Goal: Contribute content: Contribute content

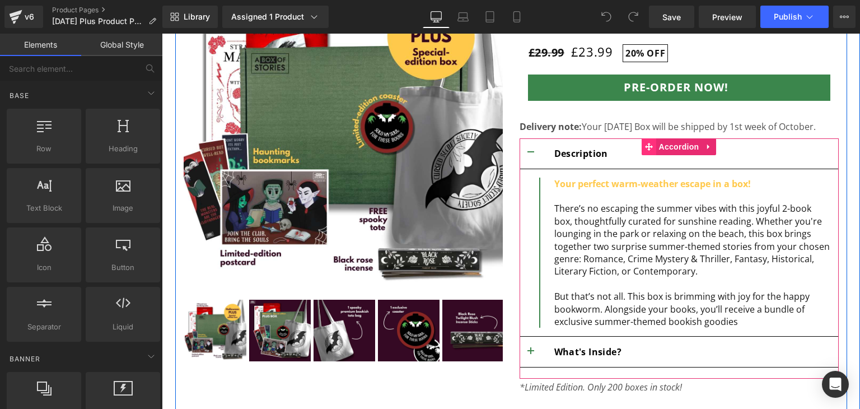
scroll to position [202, 0]
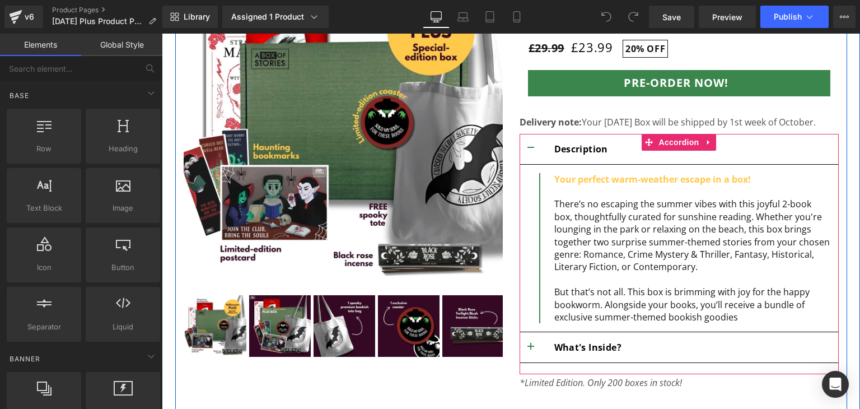
click at [618, 231] on span "Your perfect warm-weather escape in a box! There’s no escaping the summer vibes…" at bounding box center [693, 223] width 276 height 100
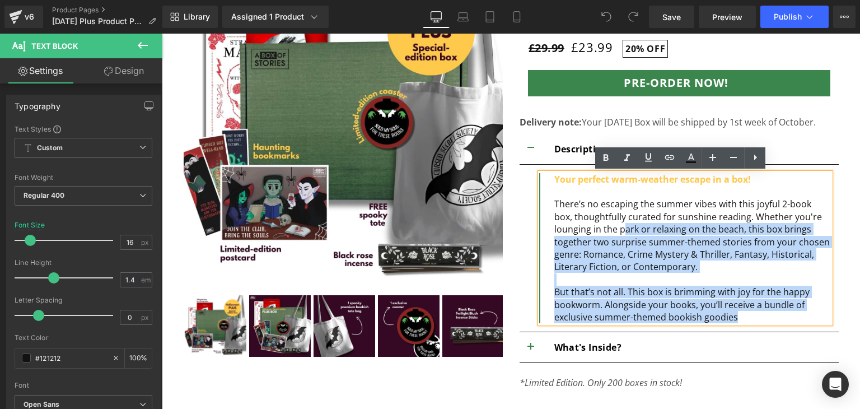
drag, startPoint x: 618, startPoint y: 231, endPoint x: 747, endPoint y: 321, distance: 157.0
click at [747, 321] on div "Your perfect warm-weather escape in a box! There’s no escaping the summer vibes…" at bounding box center [684, 248] width 291 height 151
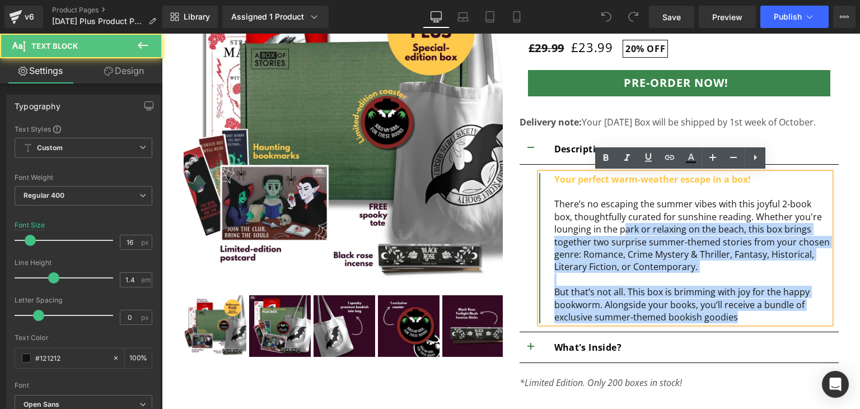
click at [747, 321] on div "But that’s not all. This box is brimming with joy for the happy bookworm. Along…" at bounding box center [693, 305] width 276 height 38
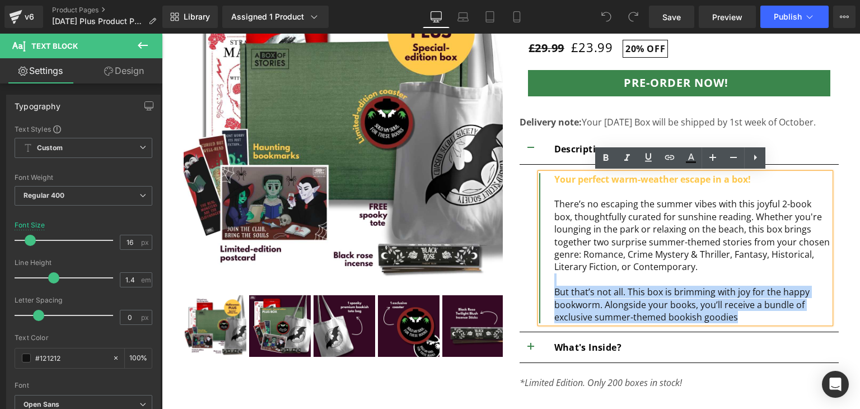
drag, startPoint x: 747, startPoint y: 321, endPoint x: 674, endPoint y: 277, distance: 84.9
click at [674, 277] on div "Your perfect warm-weather escape in a box! There’s no escaping the summer vibes…" at bounding box center [684, 248] width 291 height 151
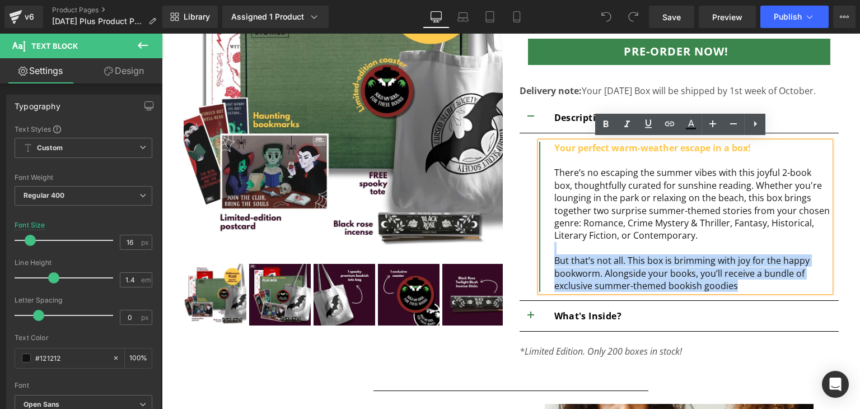
scroll to position [235, 0]
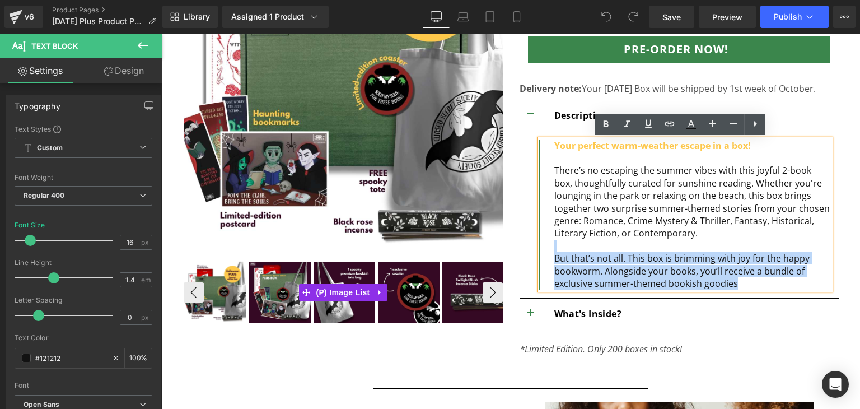
click at [269, 313] on img at bounding box center [280, 293] width 62 height 62
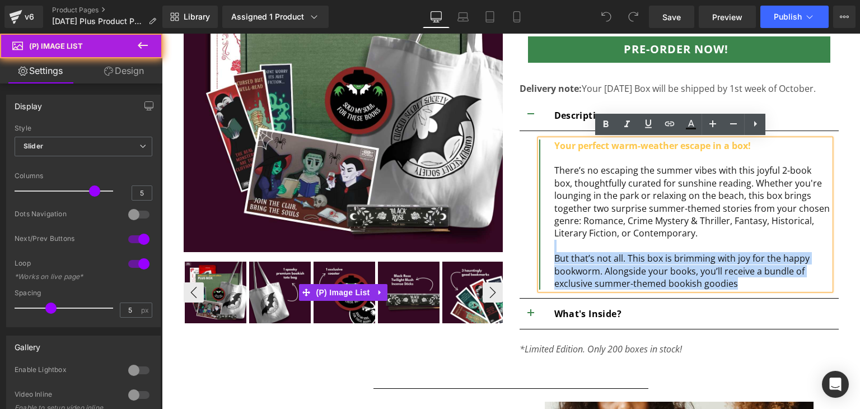
click at [269, 313] on img at bounding box center [280, 293] width 62 height 62
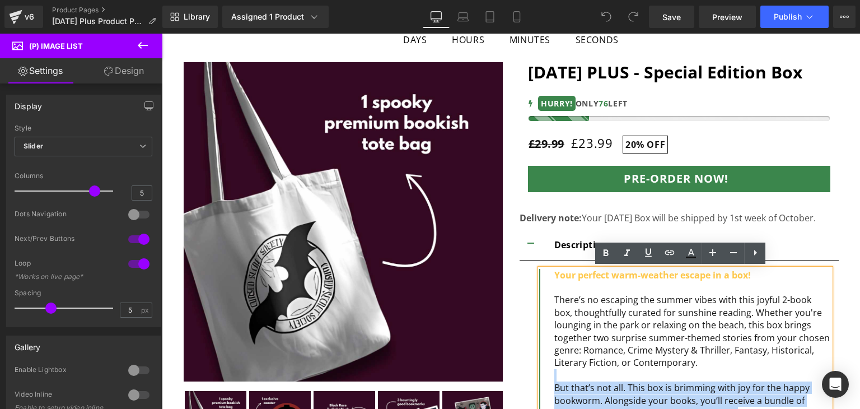
scroll to position [332, 0]
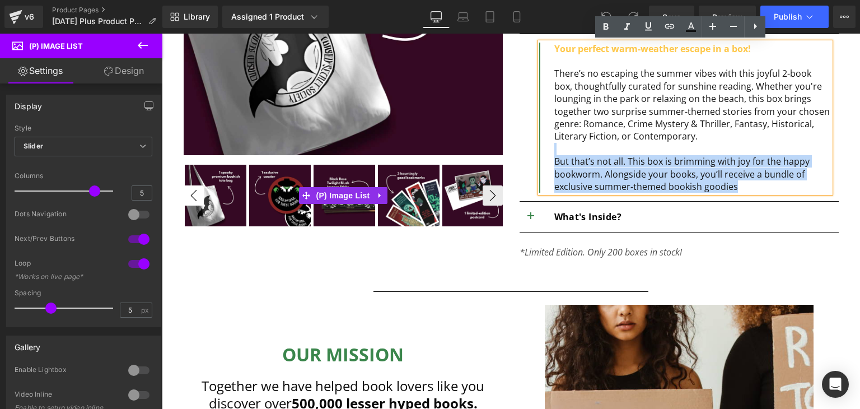
click at [184, 192] on button "‹" at bounding box center [194, 195] width 20 height 20
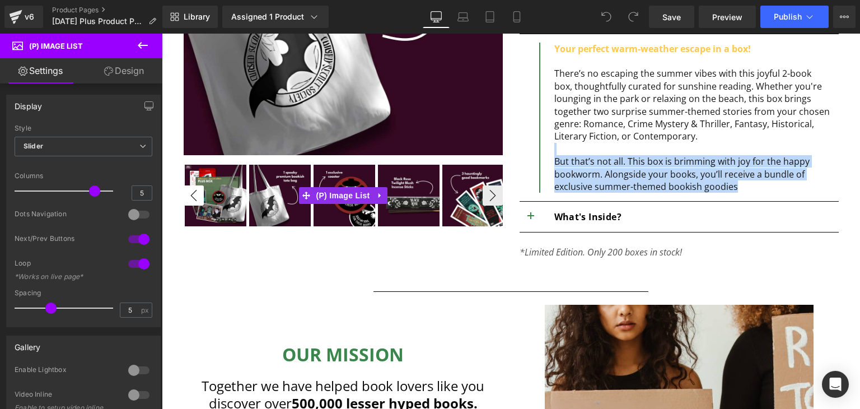
click at [184, 192] on button "‹" at bounding box center [194, 195] width 20 height 20
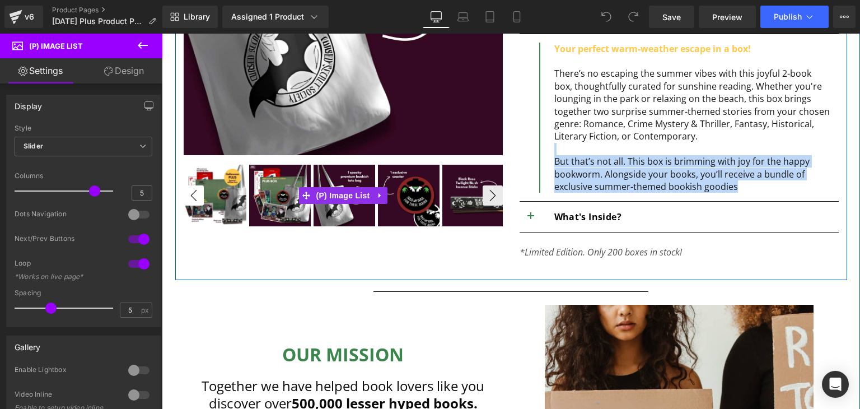
click at [184, 192] on button "‹" at bounding box center [194, 195] width 20 height 20
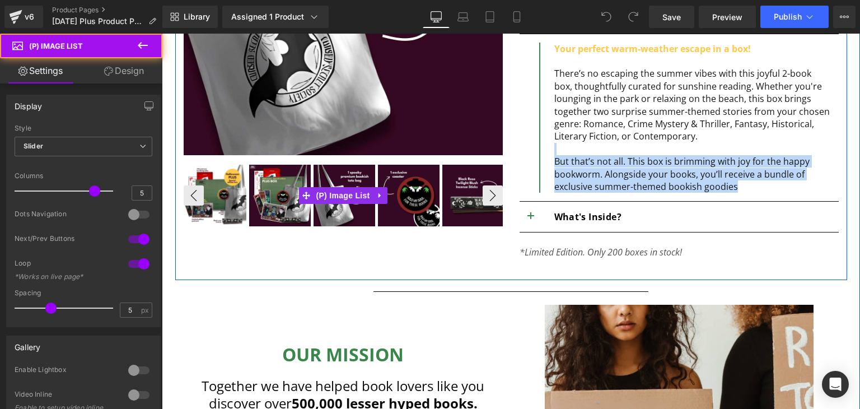
click at [215, 203] on img at bounding box center [216, 196] width 62 height 62
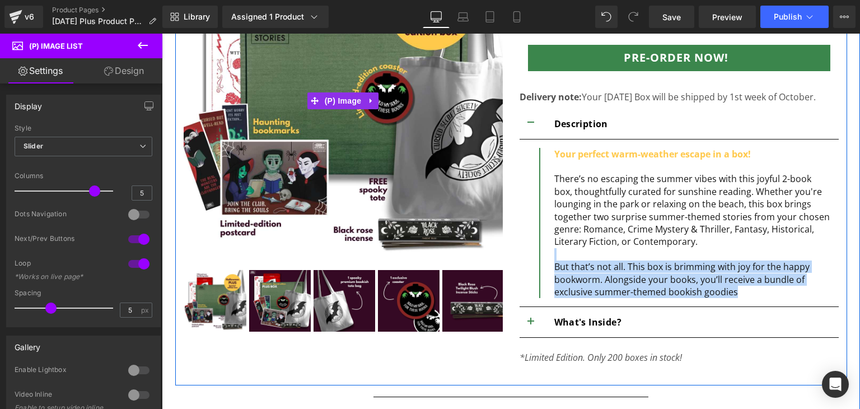
scroll to position [237, 0]
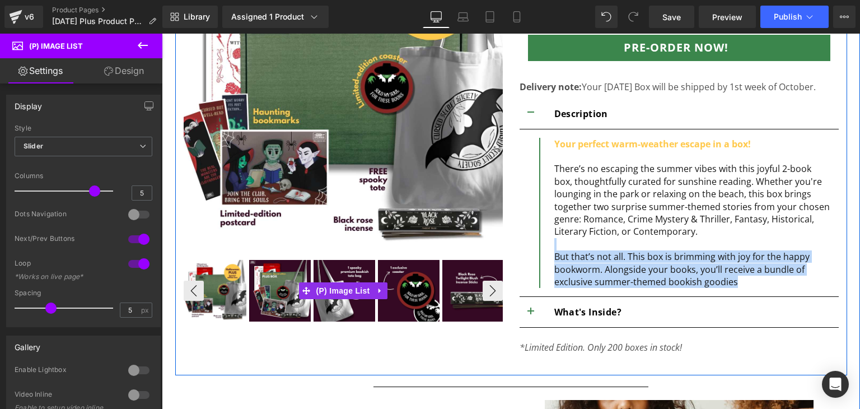
click at [290, 296] on img at bounding box center [280, 291] width 62 height 62
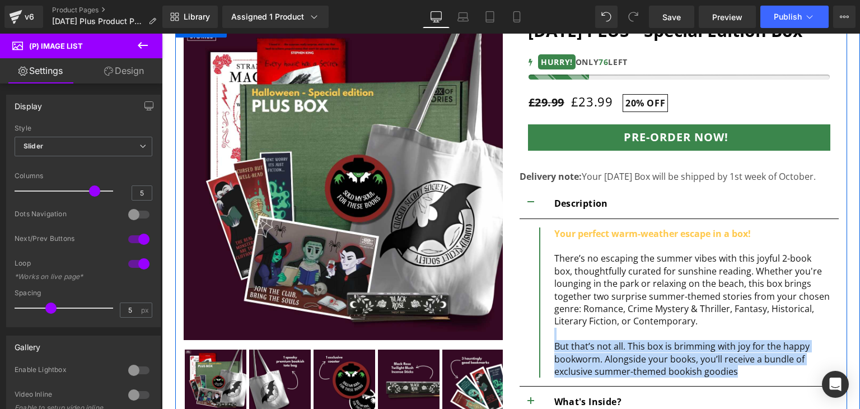
scroll to position [198, 0]
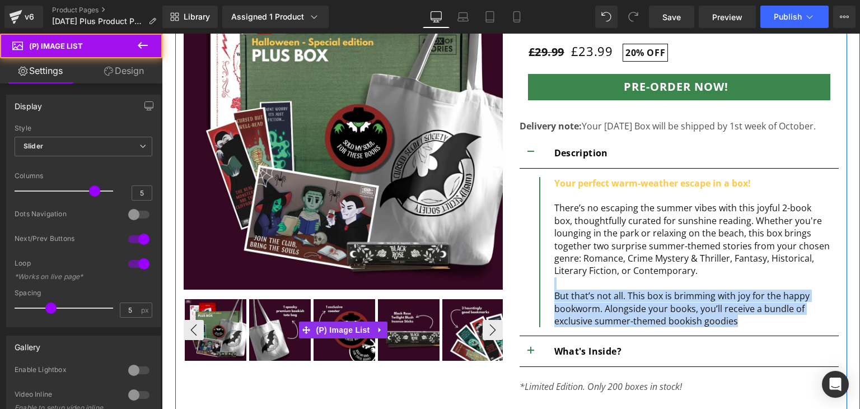
click at [325, 314] on img at bounding box center [345, 330] width 62 height 62
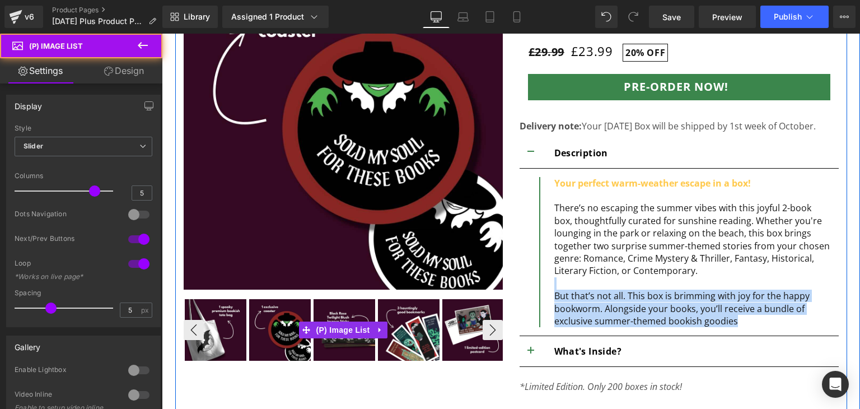
click at [326, 308] on img at bounding box center [345, 330] width 62 height 62
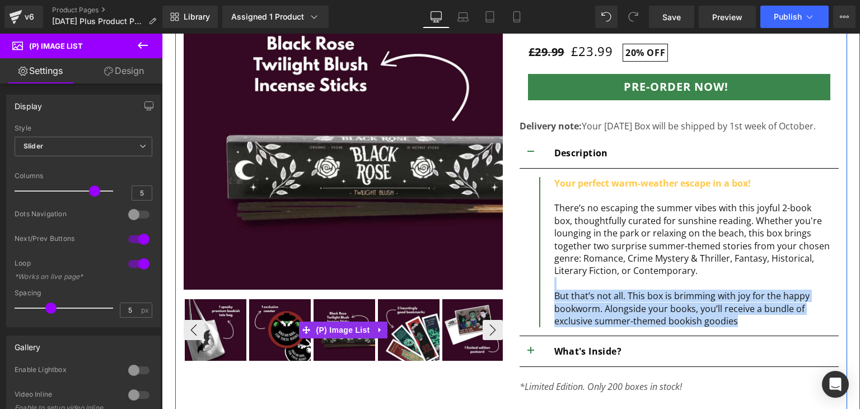
click at [326, 308] on img at bounding box center [345, 330] width 62 height 62
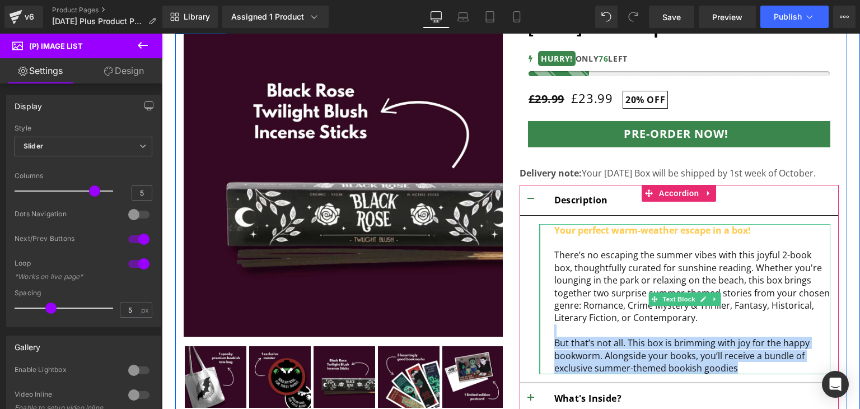
scroll to position [188, 0]
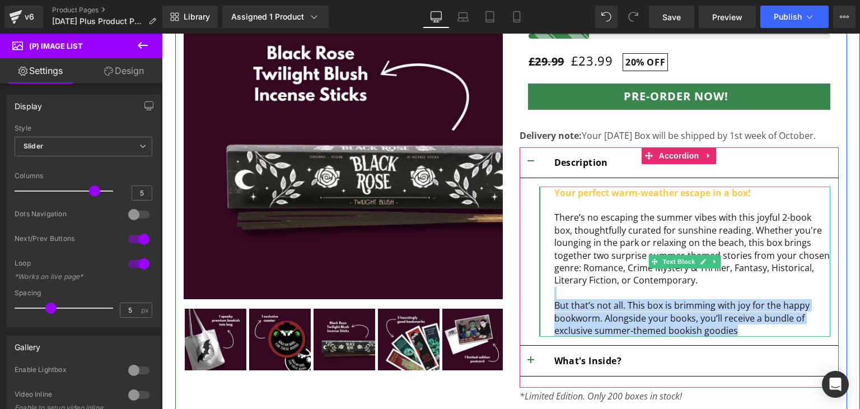
click at [738, 328] on div "But that’s not all. This box is brimming with joy for the happy bookworm. Along…" at bounding box center [693, 318] width 276 height 38
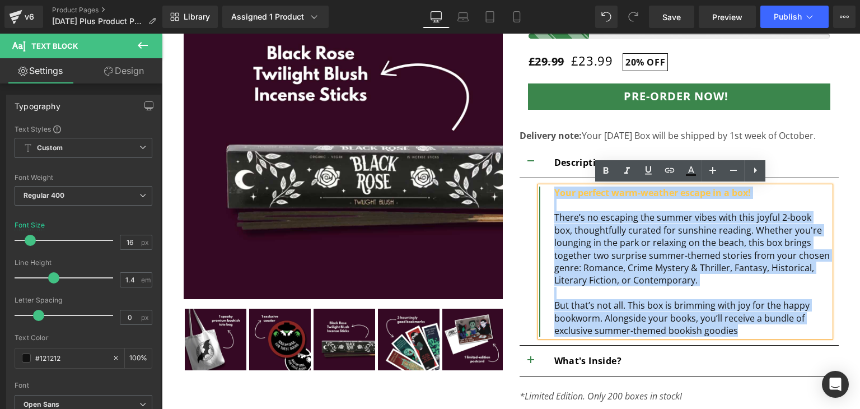
drag, startPoint x: 738, startPoint y: 328, endPoint x: 543, endPoint y: 196, distance: 235.1
click at [543, 196] on div "Your perfect warm-weather escape in a box! There’s no escaping the summer vibes…" at bounding box center [684, 262] width 291 height 151
paste div
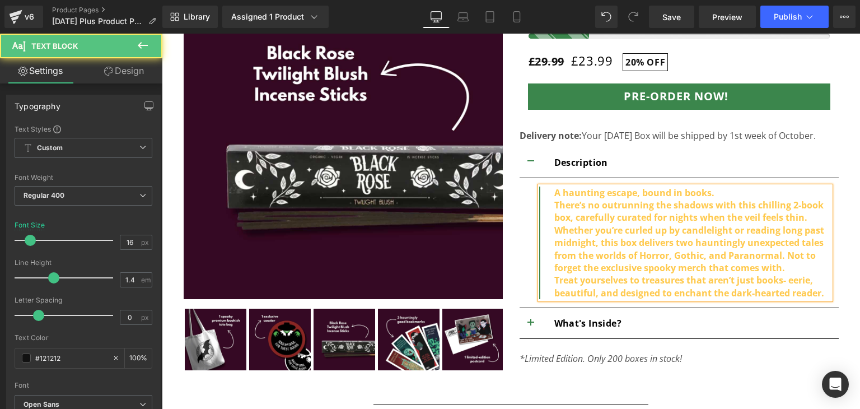
click at [573, 207] on b "There’s no outrunning the shadows with this chilling 2-book box, carefully cura…" at bounding box center [690, 236] width 270 height 75
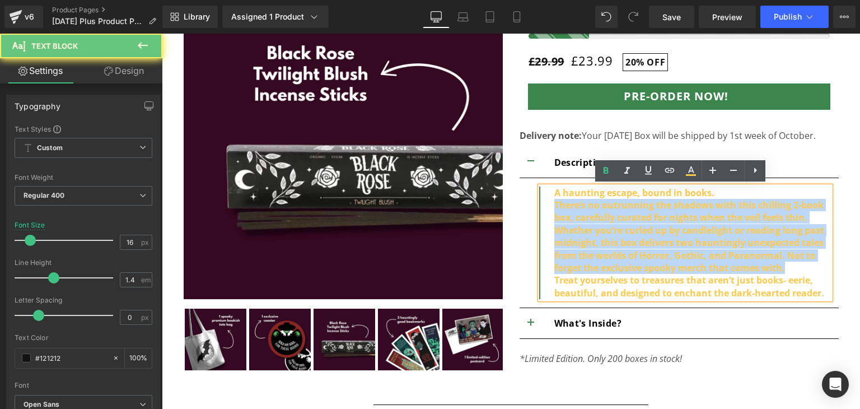
click at [573, 207] on b "There’s no outrunning the shadows with this chilling 2-book box, carefully cura…" at bounding box center [690, 236] width 270 height 75
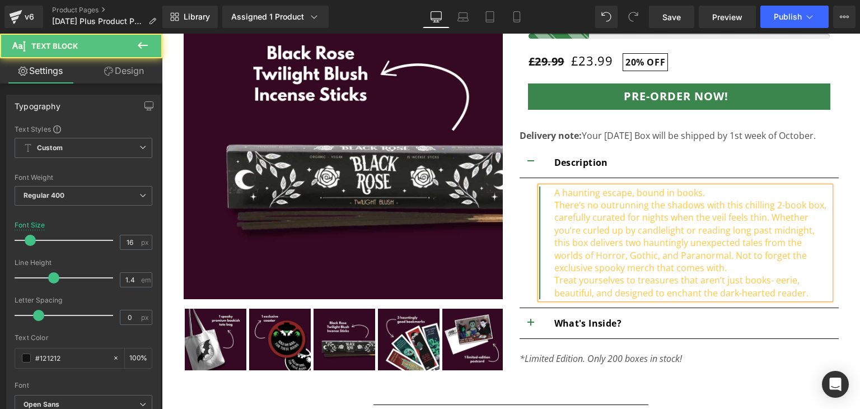
click at [573, 207] on font "There’s no outrunning the shadows with this chilling 2-book box, carefully cura…" at bounding box center [691, 236] width 272 height 75
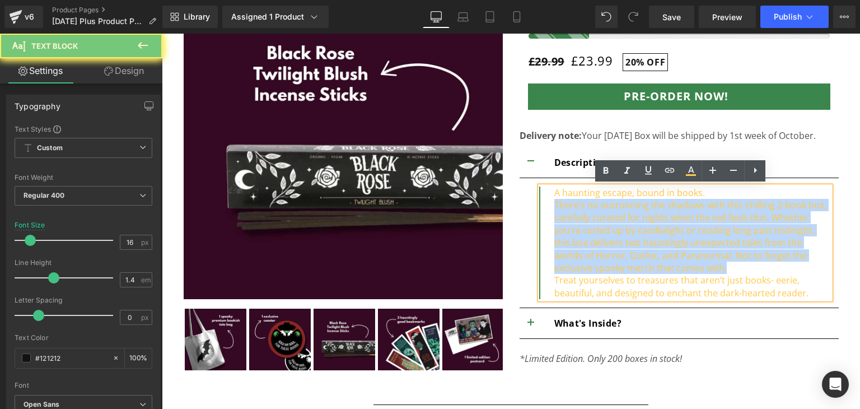
click at [573, 207] on font "There’s no outrunning the shadows with this chilling 2-book box, carefully cura…" at bounding box center [691, 236] width 272 height 75
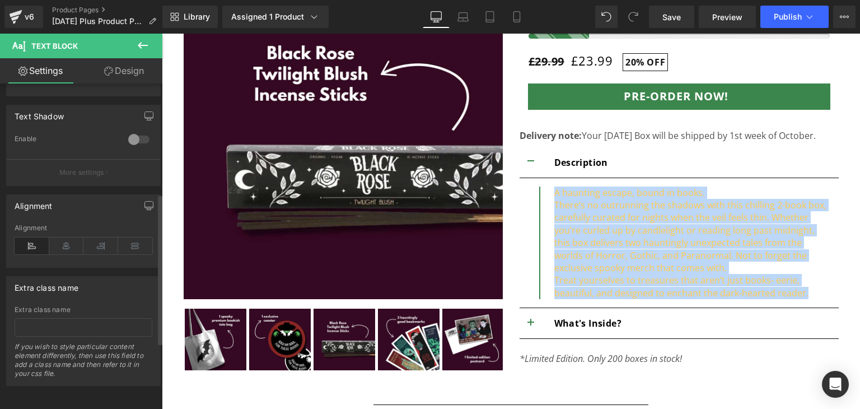
scroll to position [8, 0]
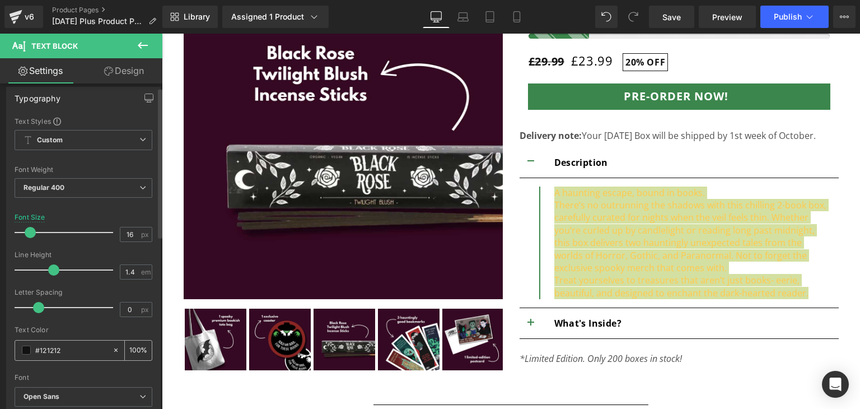
click at [129, 348] on input "100" at bounding box center [134, 350] width 11 height 12
click at [90, 347] on input "#121212" at bounding box center [71, 350] width 72 height 12
click at [27, 348] on span at bounding box center [26, 350] width 9 height 9
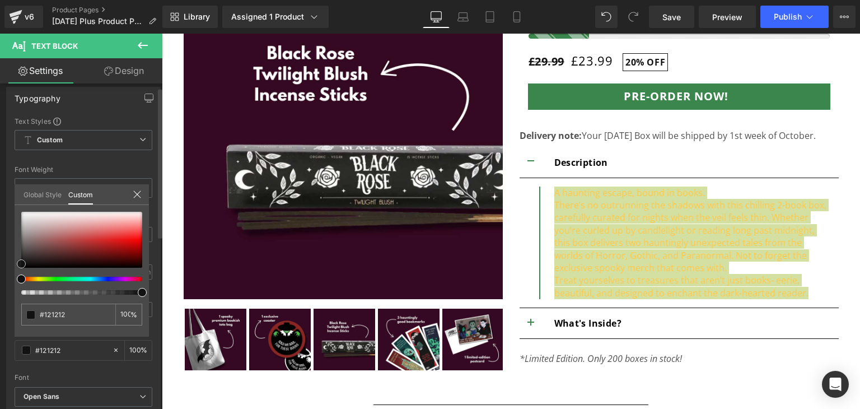
type input "#574141"
type input "#503e3e"
type input "#000000"
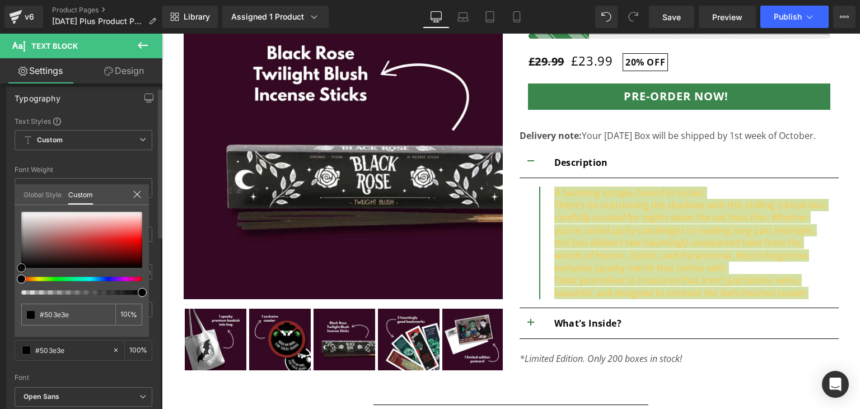
type input "#000000"
drag, startPoint x: 38, startPoint y: 251, endPoint x: 0, endPoint y: 290, distance: 54.3
click at [0, 290] on div "Typography Text Styles Custom Custom Setup Global Style Custom Setup Global Sty…" at bounding box center [83, 270] width 167 height 385
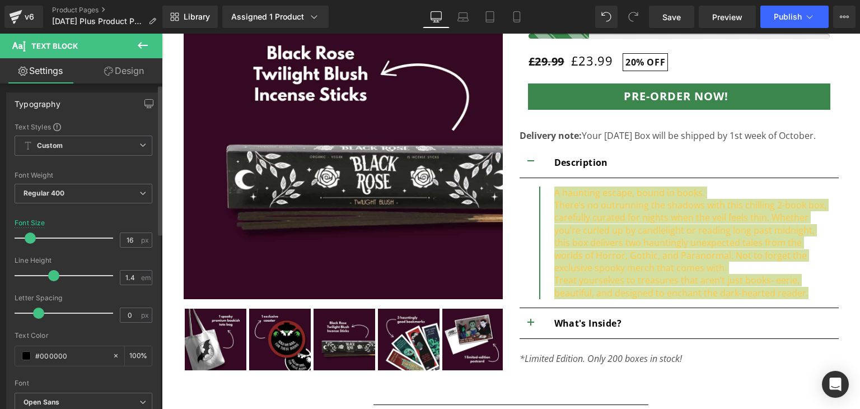
scroll to position [0, 0]
click at [111, 79] on link "Design" at bounding box center [123, 70] width 81 height 25
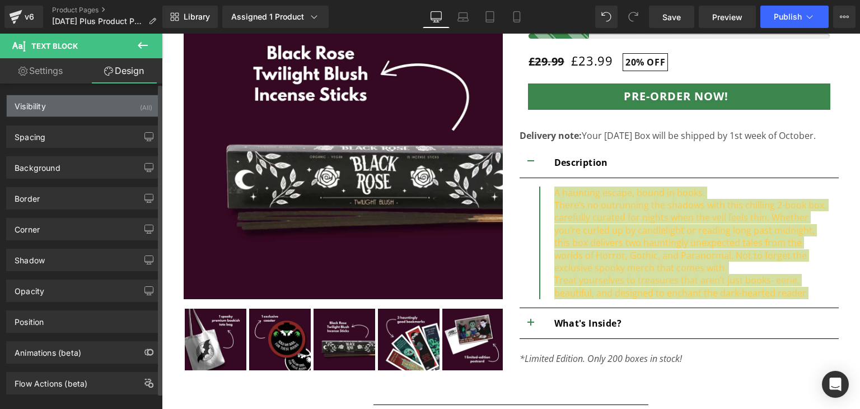
click at [117, 104] on div "Visibility (All)" at bounding box center [83, 105] width 153 height 21
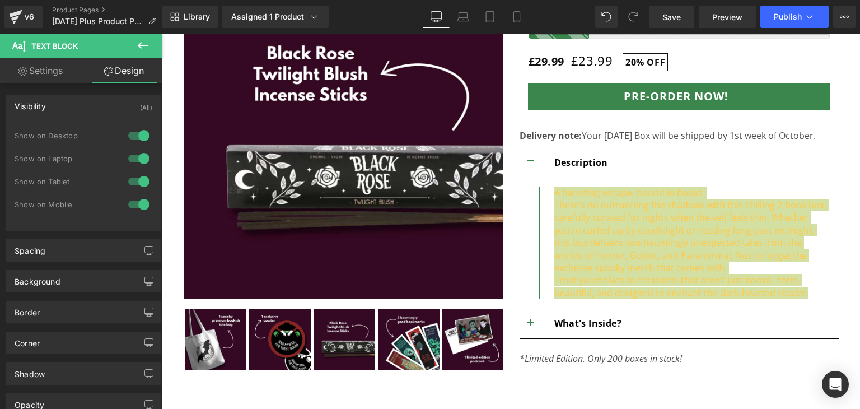
click at [57, 71] on link "Settings" at bounding box center [40, 70] width 81 height 25
type input "100"
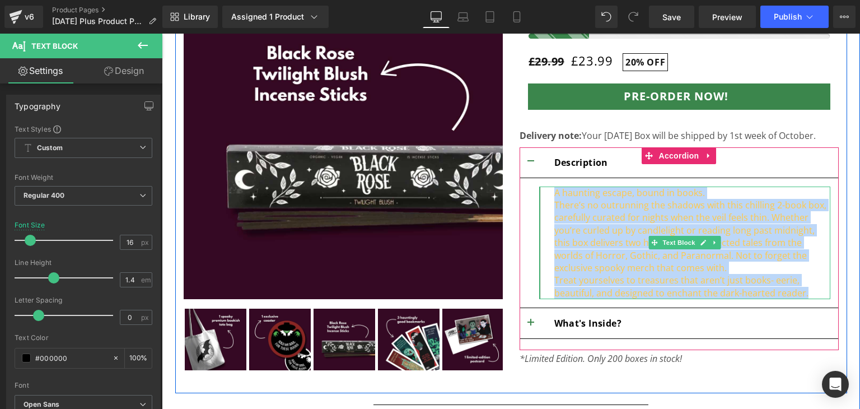
click at [665, 287] on font "Treat yourselves to treasures that aren’t just books- eerie, beautiful, and des…" at bounding box center [682, 286] width 254 height 25
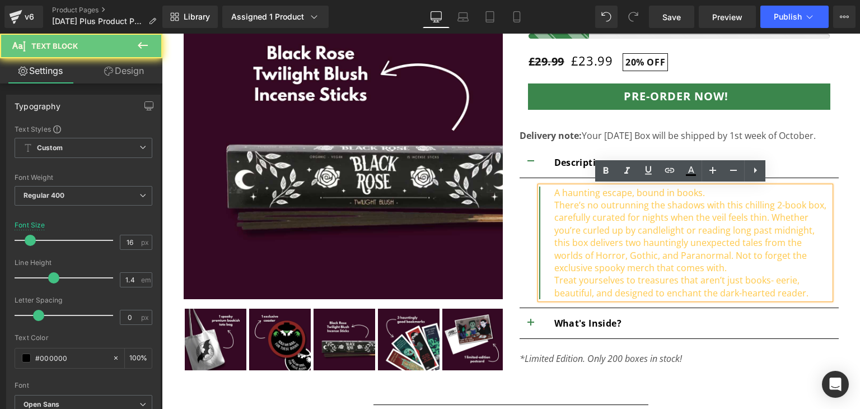
click at [665, 287] on font "Treat yourselves to treasures that aren’t just books- eerie, beautiful, and des…" at bounding box center [682, 286] width 254 height 25
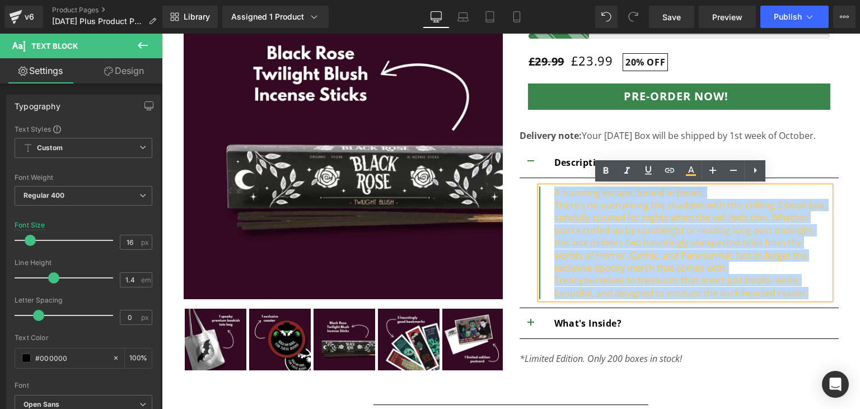
drag, startPoint x: 551, startPoint y: 196, endPoint x: 806, endPoint y: 291, distance: 272.4
click at [806, 291] on div "A haunting escape, bound in books. There’s no outrunning the shadows with this …" at bounding box center [684, 243] width 291 height 113
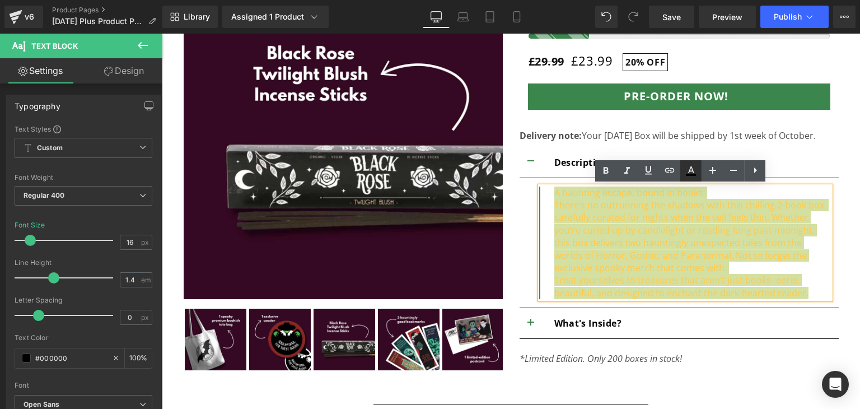
click at [691, 175] on icon at bounding box center [691, 175] width 10 height 2
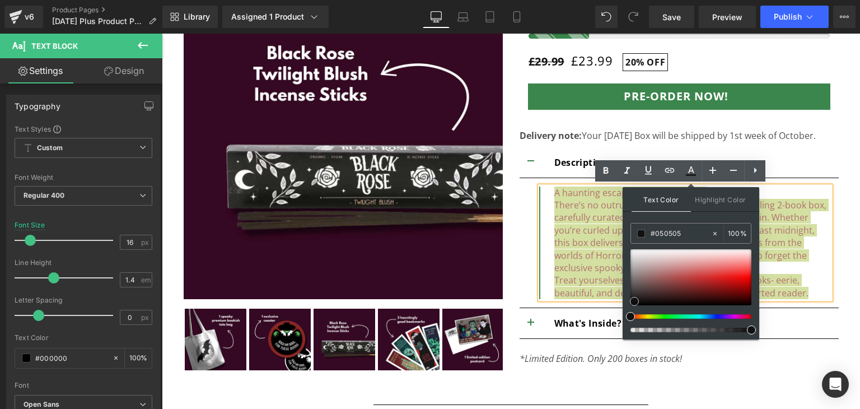
type input "#000000"
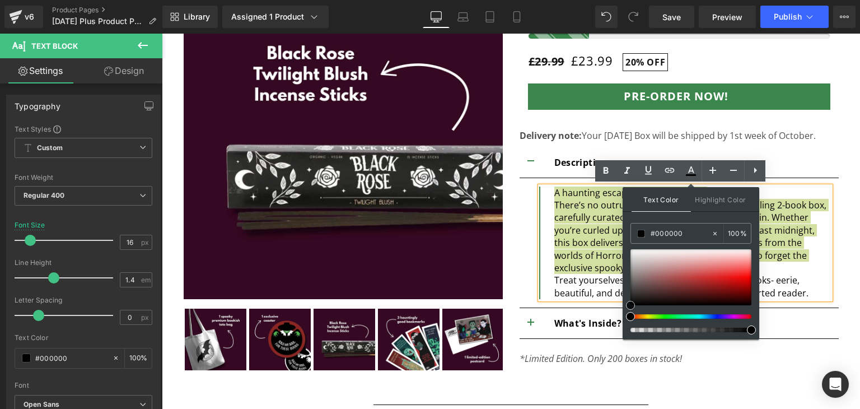
drag, startPoint x: 832, startPoint y: 301, endPoint x: 618, endPoint y: 317, distance: 214.0
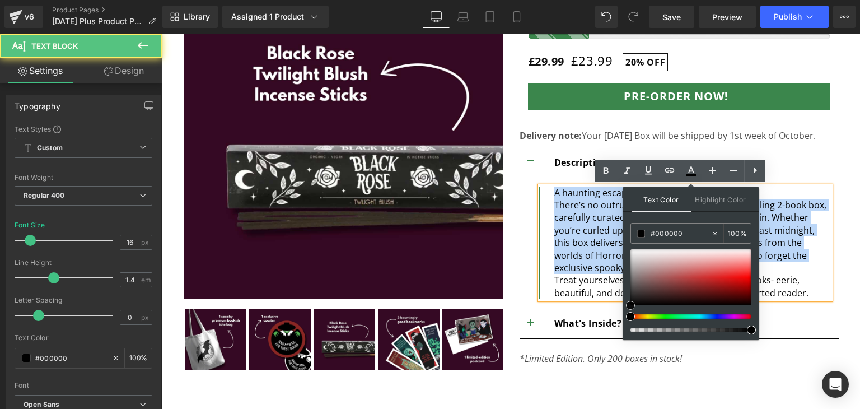
click at [595, 276] on div "Treat yourselves to treasures that aren’t just books- eerie, beautiful, and des…" at bounding box center [693, 286] width 276 height 25
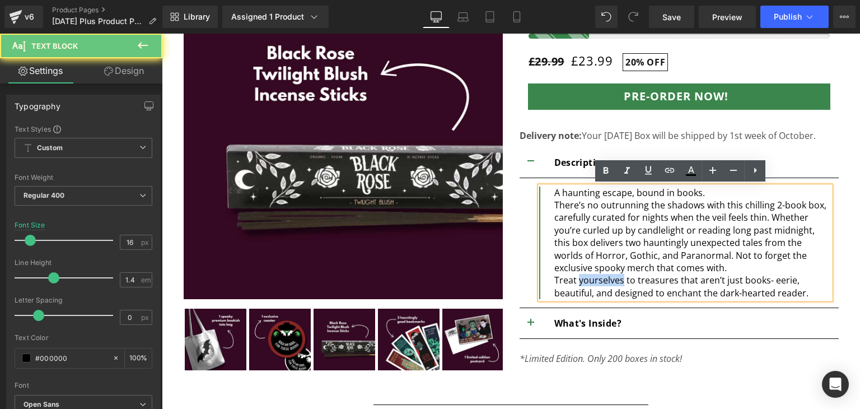
click at [595, 276] on div "Treat yourselves to treasures that aren’t just books- eerie, beautiful, and des…" at bounding box center [693, 286] width 276 height 25
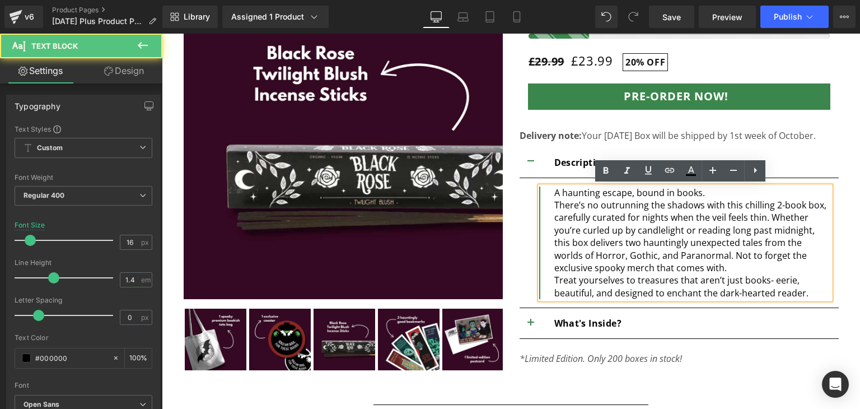
click at [706, 193] on div "A haunting escape, bound in books." at bounding box center [693, 193] width 276 height 12
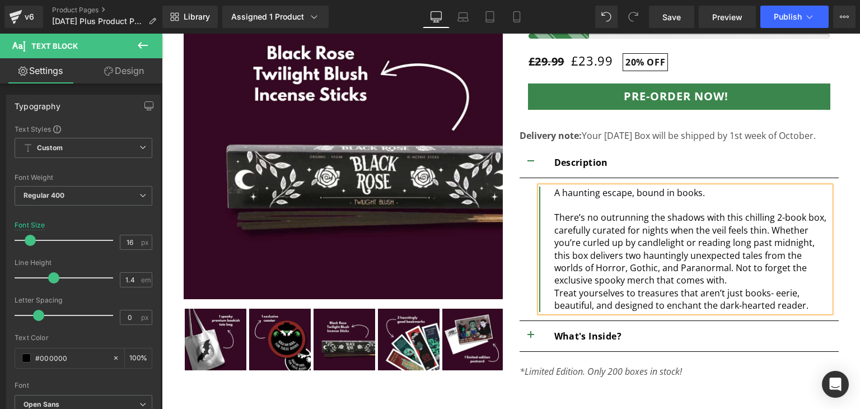
click at [555, 192] on div "A haunting escape, bound in books." at bounding box center [693, 193] width 276 height 12
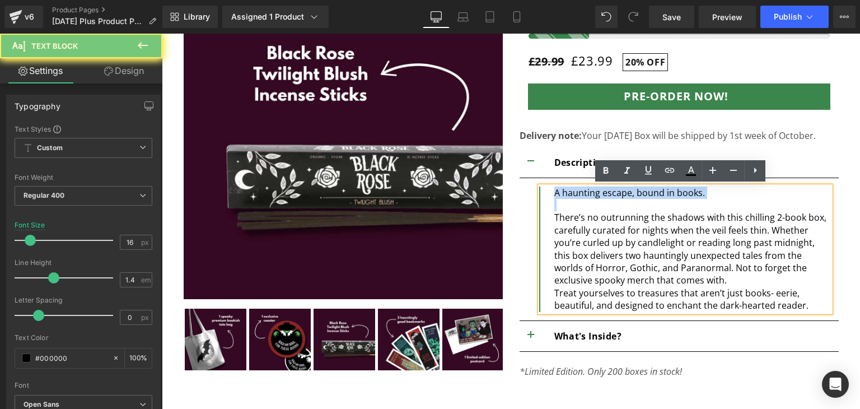
click at [555, 192] on div "A haunting escape, bound in books." at bounding box center [693, 193] width 276 height 12
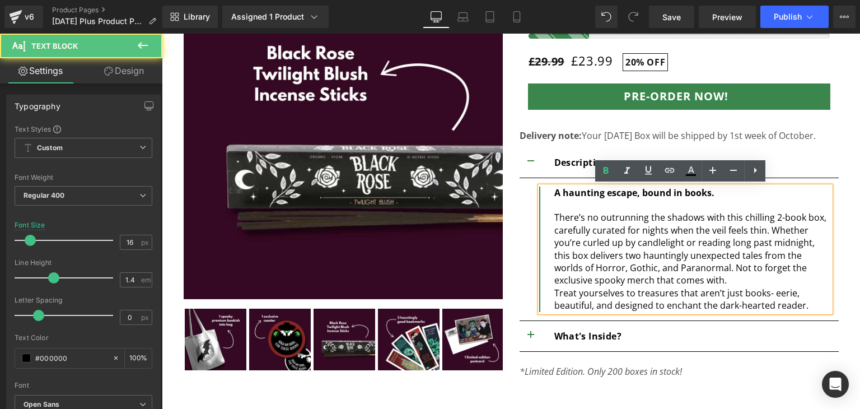
click at [577, 218] on div "There’s no outrunning the shadows with this chilling 2-book box, carefully cura…" at bounding box center [693, 248] width 276 height 75
click at [615, 199] on div at bounding box center [693, 205] width 276 height 12
click at [617, 195] on span "A haunting escape, bound in books." at bounding box center [635, 193] width 160 height 12
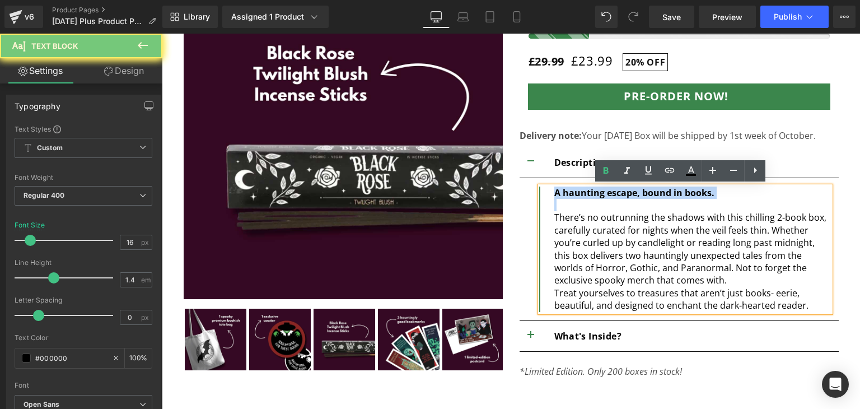
click at [617, 195] on span "A haunting escape, bound in books." at bounding box center [635, 193] width 160 height 12
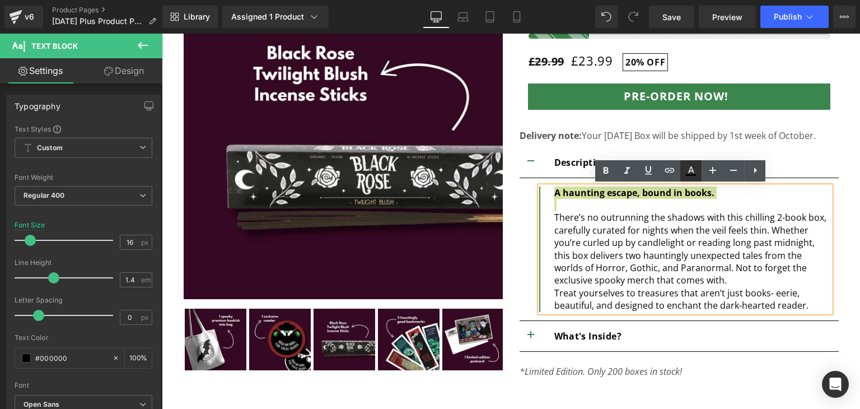
click at [691, 174] on icon at bounding box center [691, 175] width 10 height 2
type input "100"
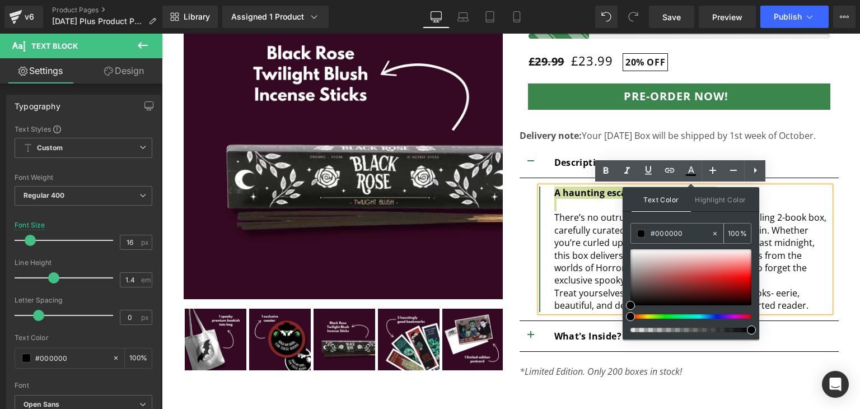
click at [670, 236] on input "#000000" at bounding box center [681, 233] width 60 height 12
paste input "#350821"
type input "##350821"
type input "0"
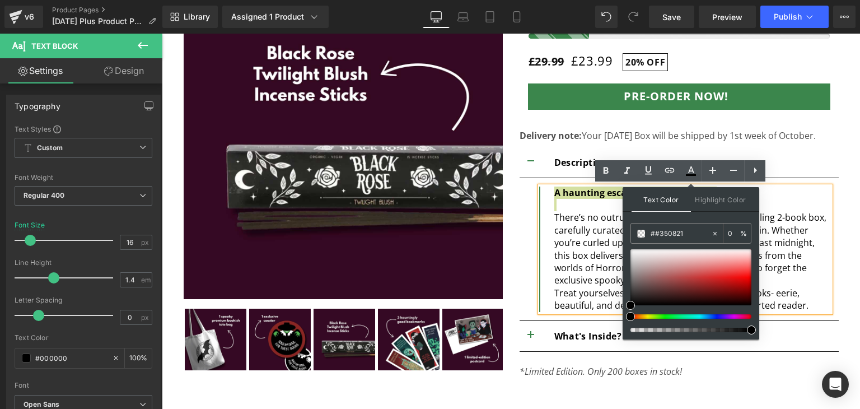
type input "##350821"
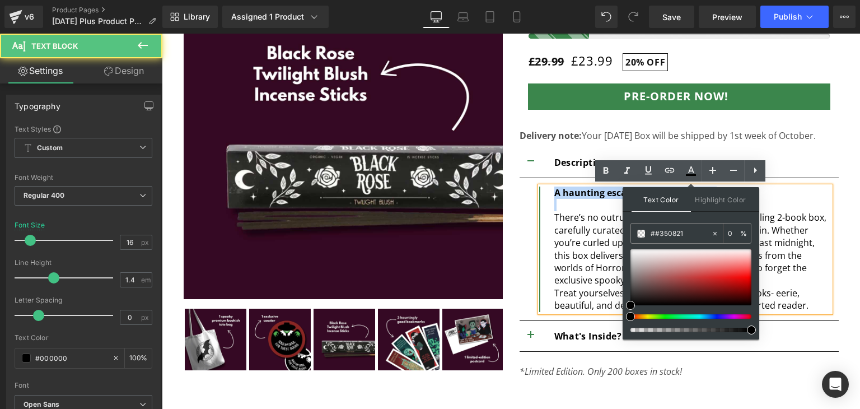
click at [592, 210] on div at bounding box center [693, 205] width 276 height 12
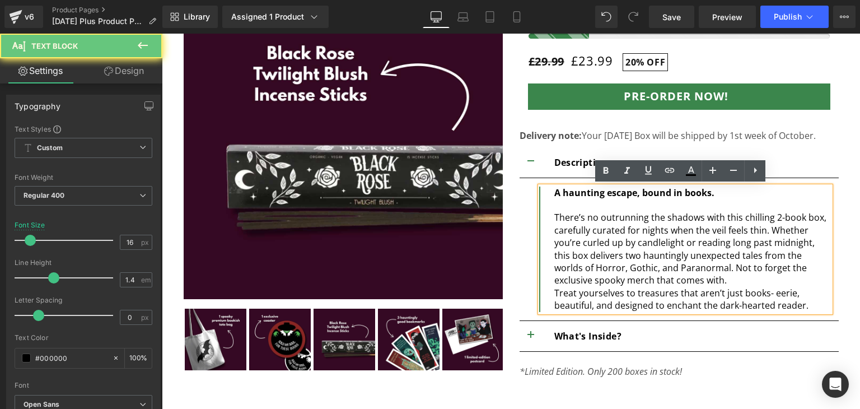
click at [592, 210] on div at bounding box center [693, 205] width 276 height 12
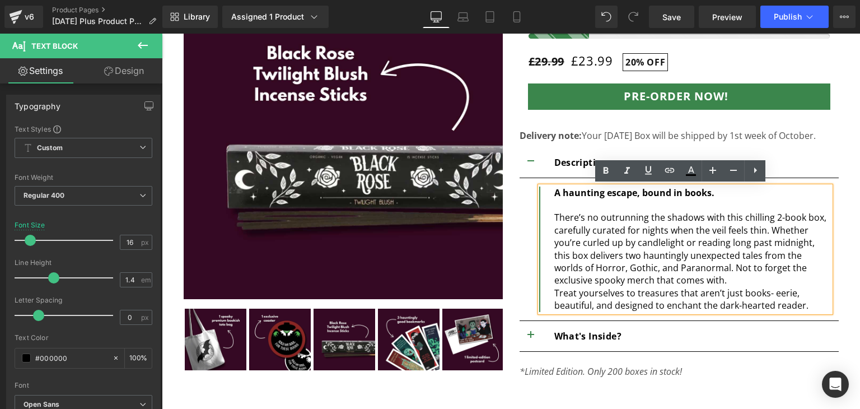
click at [592, 201] on div at bounding box center [693, 205] width 276 height 12
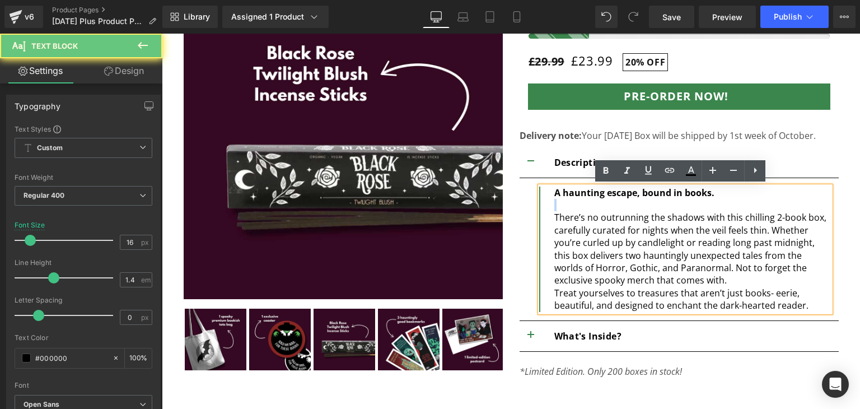
click at [592, 201] on div at bounding box center [693, 205] width 276 height 12
click at [590, 192] on span "A haunting escape, bound in books." at bounding box center [635, 193] width 160 height 12
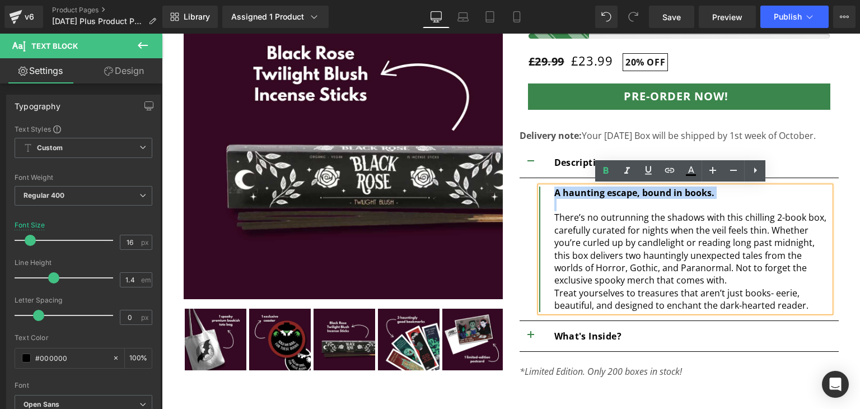
click at [590, 192] on span "A haunting escape, bound in books." at bounding box center [635, 193] width 160 height 12
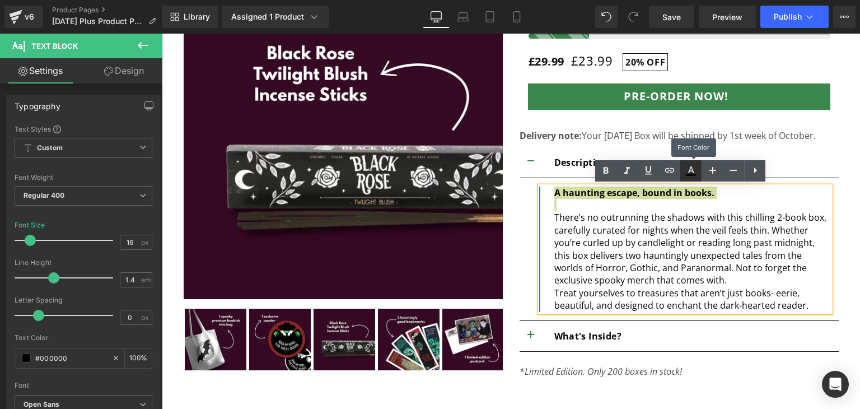
click at [694, 170] on icon at bounding box center [691, 170] width 13 height 13
type input "#000000"
type input "100"
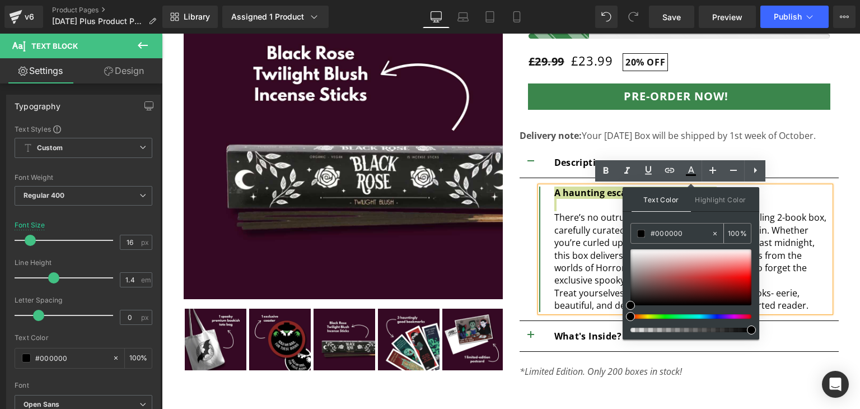
click at [673, 229] on input "#000000" at bounding box center [681, 233] width 60 height 12
paste input "#350821"
type input "##350821"
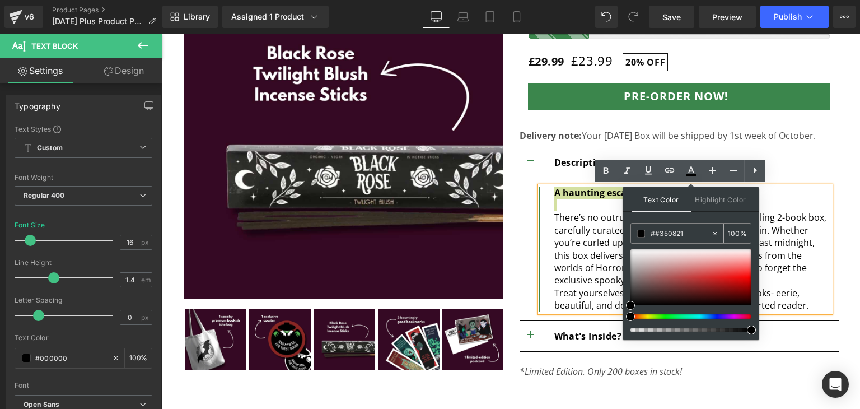
type input "0"
type input "##350821"
click at [732, 234] on input "0" at bounding box center [734, 233] width 12 height 12
type input "100"
click at [732, 213] on div "Text Color Highlight Color ##350821 ##350821 100 % transparent transparent 0 %" at bounding box center [691, 263] width 137 height 152
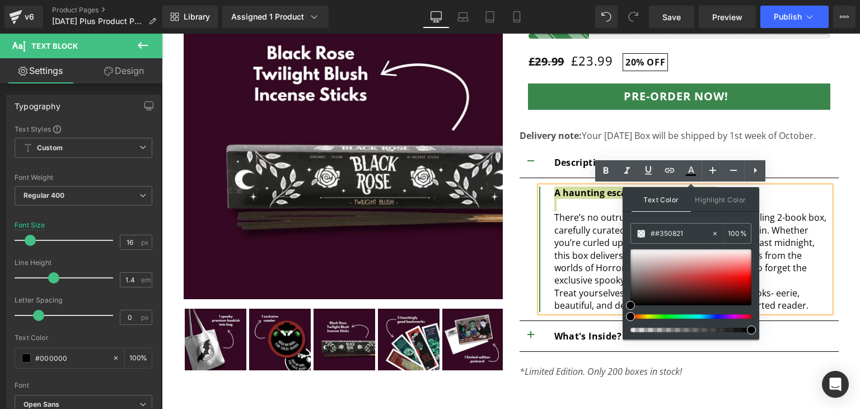
click at [696, 215] on div "Text Color Highlight Color ##350821 ##350821 100 % transparent transparent 0 %" at bounding box center [691, 263] width 137 height 152
click at [685, 234] on input "##350821" at bounding box center [681, 233] width 60 height 12
type input "##35082"
type input "0"
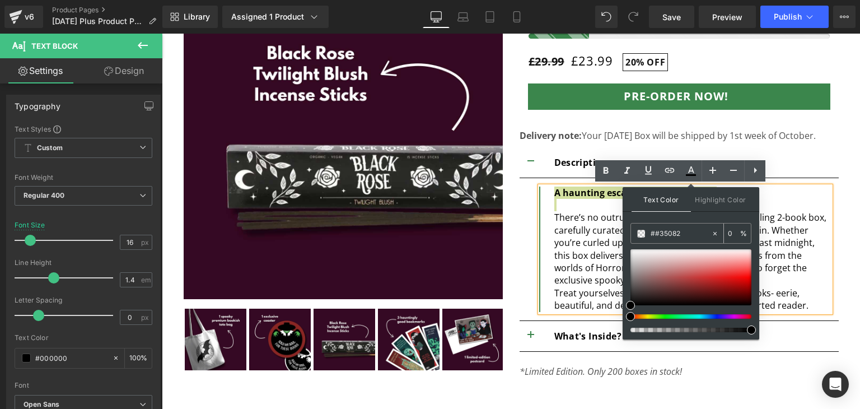
type input "##350821"
click at [735, 234] on input "0" at bounding box center [734, 233] width 12 height 12
type input "100"
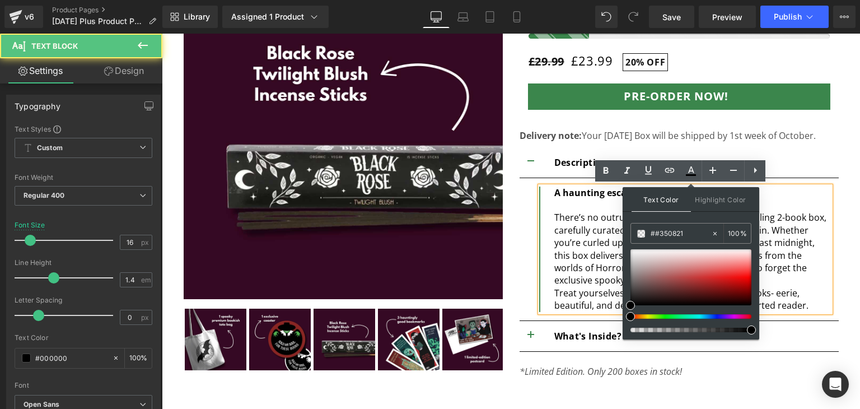
click at [771, 227] on div "There’s no outrunning the shadows with this chilling 2-book box, carefully cura…" at bounding box center [693, 248] width 276 height 75
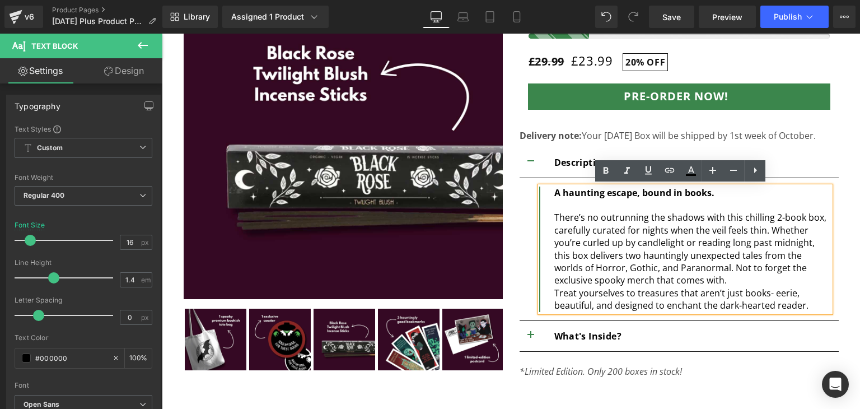
click at [704, 200] on div at bounding box center [693, 205] width 276 height 12
click at [734, 280] on div "There’s no outrunning the shadows with this chilling 2-book box, carefully cura…" at bounding box center [693, 248] width 276 height 75
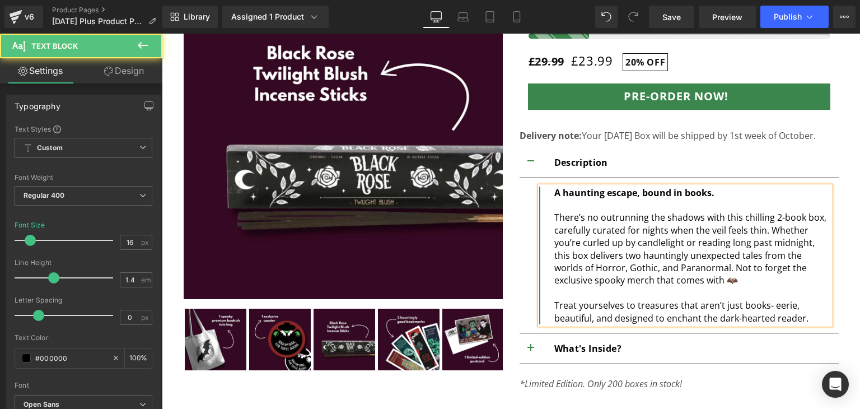
click at [762, 306] on div "Treat yourselves to treasures that aren’t just books- eerie, beautiful, and des…" at bounding box center [693, 311] width 276 height 25
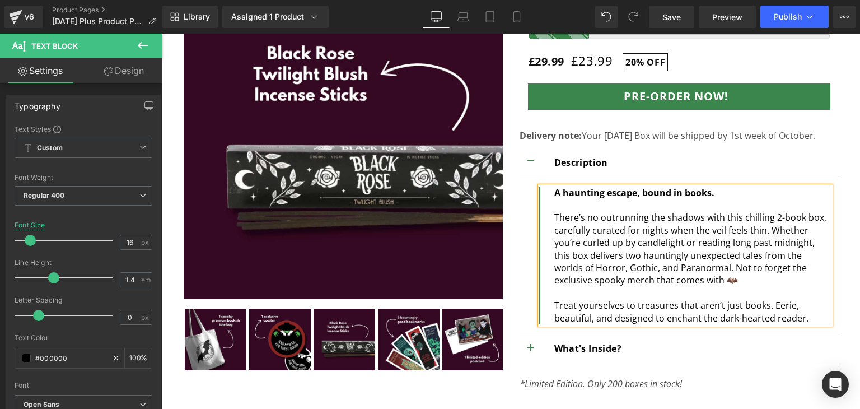
click at [762, 306] on div "Treat yourselves to treasures that aren’t just books. Eerie, beautiful, and des…" at bounding box center [693, 311] width 276 height 25
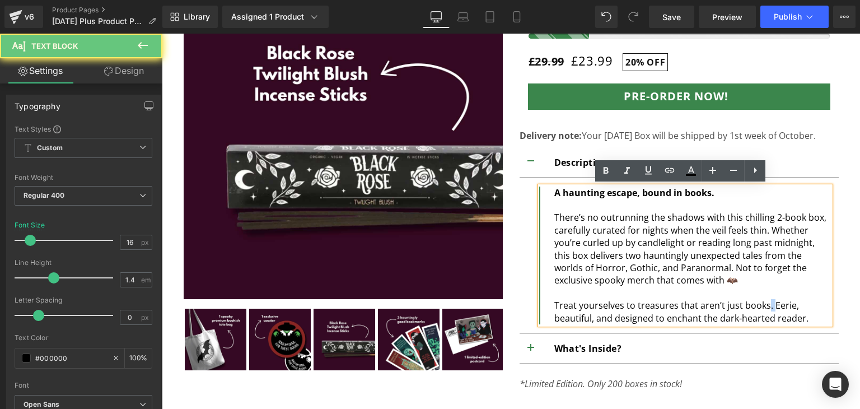
click at [762, 306] on div "Treat yourselves to treasures that aren’t just books. Eerie, beautiful, and des…" at bounding box center [693, 311] width 276 height 25
click at [765, 314] on div "Treat yourselves to treasures that aren’t just books. Eerie, beautiful, and des…" at bounding box center [693, 311] width 276 height 25
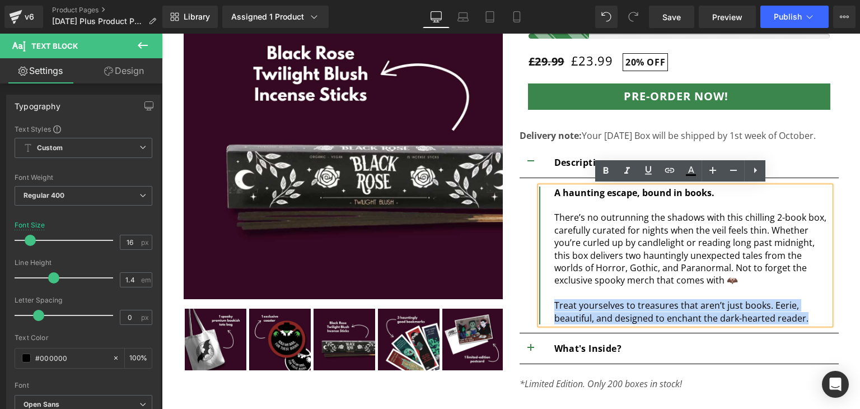
click at [765, 314] on div "Treat yourselves to treasures that aren’t just books. Eerie, beautiful, and des…" at bounding box center [693, 311] width 276 height 25
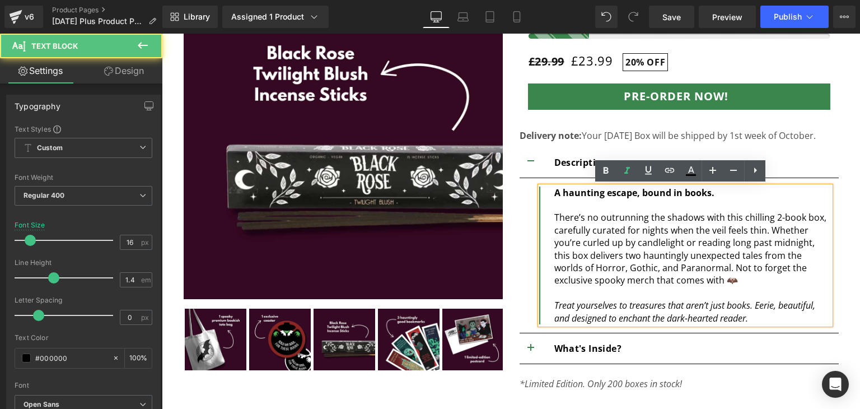
click at [766, 292] on div at bounding box center [693, 293] width 276 height 12
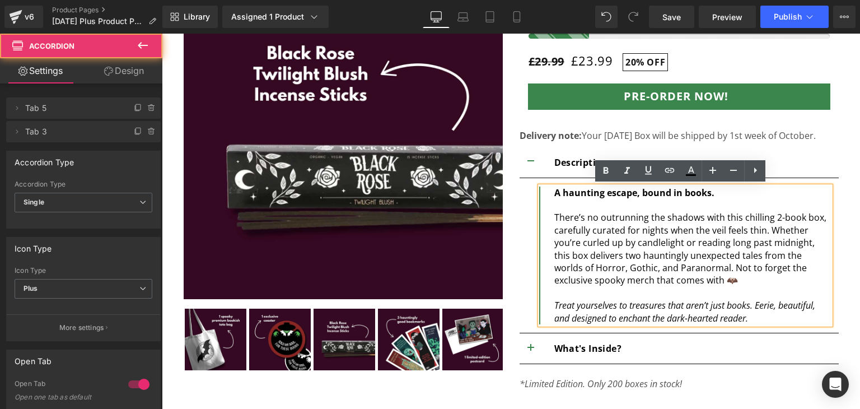
click at [528, 342] on button "button" at bounding box center [531, 348] width 22 height 30
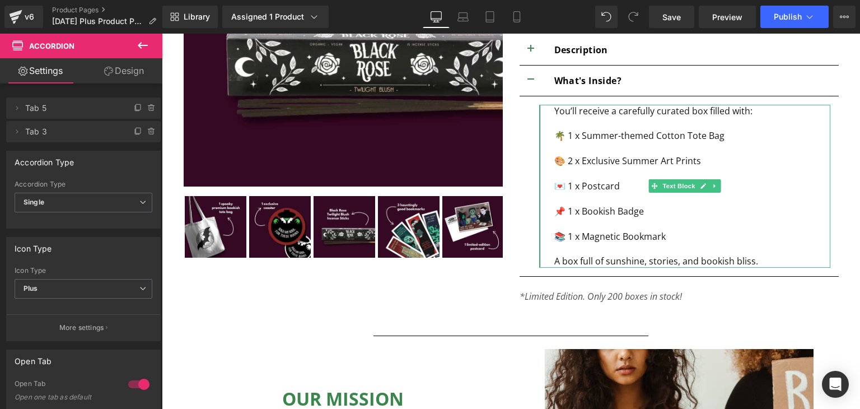
scroll to position [299, 0]
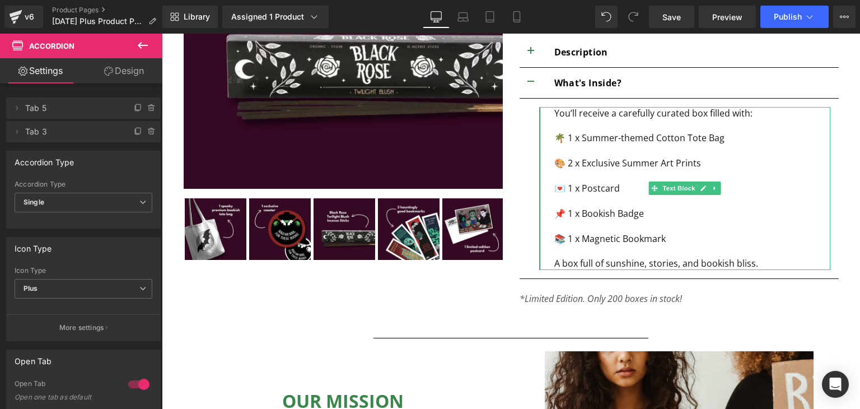
click at [772, 257] on div "A box full of sunshine, stories, and bookish bliss." at bounding box center [693, 263] width 276 height 12
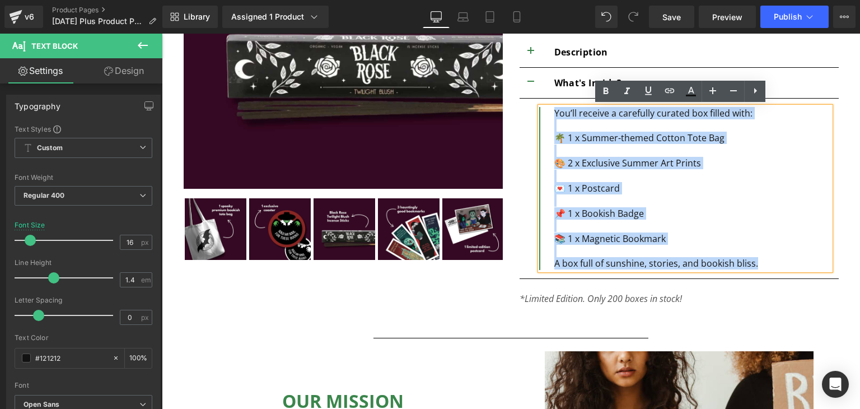
drag, startPoint x: 772, startPoint y: 257, endPoint x: 550, endPoint y: 123, distance: 259.6
click at [550, 123] on div "You’ll receive a carefully curated box filled with: 🌴 1 x Summer-themed Cotton …" at bounding box center [684, 188] width 291 height 163
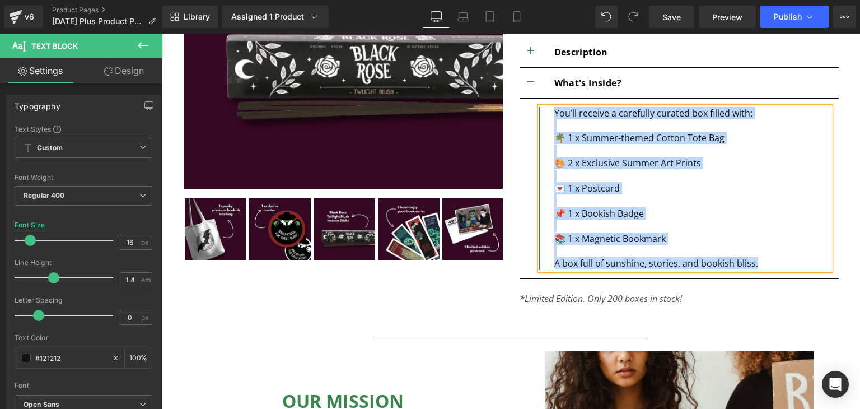
paste div
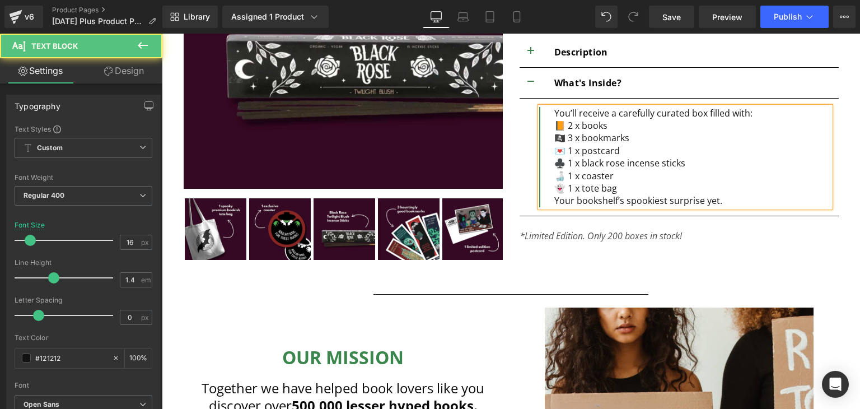
click at [758, 115] on div "You’ll receive a carefully curated box filled with:" at bounding box center [693, 113] width 276 height 12
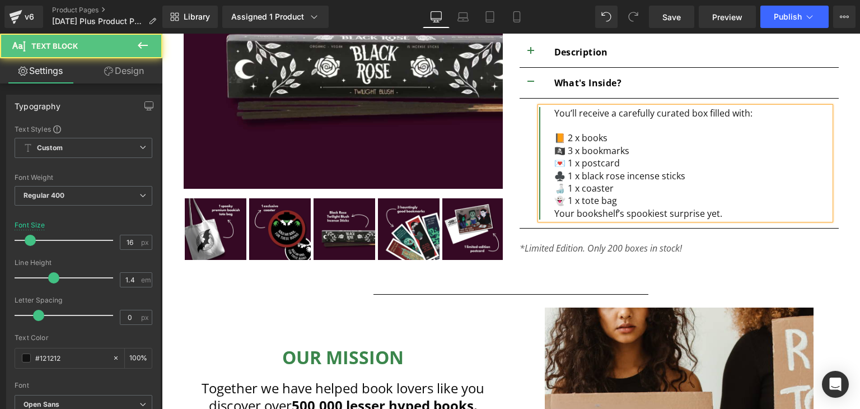
click at [688, 133] on div "📙 2 x books" at bounding box center [693, 138] width 276 height 12
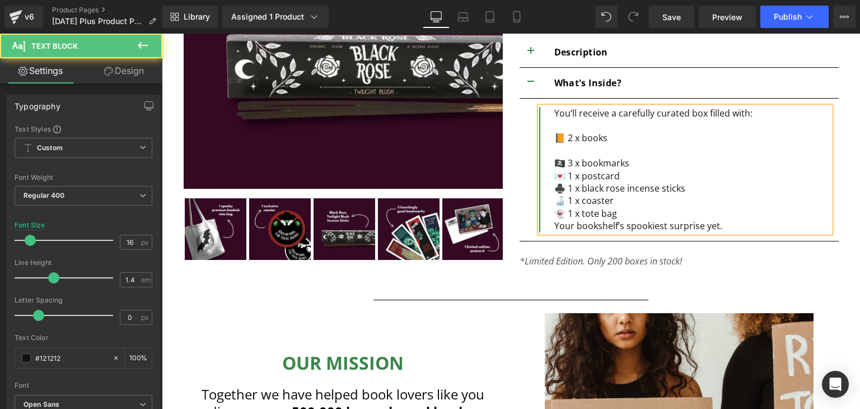
click at [650, 159] on div "🏴‍☠️ 3 x bookmarks" at bounding box center [693, 163] width 276 height 12
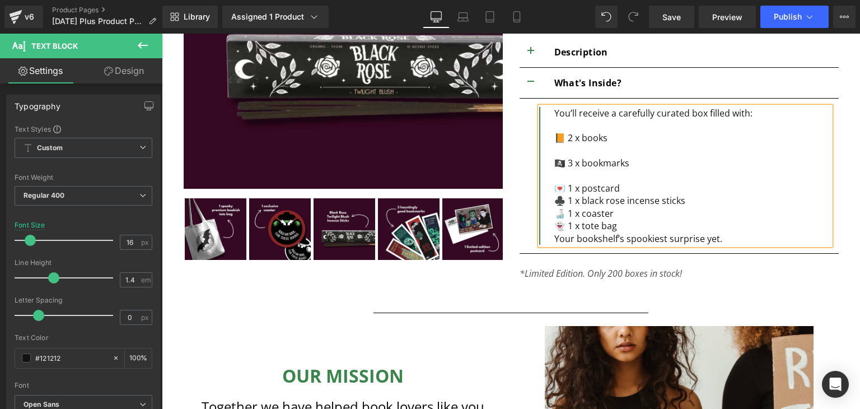
click at [635, 192] on div "💌 1 x postcard" at bounding box center [693, 188] width 276 height 12
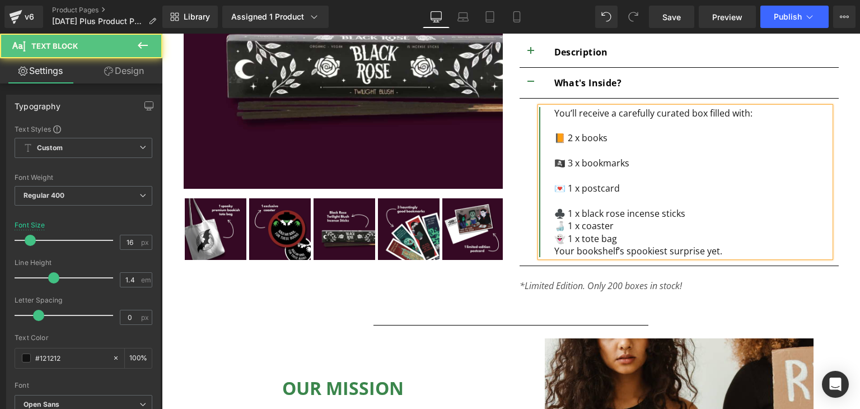
click at [688, 215] on div "♣️ 1 x black rose incense sticks" at bounding box center [693, 213] width 276 height 12
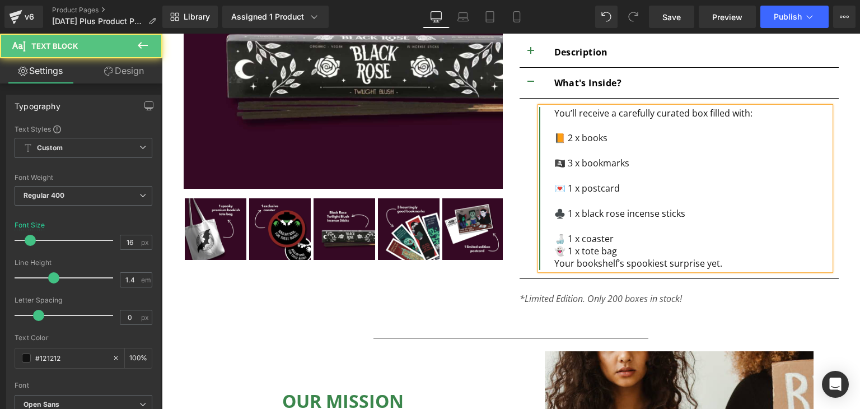
click at [678, 238] on div "🍶 1 x coaster" at bounding box center [693, 238] width 276 height 12
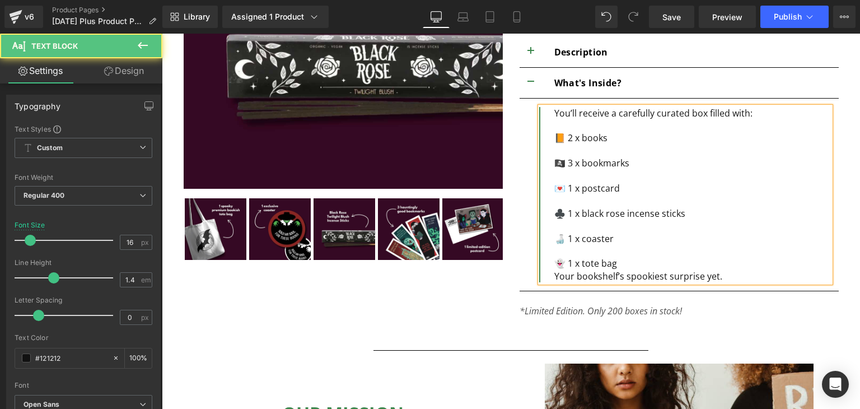
click at [672, 264] on div "👻 1 x tote bag" at bounding box center [693, 263] width 276 height 12
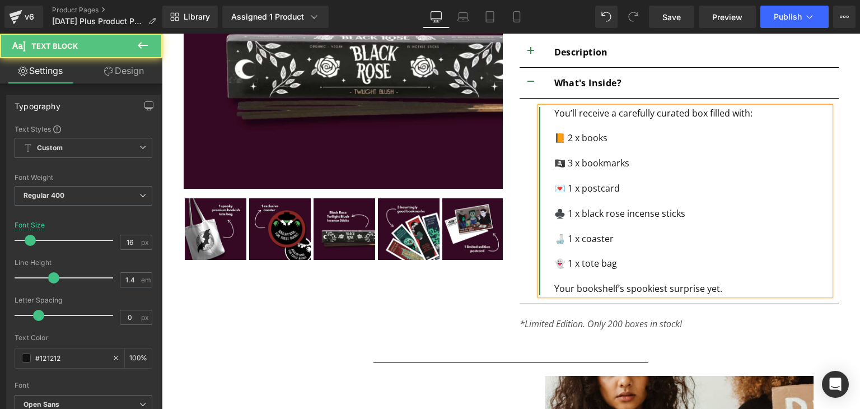
click at [694, 292] on div "Your bookshelf’s spookiest surprise yet." at bounding box center [693, 288] width 276 height 12
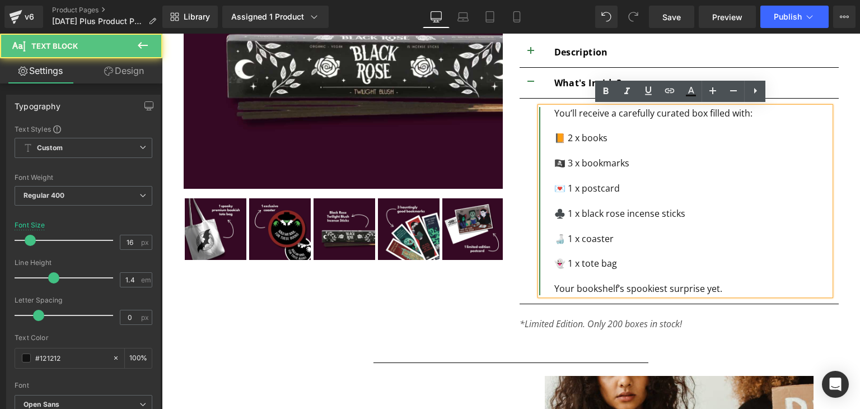
click at [722, 291] on div "Your bookshelf’s spookiest surprise yet." at bounding box center [693, 288] width 276 height 12
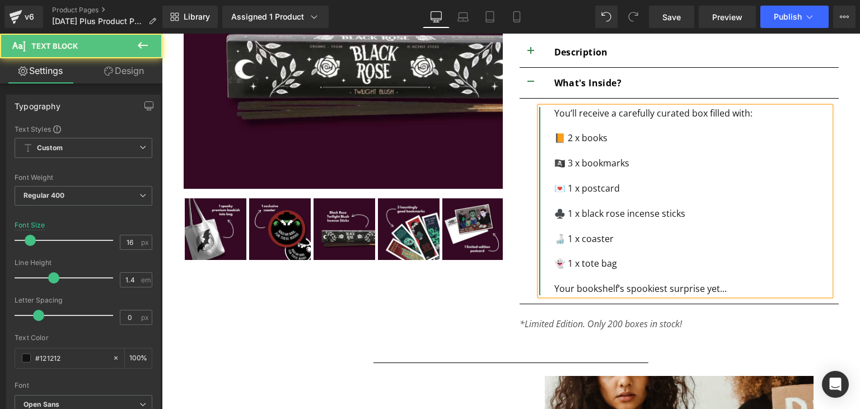
click at [704, 270] on div at bounding box center [693, 276] width 276 height 12
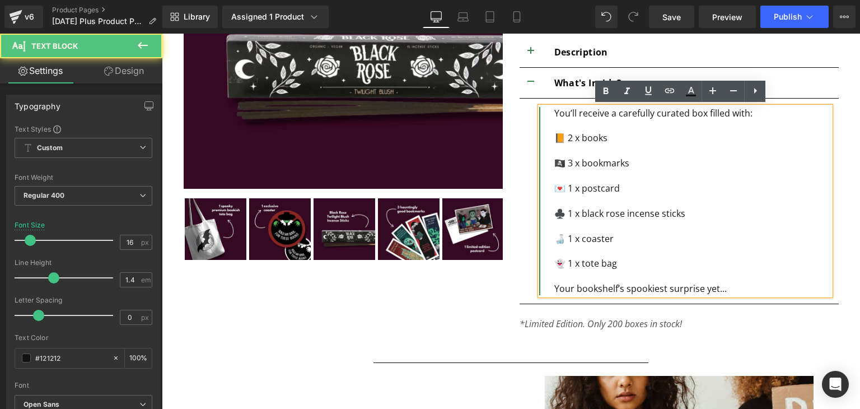
click at [578, 265] on div "👻 1 x tote bag" at bounding box center [693, 263] width 276 height 12
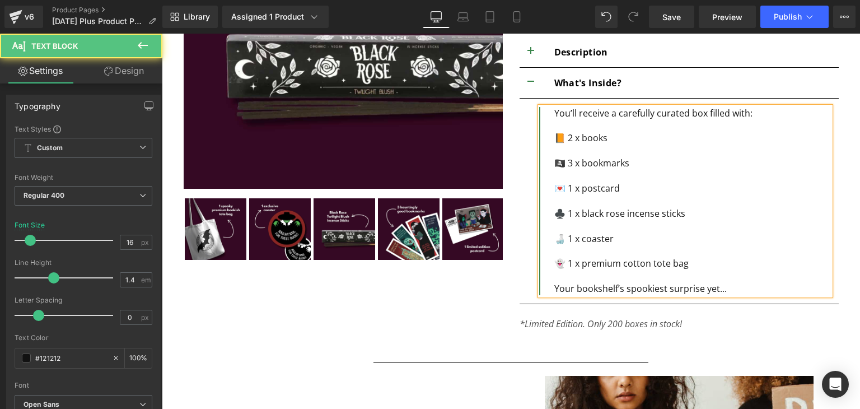
click at [581, 243] on div "🍶 1 x coaster" at bounding box center [693, 238] width 276 height 12
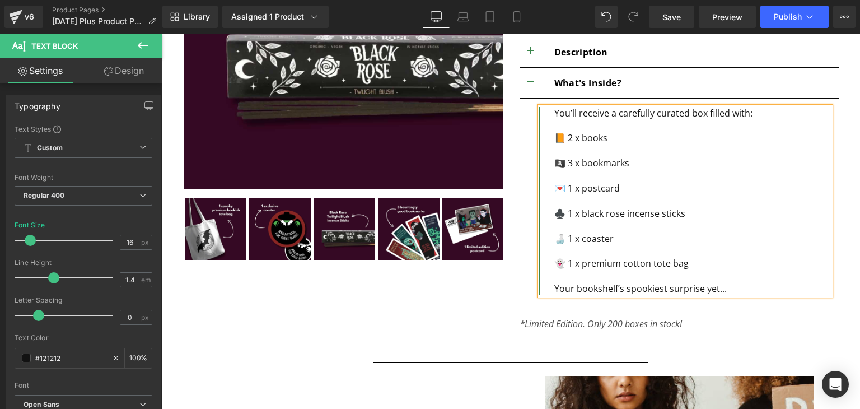
click at [581, 214] on div "♣️ 1 x black rose incense sticks" at bounding box center [693, 213] width 276 height 12
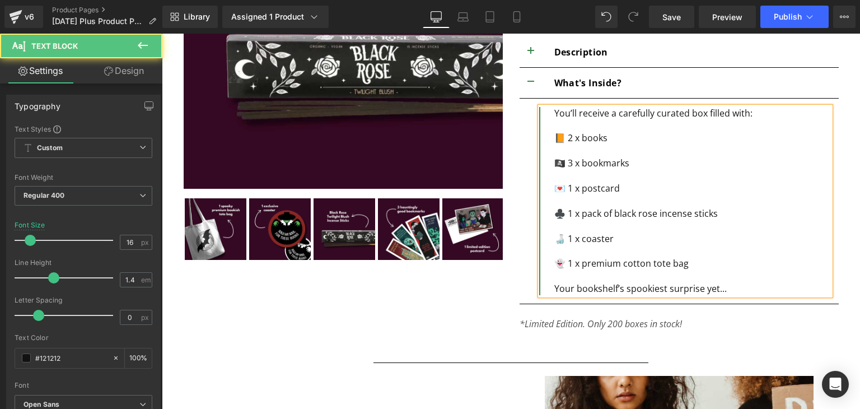
click at [580, 183] on div "💌 1 x postcard" at bounding box center [693, 188] width 276 height 12
click at [579, 166] on div "🏴‍☠️ 3 x bookmarks" at bounding box center [693, 163] width 276 height 12
click at [580, 135] on div "📙 2 x books" at bounding box center [693, 138] width 276 height 12
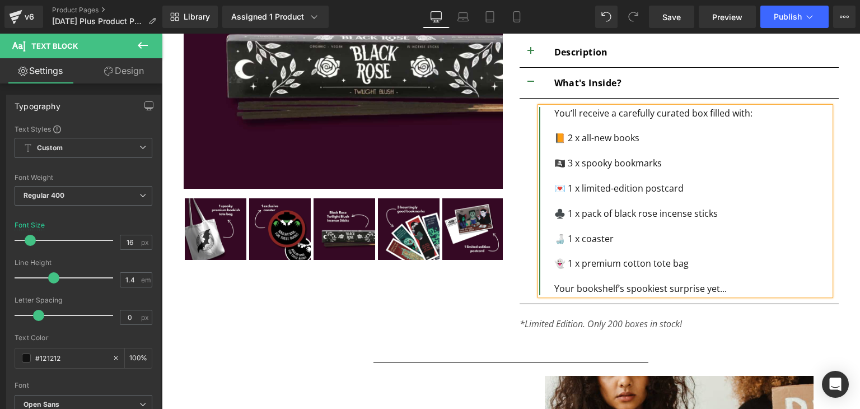
click at [668, 161] on div "🏴‍☠️ 3 x spooky bookmarks" at bounding box center [693, 163] width 276 height 12
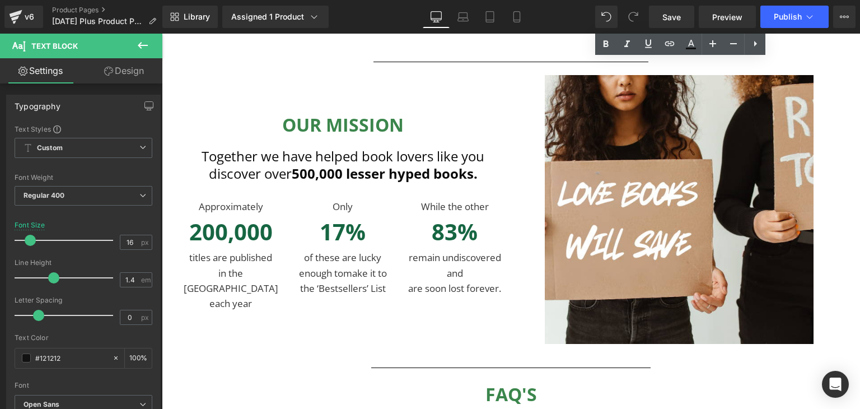
scroll to position [421, 0]
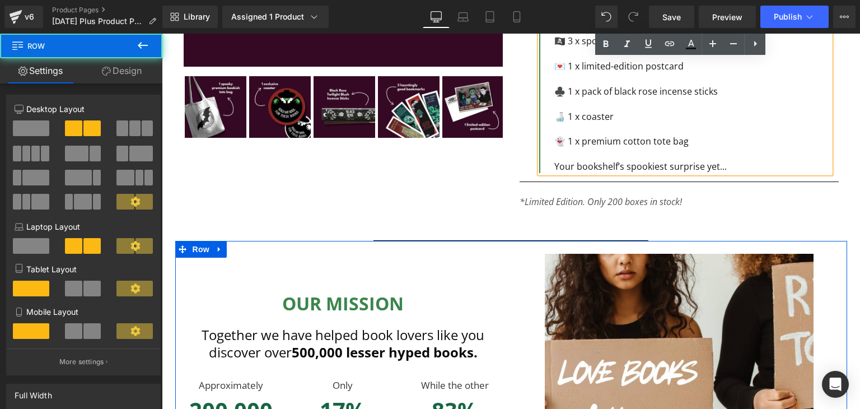
click at [453, 258] on div "Our Mission Heading Together we have helped book lovers like you discover over …" at bounding box center [343, 374] width 336 height 241
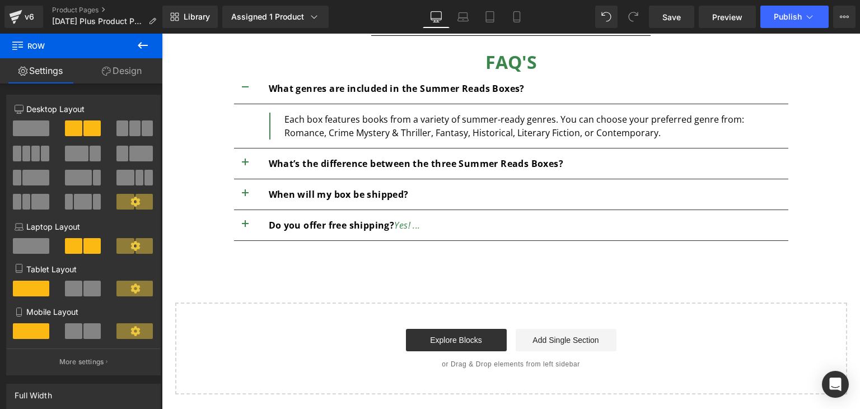
scroll to position [936, 0]
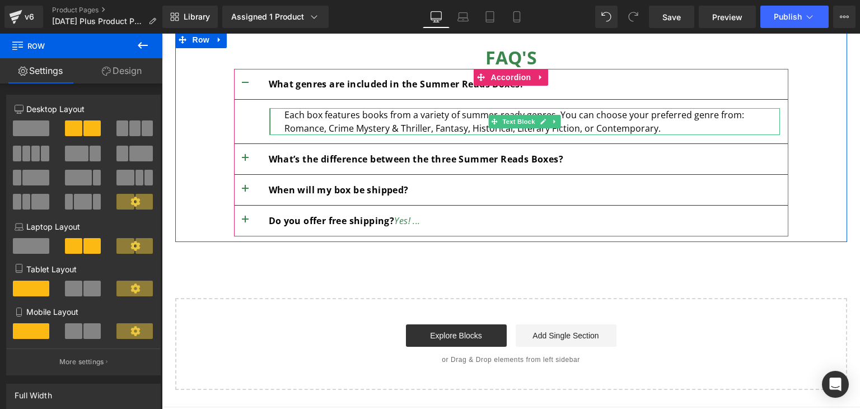
click at [415, 119] on p "Each box features books from a variety of summer-ready genres. You can choose y…" at bounding box center [533, 121] width 496 height 27
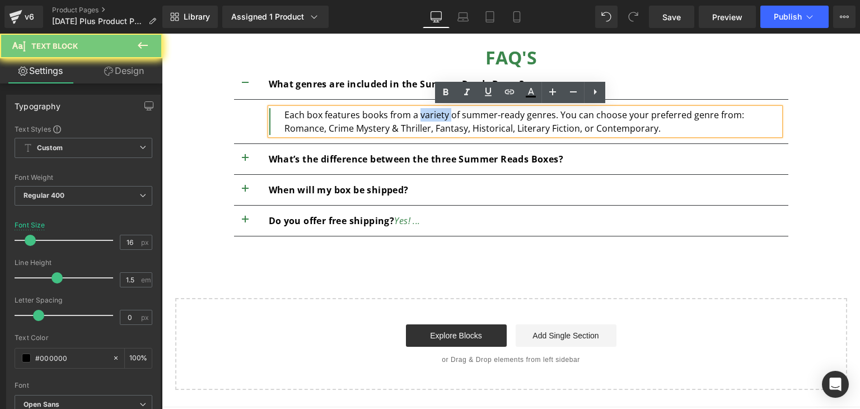
click at [415, 119] on p "Each box features books from a variety of summer-ready genres. You can choose y…" at bounding box center [533, 121] width 496 height 27
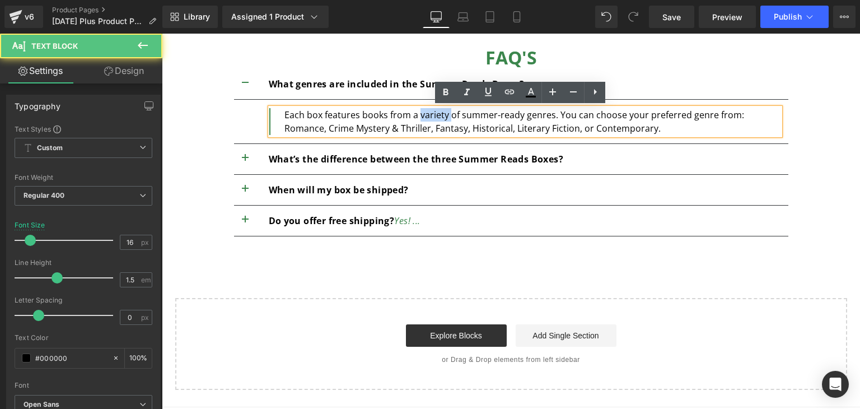
click at [415, 119] on p "Each box features books from a variety of summer-ready genres. You can choose y…" at bounding box center [533, 121] width 496 height 27
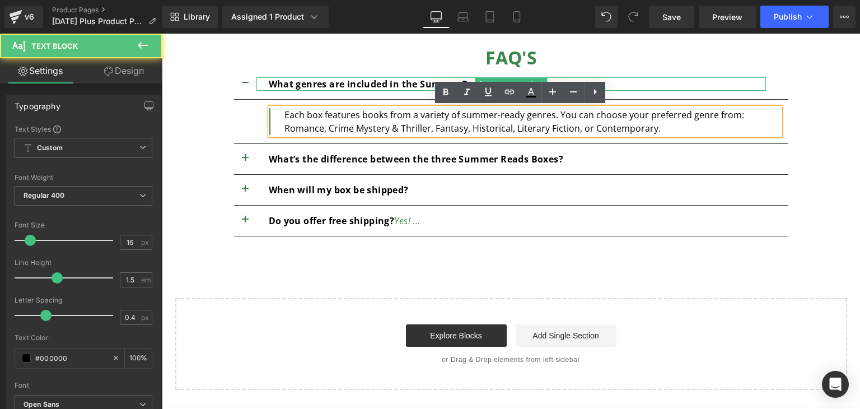
click at [286, 85] on b "What genres are included in the Summer Reads Boxes?" at bounding box center [397, 84] width 256 height 12
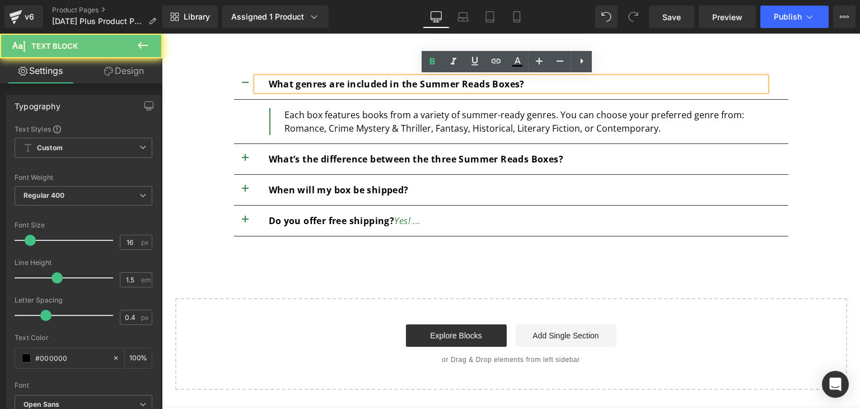
click at [286, 85] on b "What genres are included in the Summer Reads Boxes?" at bounding box center [397, 84] width 256 height 12
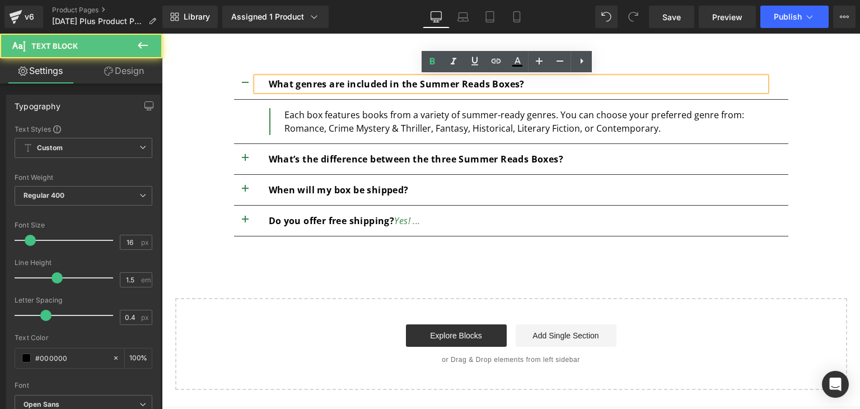
click at [448, 87] on b "What genres are included in the Summer Reads Boxes?" at bounding box center [397, 84] width 256 height 12
click at [486, 87] on b "What genres are included in the Summer Reads Boxes?" at bounding box center [397, 84] width 256 height 12
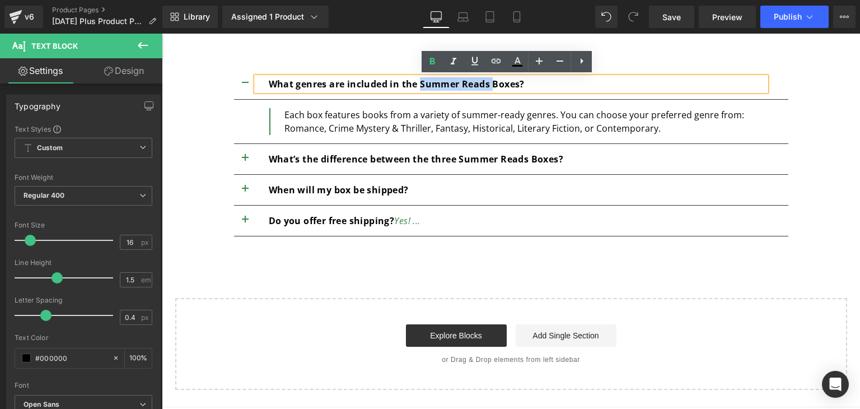
drag, startPoint x: 486, startPoint y: 87, endPoint x: 431, endPoint y: 84, distance: 54.4
click at [431, 84] on b "What genres are included in the Summer Reads Boxes?" at bounding box center [397, 84] width 256 height 12
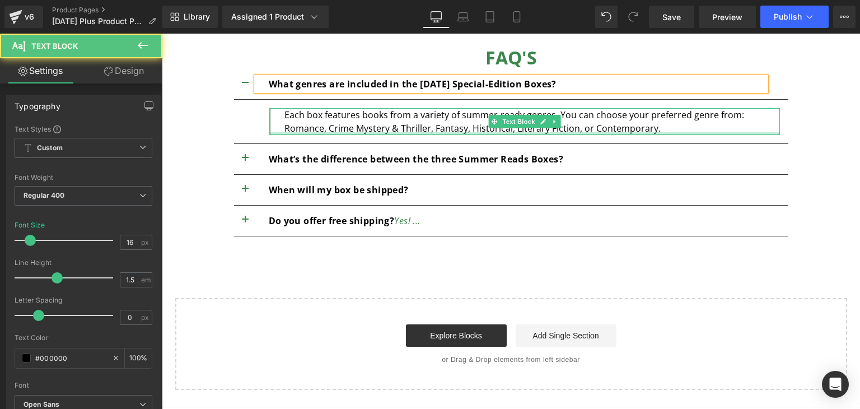
click at [464, 134] on div at bounding box center [524, 133] width 511 height 3
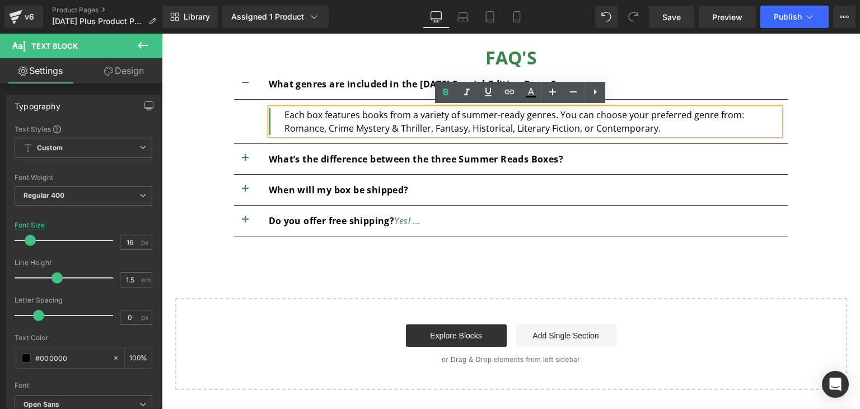
click at [437, 118] on p "Each box features books from a variety of summer-ready genres. You can choose y…" at bounding box center [533, 121] width 496 height 27
drag, startPoint x: 547, startPoint y: 117, endPoint x: 457, endPoint y: 119, distance: 90.2
click at [457, 119] on p "Each box features books from a variety of summer-ready genres. You can choose y…" at bounding box center [533, 121] width 496 height 27
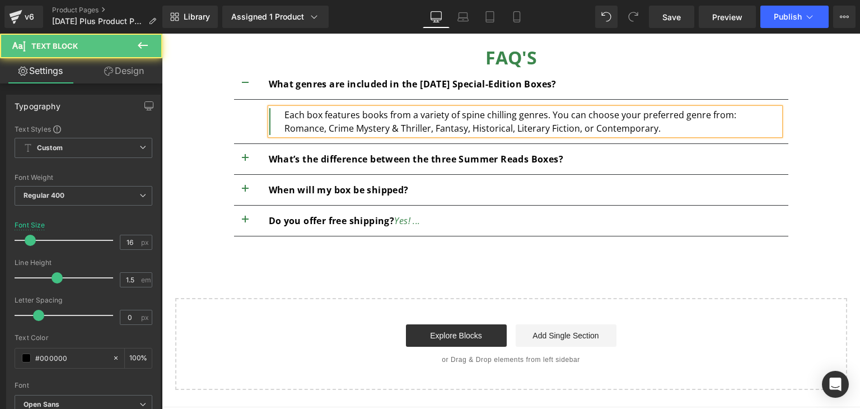
drag, startPoint x: 671, startPoint y: 120, endPoint x: 627, endPoint y: 131, distance: 44.4
click at [627, 131] on p "Each box features books from a variety of spine chilling genres. You can choose…" at bounding box center [533, 121] width 496 height 27
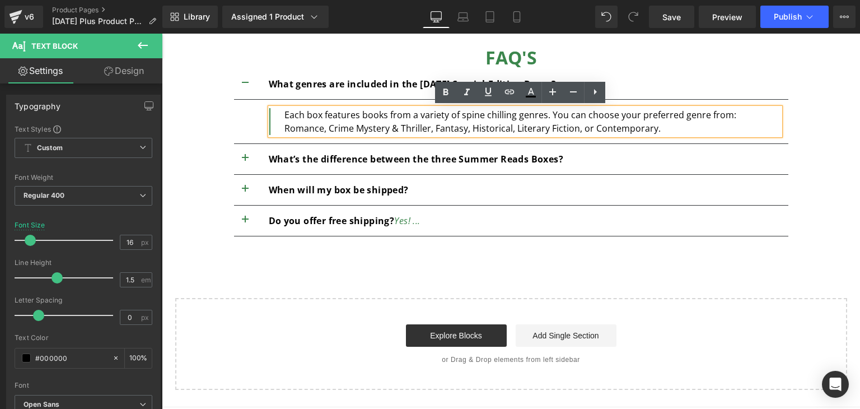
click at [627, 131] on p "Each box features books from a variety of spine chilling genres. You can choose…" at bounding box center [533, 121] width 496 height 27
drag, startPoint x: 627, startPoint y: 131, endPoint x: 544, endPoint y: 114, distance: 84.6
click at [544, 114] on p "Each box features books from a variety of spine chilling genres. You can choose…" at bounding box center [533, 121] width 496 height 27
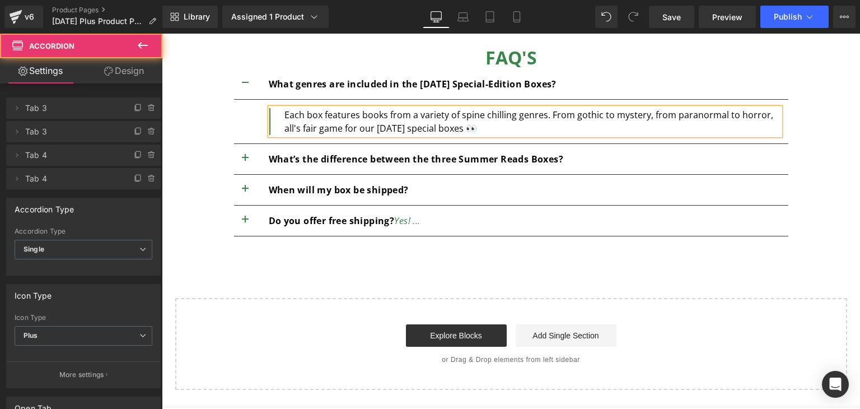
click at [245, 161] on span "button" at bounding box center [245, 161] width 0 height 0
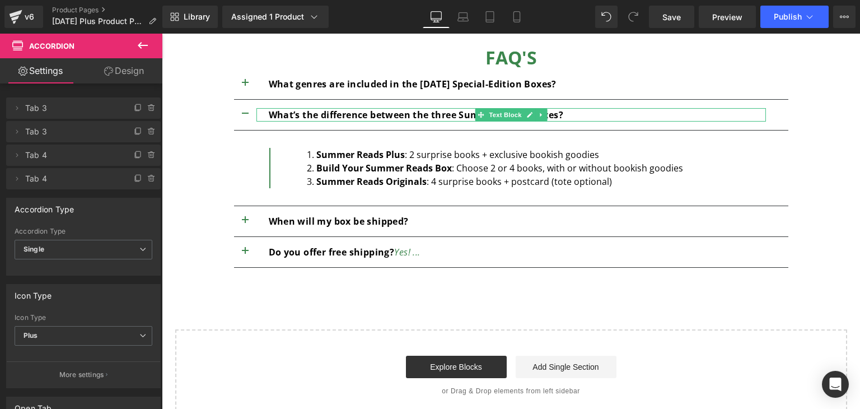
click at [475, 117] on span at bounding box center [481, 114] width 12 height 13
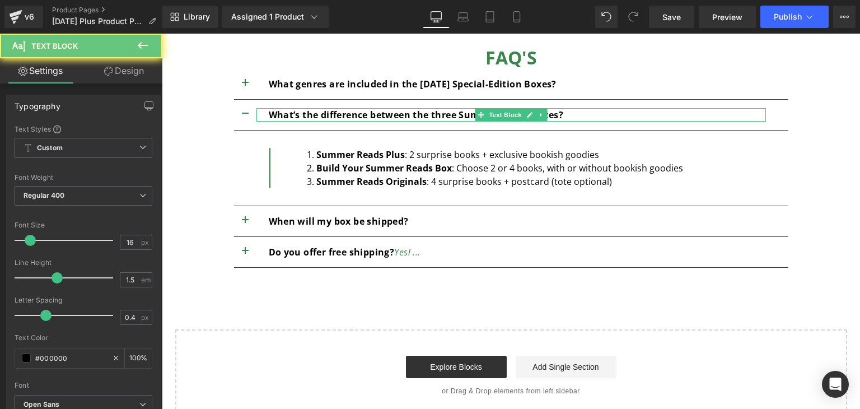
click at [445, 117] on b "What’s the difference between the three Summer Reads Boxes?" at bounding box center [416, 115] width 295 height 12
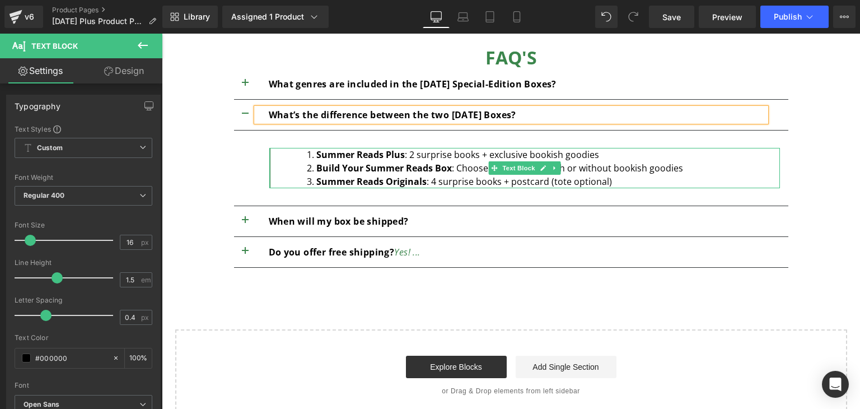
click at [426, 164] on strong "Build Your Summer Reads Box" at bounding box center [385, 168] width 136 height 12
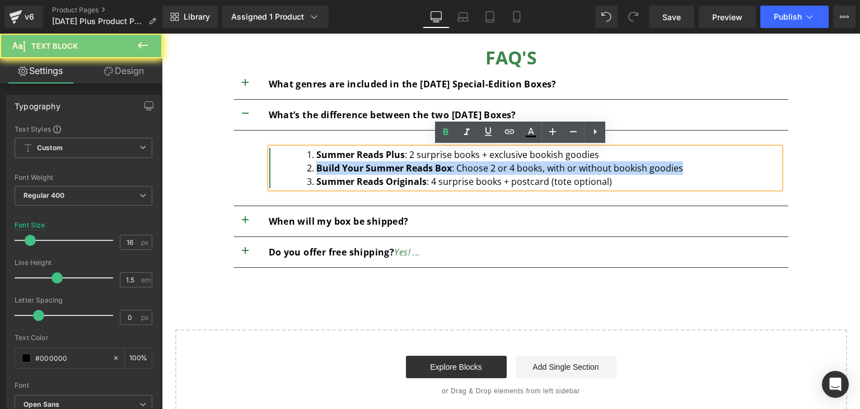
click at [426, 164] on strong "Build Your Summer Reads Box" at bounding box center [385, 168] width 136 height 12
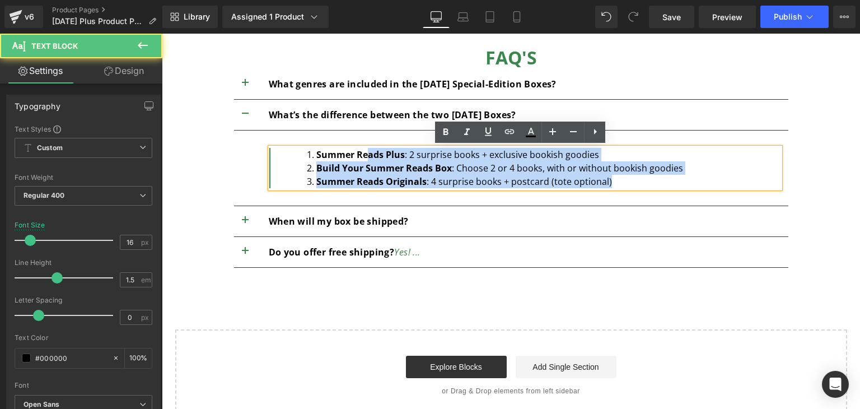
drag, startPoint x: 623, startPoint y: 179, endPoint x: 364, endPoint y: 157, distance: 259.7
click at [364, 157] on ol "Summer Reads Plus : 2 surprise books + exclusive bookish goodies Build Your Sum…" at bounding box center [533, 168] width 496 height 40
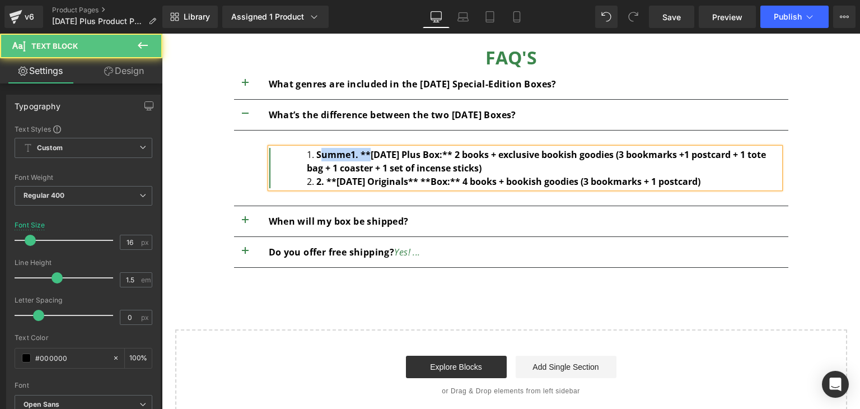
drag, startPoint x: 364, startPoint y: 155, endPoint x: 315, endPoint y: 155, distance: 48.7
click at [315, 155] on strong "Summe1. **[DATE] Plus Box:** 2 books + exclusive bookish goodies (3 bookmarks +…" at bounding box center [536, 161] width 459 height 26
click at [417, 155] on strong "[DATE] Plus Box:** 2 books + exclusive bookish goodies (3 bookmarks +1 postcard…" at bounding box center [543, 161] width 473 height 26
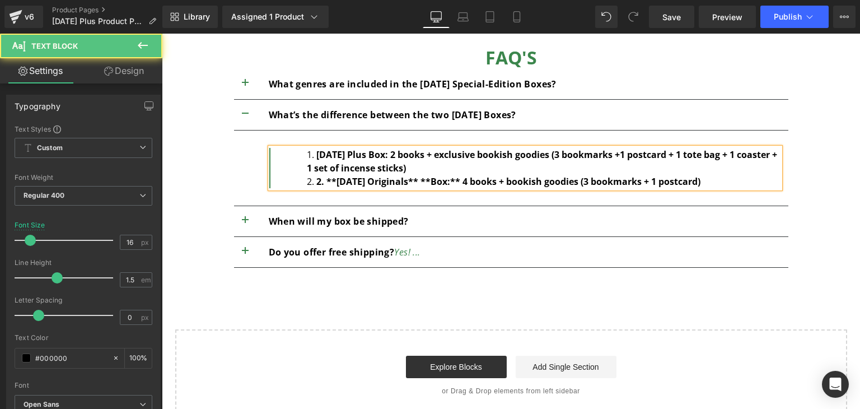
click at [444, 182] on strong "2. **[DATE] Originals** **Box:** 4 books + bookish goodies (3 bookmarks + 1 pos…" at bounding box center [509, 181] width 384 height 12
click at [456, 184] on strong "2. **[DATE] Originals Box:** 4 books + bookish goodies (3 bookmarks + 1 postcar…" at bounding box center [499, 181] width 364 height 12
click at [334, 184] on strong "2. **[DATE] Originals Box: 4 books + bookish goodies (3 bookmarks + 1 postcard)" at bounding box center [494, 181] width 354 height 12
drag, startPoint x: 334, startPoint y: 184, endPoint x: 427, endPoint y: 176, distance: 93.4
click at [427, 176] on strong "[DATE] Originals Box: 4 books + bookish goodies (3 bookmarks + 1 postcard)" at bounding box center [484, 181] width 334 height 12
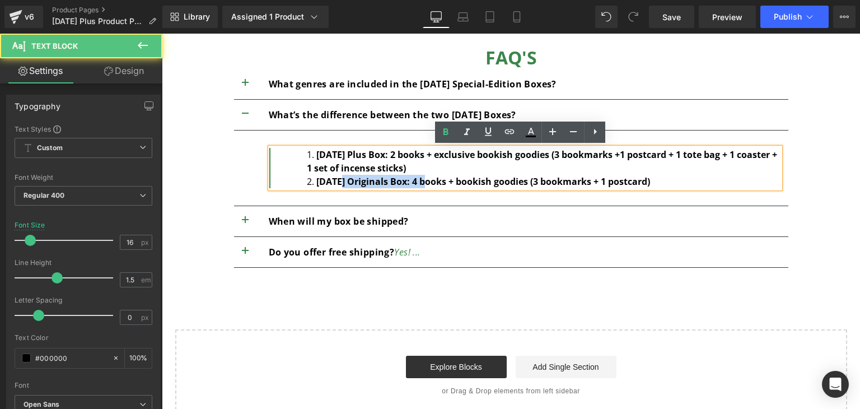
drag, startPoint x: 459, startPoint y: 171, endPoint x: 405, endPoint y: 156, distance: 56.4
click at [405, 156] on li "[DATE] Plus Box: 2 books + exclusive bookish goodies (3 bookmarks +1 postcard +…" at bounding box center [543, 161] width 473 height 27
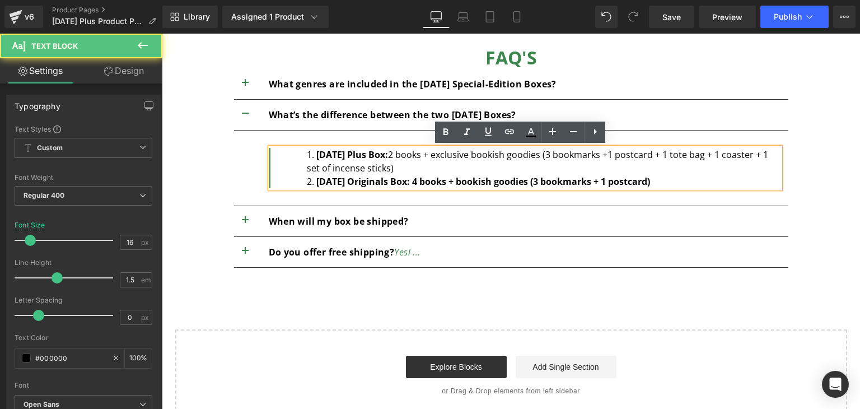
click at [410, 156] on li "[DATE] Plus Box: 2 books + exclusive bookish goodies (3 bookmarks +1 postcard +…" at bounding box center [543, 161] width 473 height 27
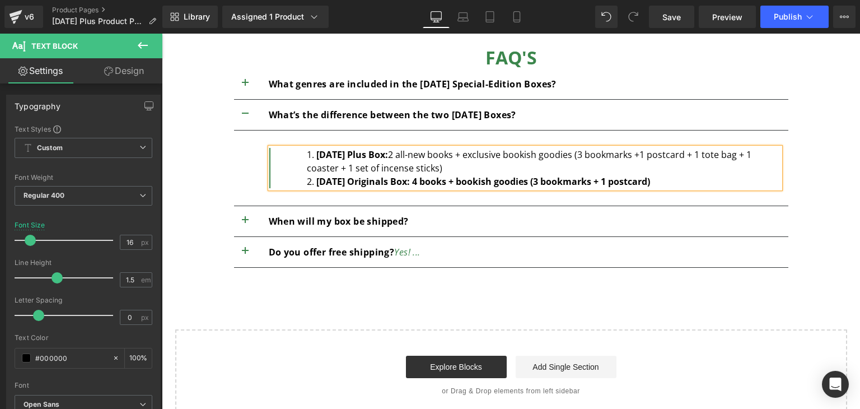
click at [428, 183] on strong "[DATE] Originals Box: 4 books + bookish goodies (3 bookmarks + 1 postcard)" at bounding box center [484, 181] width 334 height 12
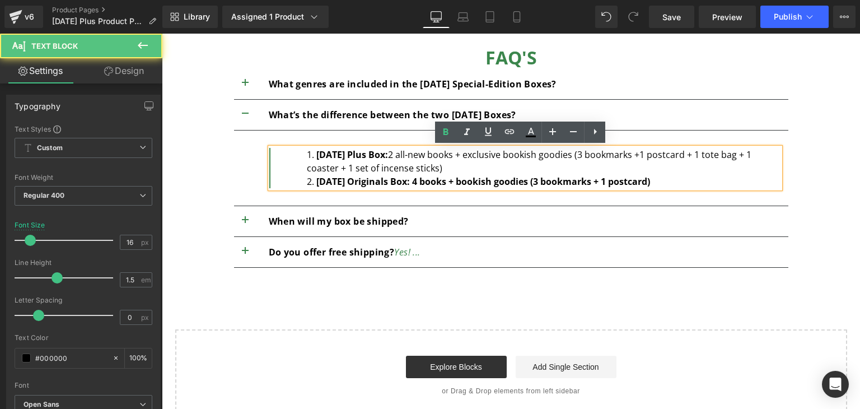
click at [472, 182] on strong "[DATE] Originals Box: 4 books + bookish goodies (3 bookmarks + 1 postcard)" at bounding box center [484, 181] width 334 height 12
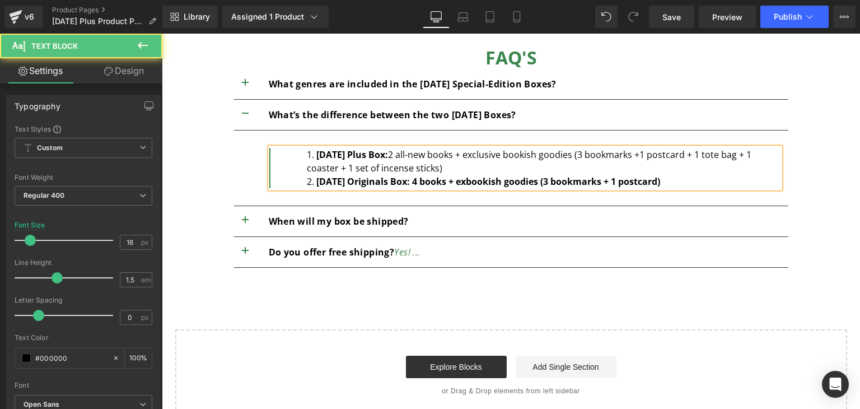
click at [654, 153] on li "[DATE] Plus Box: 2 all-new books + exclusive bookish goodies (3 bookmarks +1 po…" at bounding box center [543, 161] width 473 height 27
click at [683, 157] on li "[DATE] Plus Box: 2 all-new books + exclusive bookish goodies (3 bookmarks + 1 p…" at bounding box center [543, 161] width 473 height 27
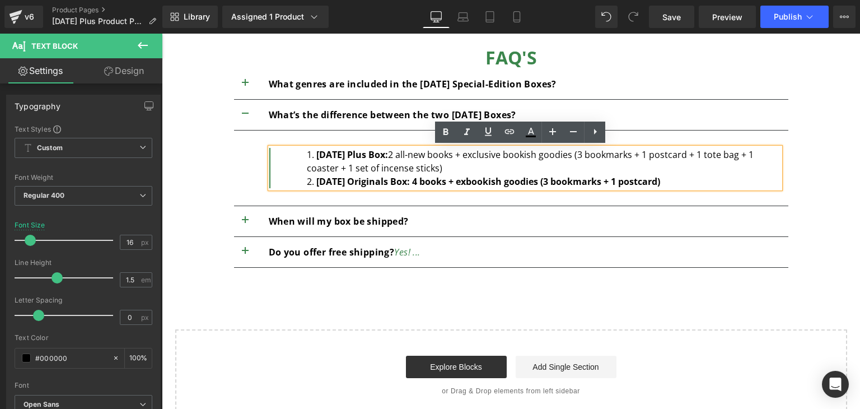
drag, startPoint x: 683, startPoint y: 182, endPoint x: 426, endPoint y: 181, distance: 257.7
click at [426, 181] on li "[DATE] Originals Box: 4 books + exbookish goodies (3 bookmarks + 1 postcard)" at bounding box center [543, 181] width 473 height 13
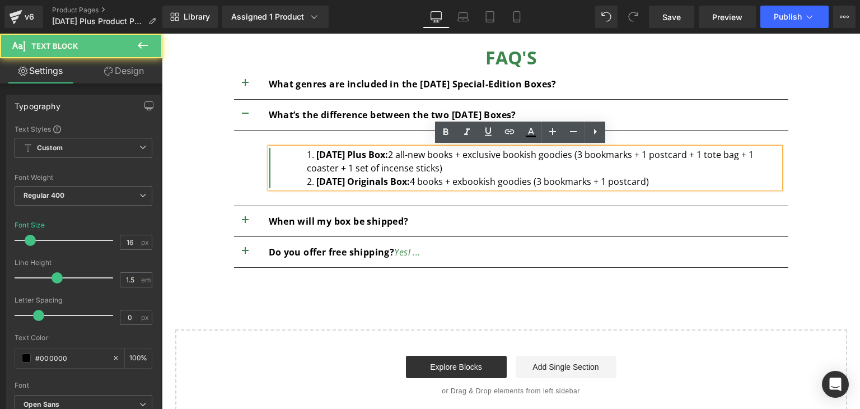
click at [473, 184] on li "[DATE] Originals Box: 4 books + exbookish goodies (3 bookmarks + 1 postcard)" at bounding box center [543, 181] width 473 height 13
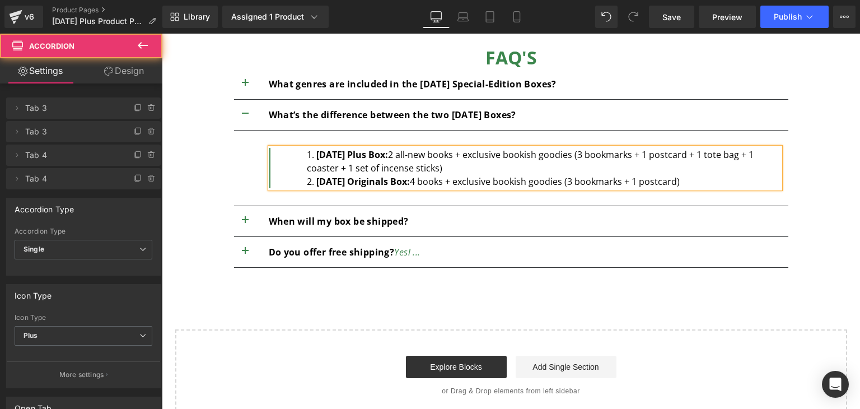
click at [238, 217] on button "button" at bounding box center [245, 221] width 22 height 30
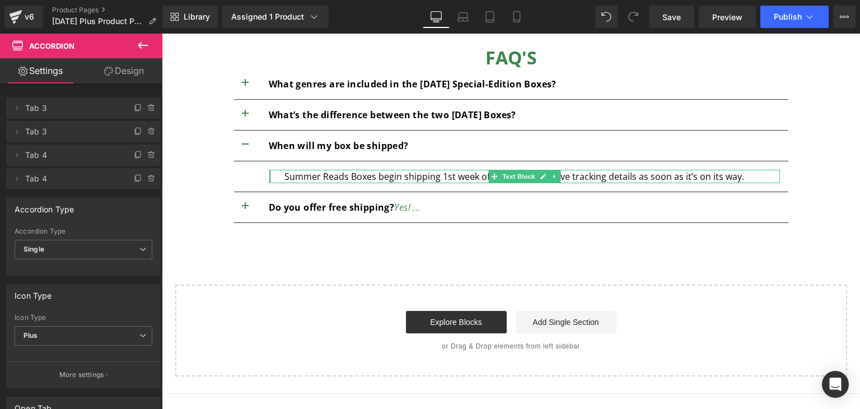
click at [446, 173] on div "Summer Reads Boxes begin shipping 1st week of June. You’ll receive tracking det…" at bounding box center [524, 176] width 511 height 13
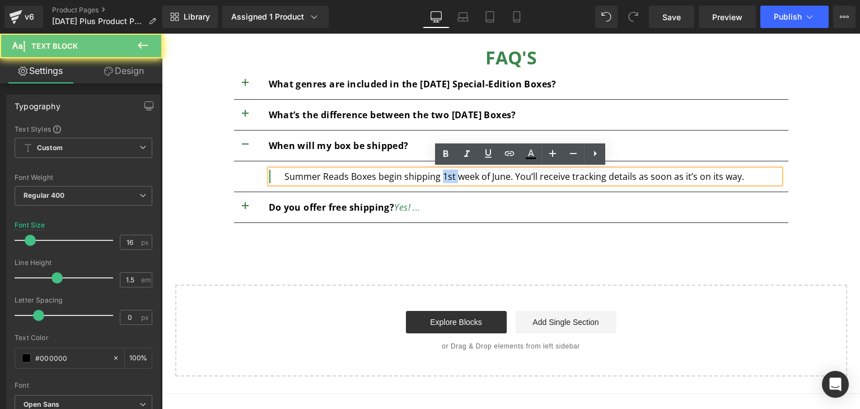
click at [446, 173] on div "Summer Reads Boxes begin shipping 1st week of June. You’ll receive tracking det…" at bounding box center [524, 176] width 511 height 13
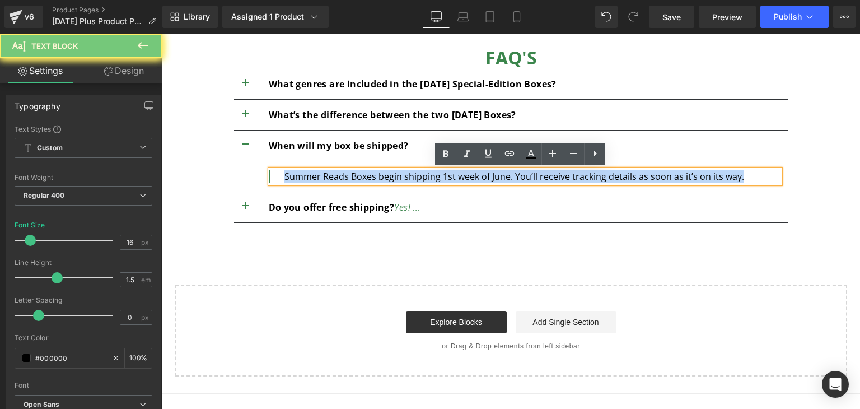
click at [446, 173] on div "Summer Reads Boxes begin shipping 1st week of June. You’ll receive tracking det…" at bounding box center [524, 176] width 511 height 13
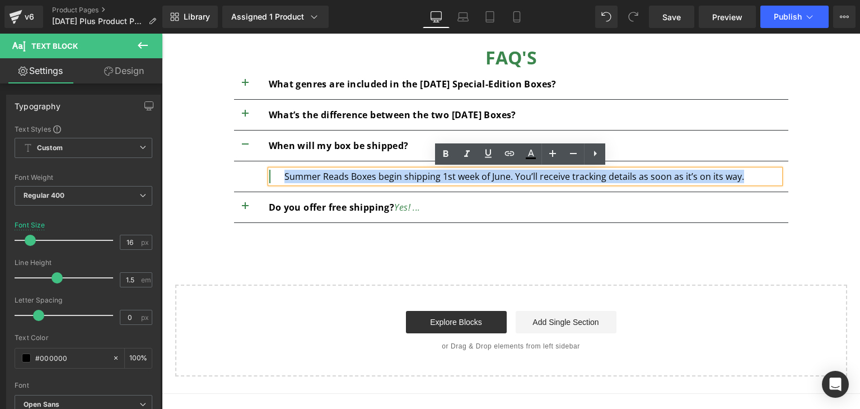
click at [446, 173] on div "Summer Reads Boxes begin shipping 1st week of June. You’ll receive tracking det…" at bounding box center [524, 176] width 511 height 13
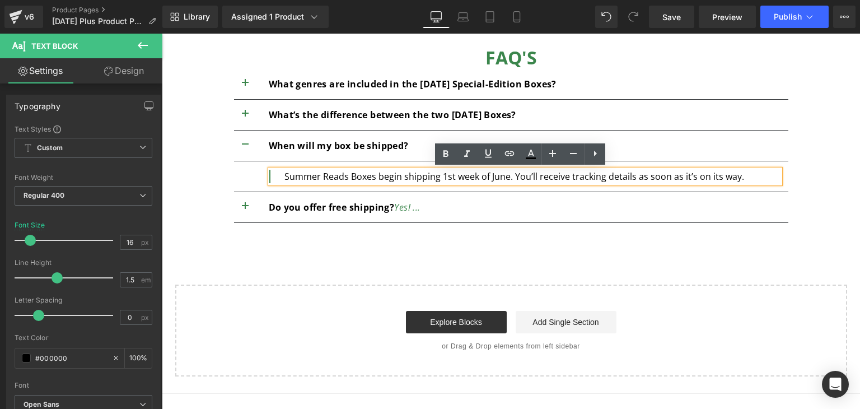
click at [342, 175] on div "Summer Reads Boxes begin shipping 1st week of June. You’ll receive tracking det…" at bounding box center [524, 176] width 511 height 13
drag, startPoint x: 286, startPoint y: 175, endPoint x: 342, endPoint y: 179, distance: 55.6
click at [342, 179] on div "Summer Reads Boxes begin shipping 1st week of June. You’ll receive tracking det…" at bounding box center [524, 176] width 511 height 13
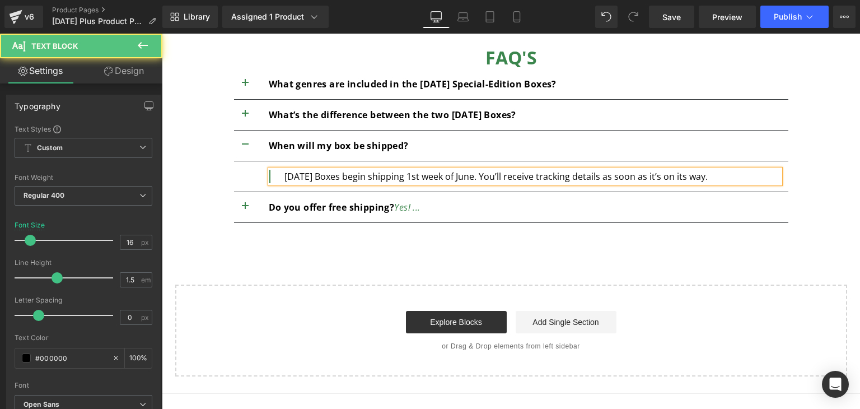
click at [470, 175] on div "[DATE] Boxes begin shipping 1st week of June. You’ll receive tracking details a…" at bounding box center [524, 176] width 511 height 13
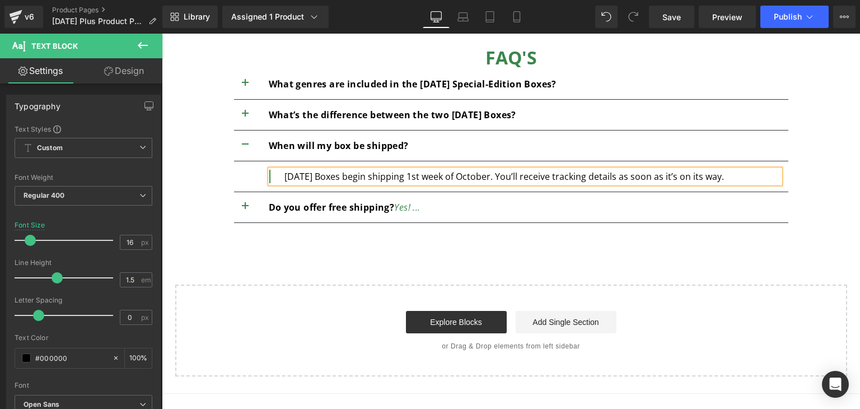
click at [243, 206] on button "button" at bounding box center [245, 207] width 22 height 30
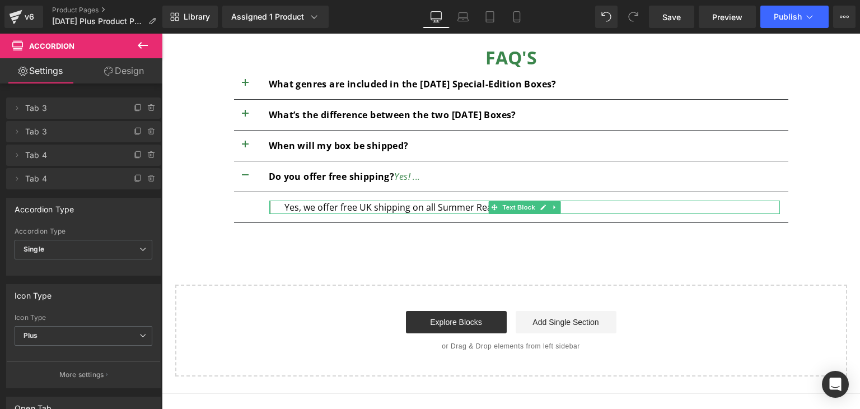
click at [435, 209] on p "Yes, we offer free UK shipping on all Summer Reads Boxes." at bounding box center [533, 207] width 496 height 13
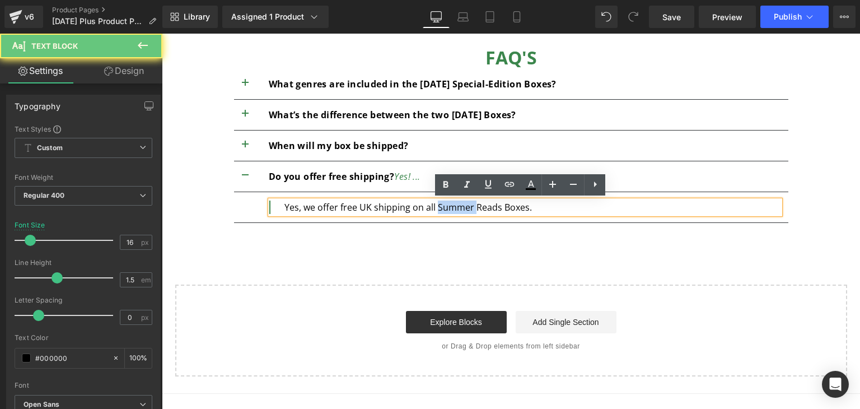
click at [435, 209] on p "Yes, we offer free UK shipping on all Summer Reads Boxes." at bounding box center [533, 207] width 496 height 13
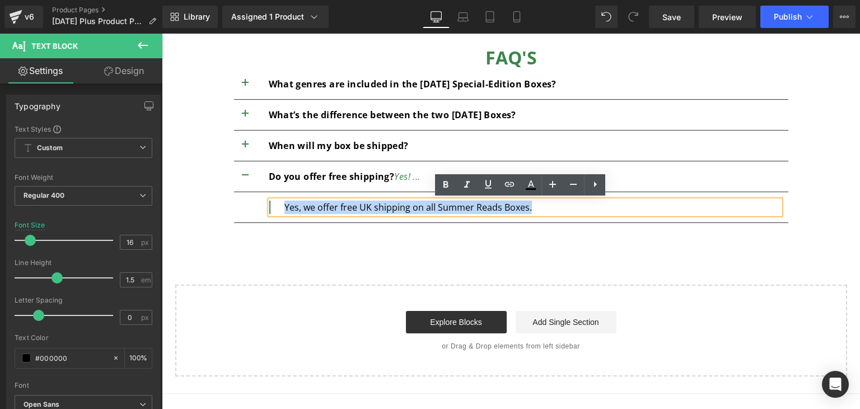
click at [498, 208] on p "Yes, we offer free UK shipping on all Summer Reads Boxes." at bounding box center [533, 207] width 496 height 13
drag, startPoint x: 494, startPoint y: 208, endPoint x: 430, endPoint y: 209, distance: 63.9
click at [430, 209] on p "Yes, we offer free UK shipping on all Summer Reads Boxes." at bounding box center [533, 207] width 496 height 13
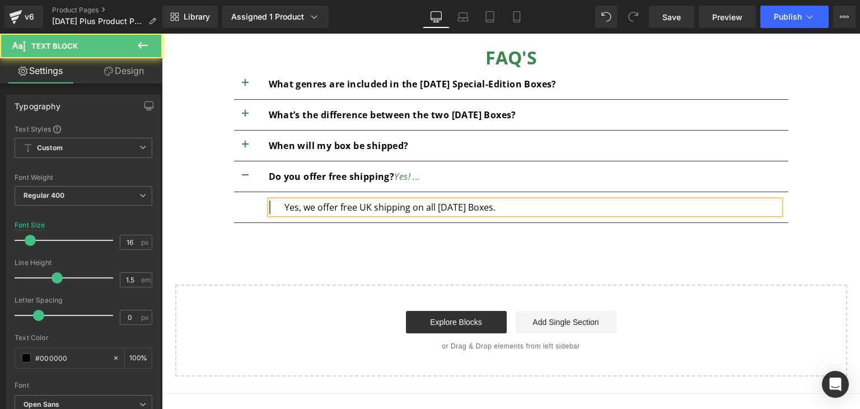
click at [528, 204] on p "Yes, we offer free UK shipping on all [DATE] Boxes." at bounding box center [533, 207] width 496 height 13
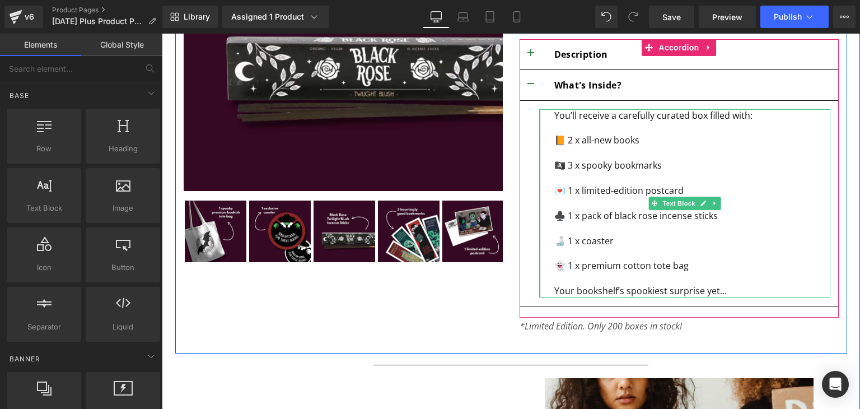
scroll to position [286, 0]
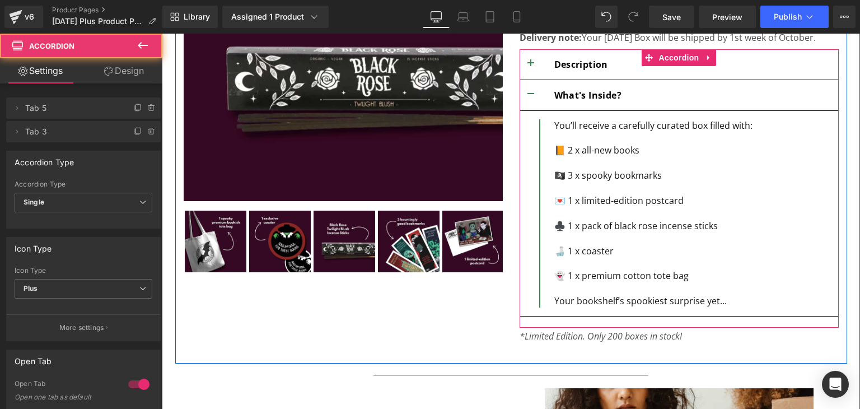
click at [529, 94] on button "button" at bounding box center [531, 95] width 22 height 30
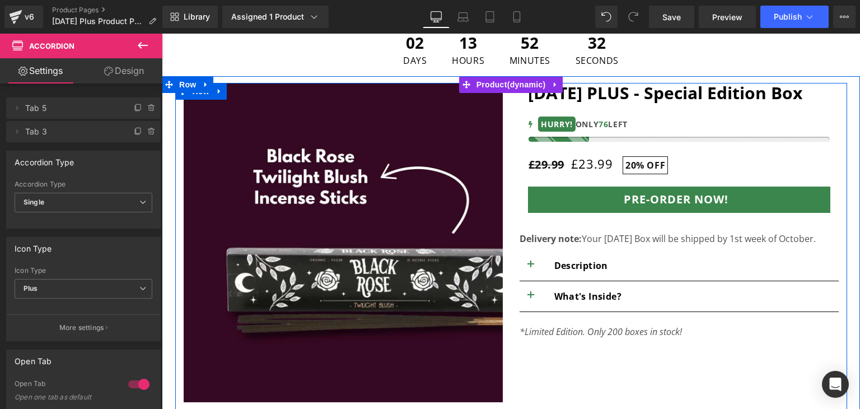
scroll to position [0, 0]
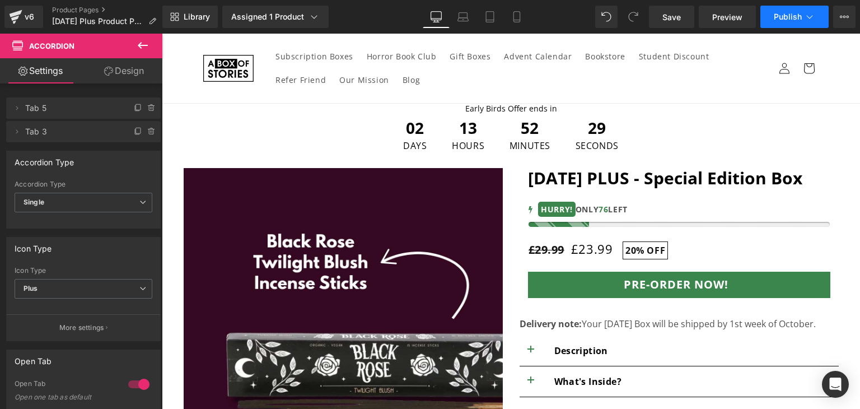
click at [778, 15] on span "Publish" at bounding box center [788, 16] width 28 height 9
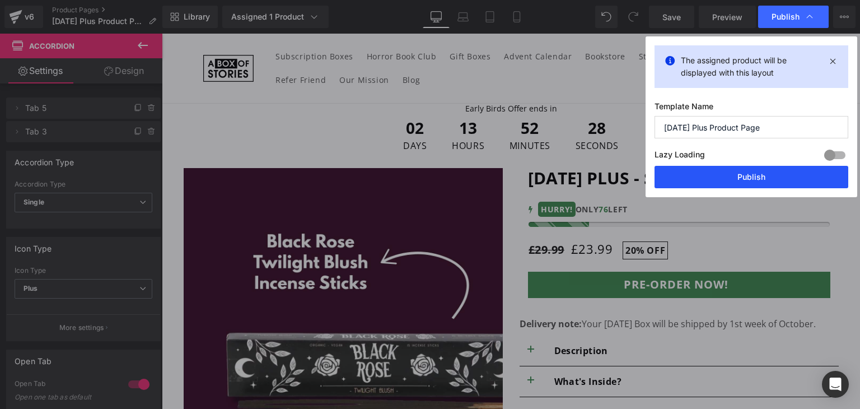
click at [686, 178] on button "Publish" at bounding box center [752, 177] width 194 height 22
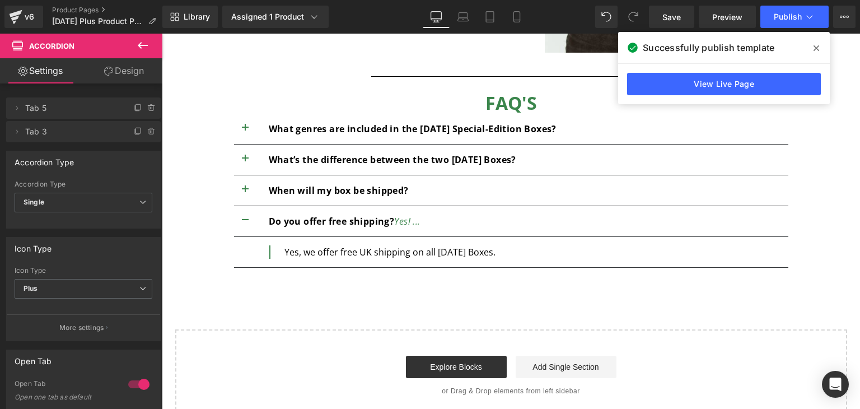
scroll to position [818, 0]
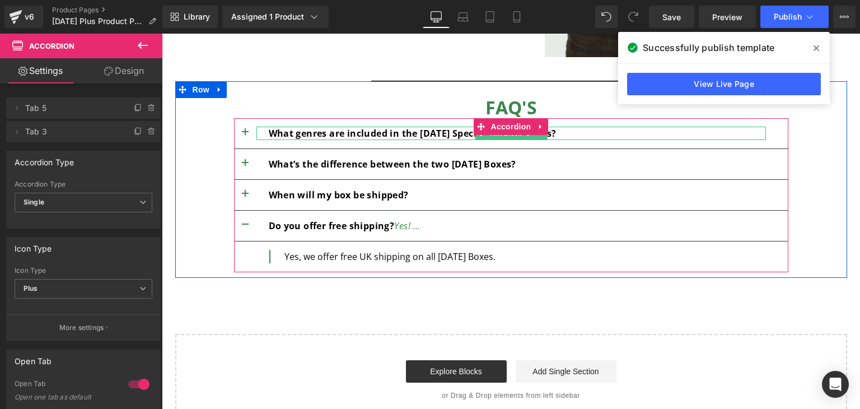
click at [425, 136] on b "What genres are included in the [DATE] Special-Edition Boxes?" at bounding box center [413, 133] width 288 height 12
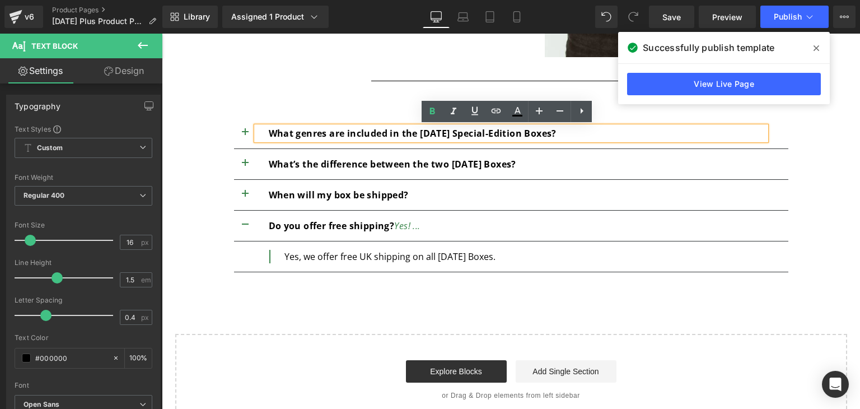
click at [238, 127] on button "button" at bounding box center [245, 133] width 22 height 30
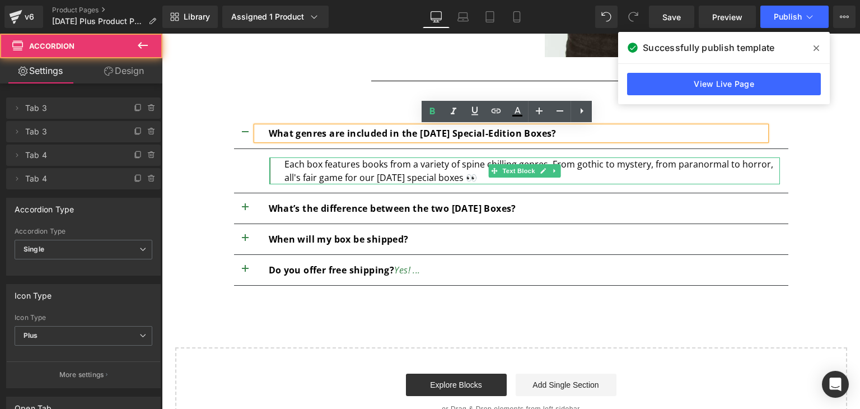
click at [300, 164] on p "Each box features books from a variety of spine chilling genres. From gothic to…" at bounding box center [533, 170] width 496 height 27
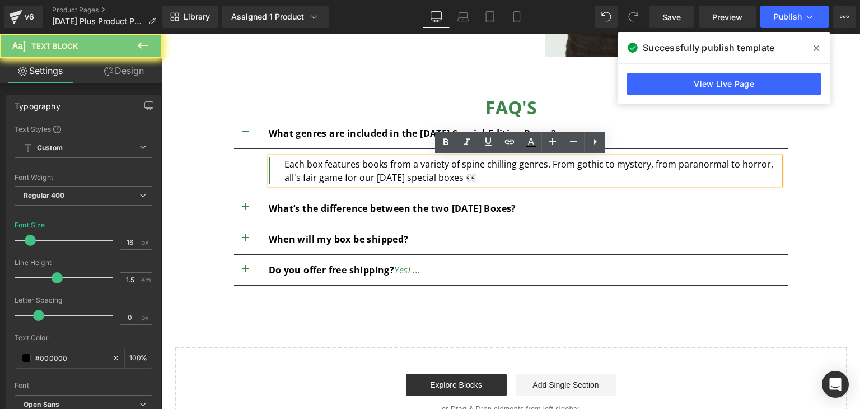
click at [300, 164] on p "Each box features books from a variety of spine chilling genres. From gothic to…" at bounding box center [533, 170] width 496 height 27
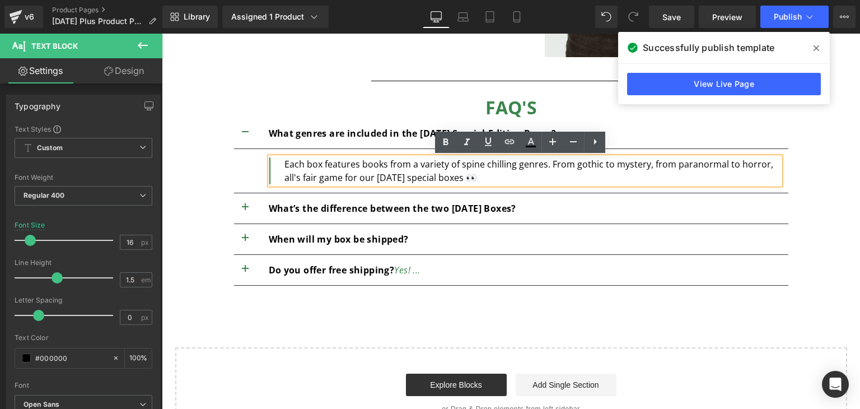
copy p "Each box features books from a variety of spine chilling genres. From gothic to…"
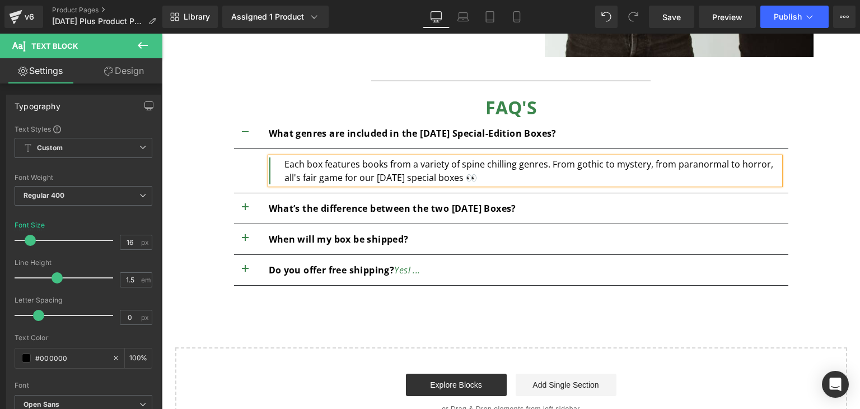
click at [238, 208] on button "button" at bounding box center [245, 208] width 22 height 30
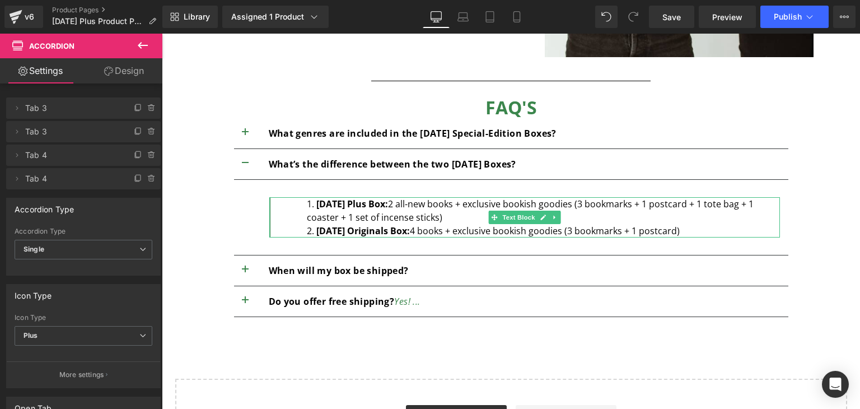
click at [597, 227] on li "[DATE] Originals Box: 4 books + exclusive bookish goodies (3 bookmarks + 1 post…" at bounding box center [543, 230] width 473 height 13
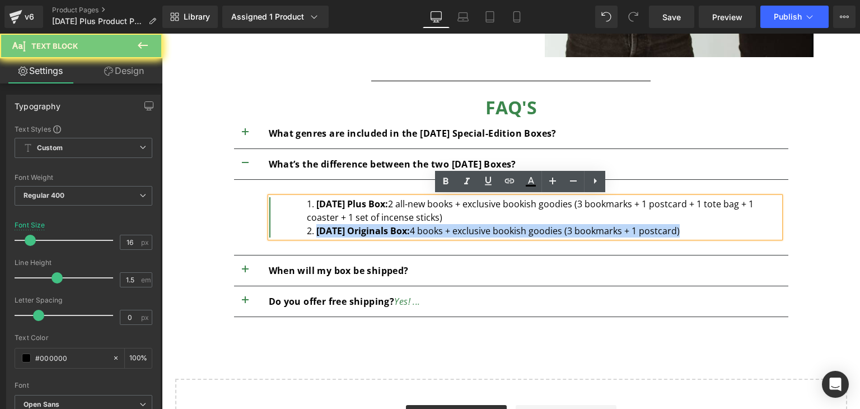
click at [597, 227] on li "[DATE] Originals Box: 4 books + exclusive bookish goodies (3 bookmarks + 1 post…" at bounding box center [543, 230] width 473 height 13
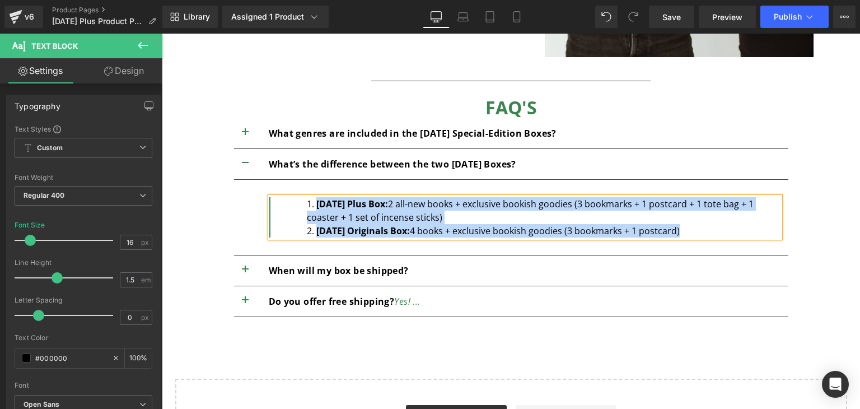
copy ol "[DATE] Plus Box: 2 all-new books + exclusive bookish goodies (3 bookmarks + 1 p…"
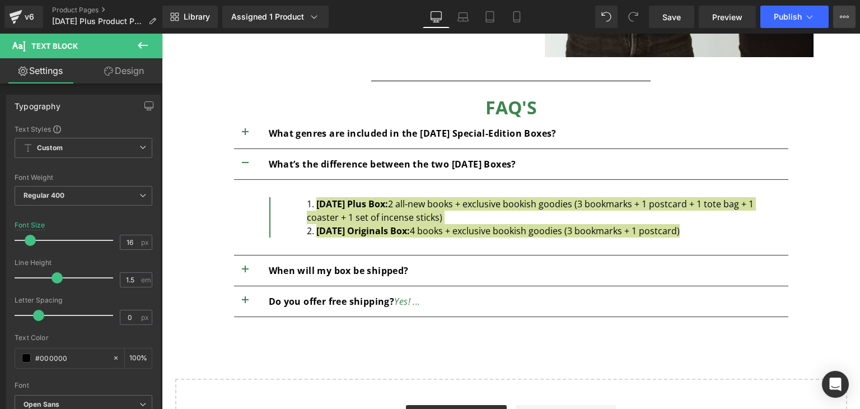
click at [836, 14] on button "View Live Page View with current Template Save Template to Library Schedule Pub…" at bounding box center [845, 17] width 22 height 22
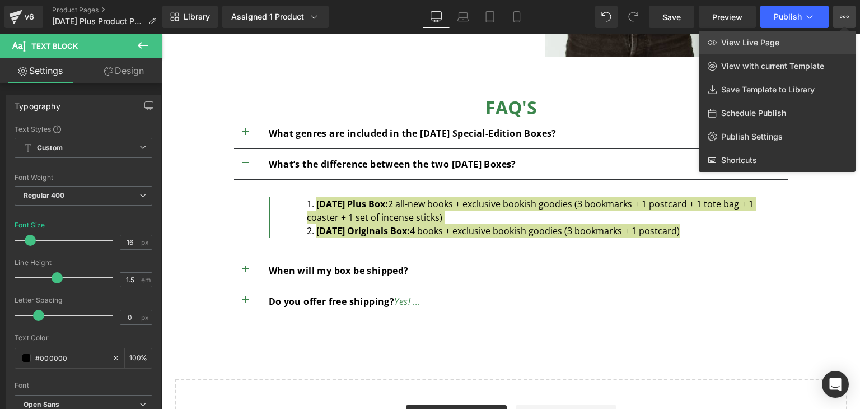
click at [812, 48] on link "View Live Page" at bounding box center [777, 43] width 157 height 24
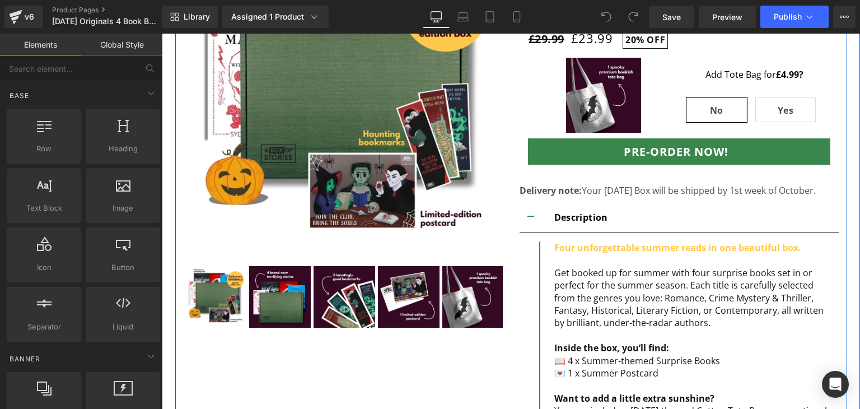
scroll to position [235, 0]
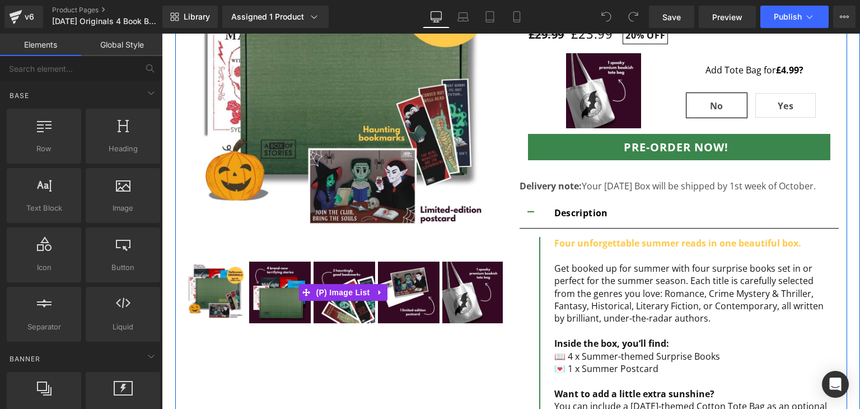
click at [277, 285] on img at bounding box center [280, 293] width 62 height 62
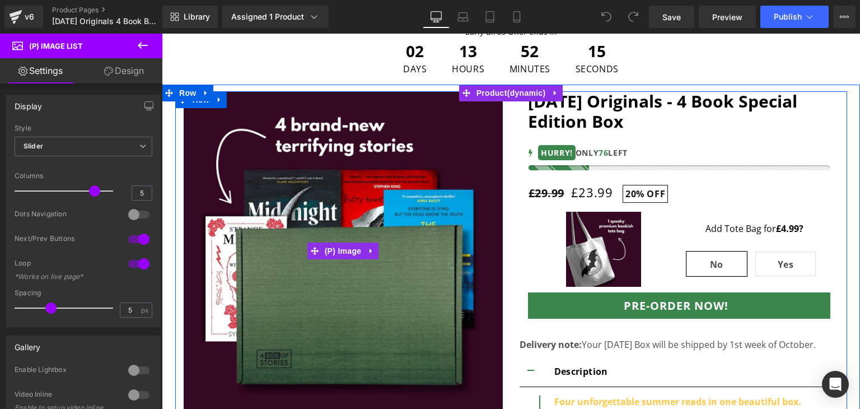
scroll to position [365, 0]
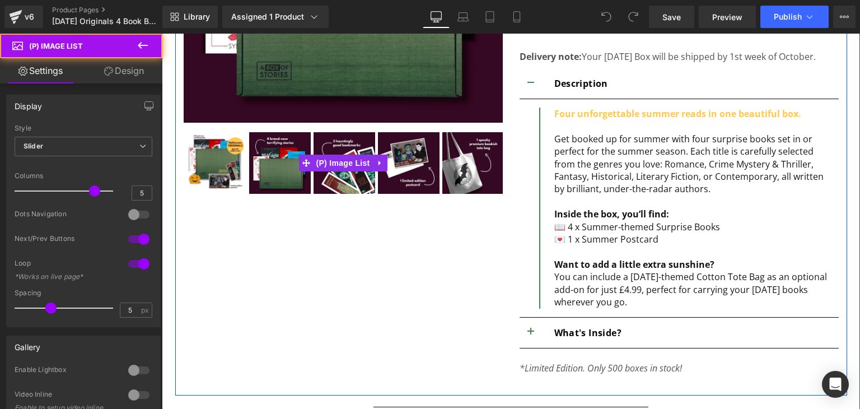
click at [222, 173] on img at bounding box center [216, 163] width 62 height 62
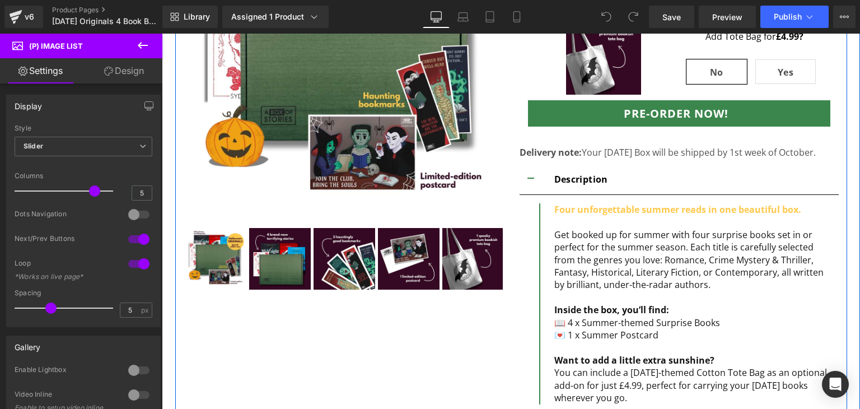
scroll to position [283, 0]
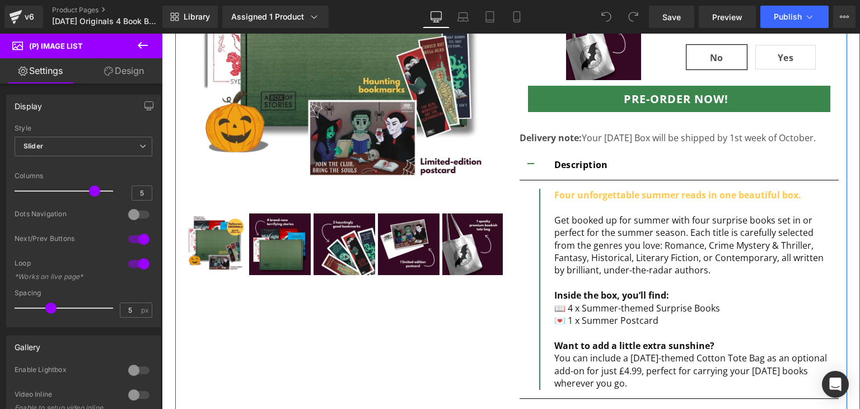
click at [746, 253] on span "Four unforgettable summer reads in one beautiful box. Get booked up for summer …" at bounding box center [689, 245] width 269 height 113
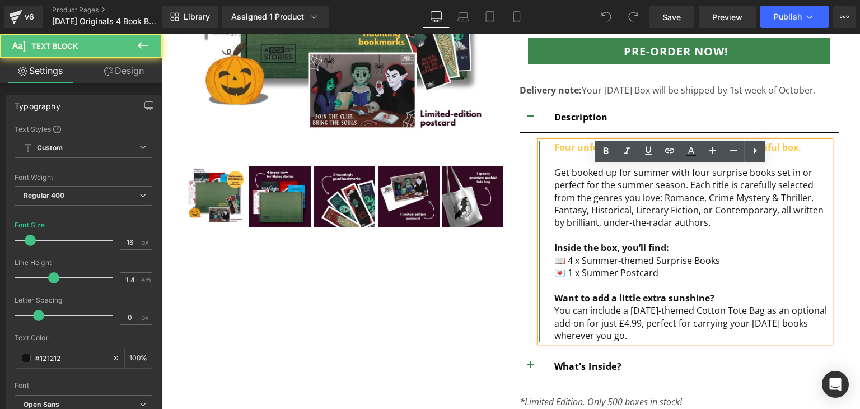
scroll to position [339, 0]
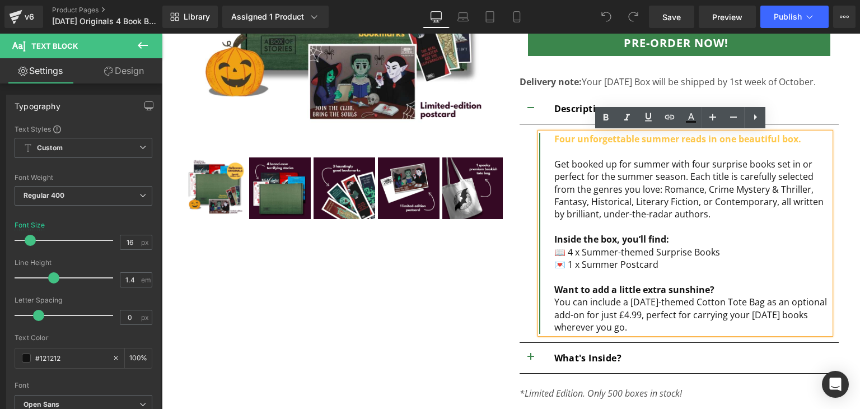
drag, startPoint x: 658, startPoint y: 325, endPoint x: 544, endPoint y: 165, distance: 196.1
click at [544, 165] on div "Four unforgettable summer reads in one beautiful box. Get booked up for summer …" at bounding box center [684, 233] width 291 height 201
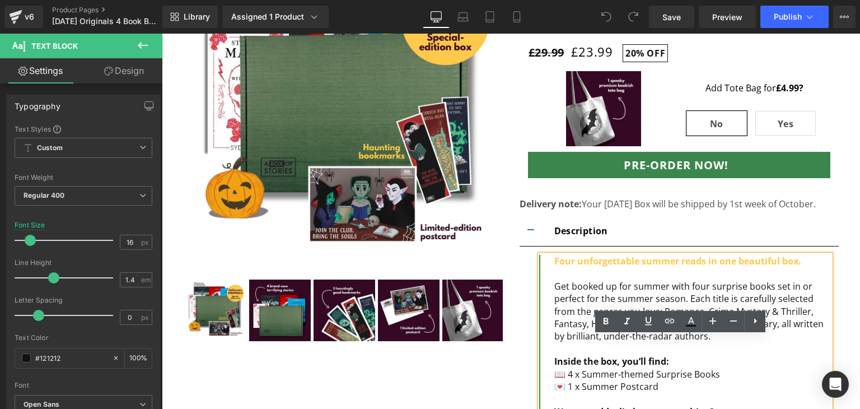
scroll to position [338, 0]
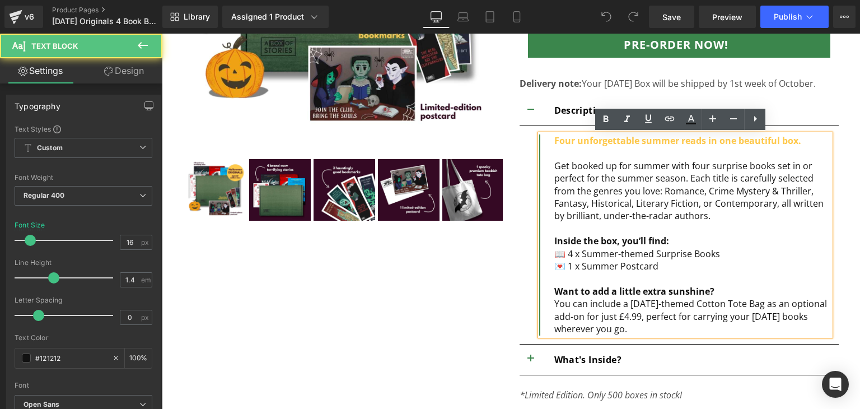
click at [674, 283] on div "💌 1 x Summer Postcard Want to add a little extra sunshine?" at bounding box center [693, 279] width 276 height 38
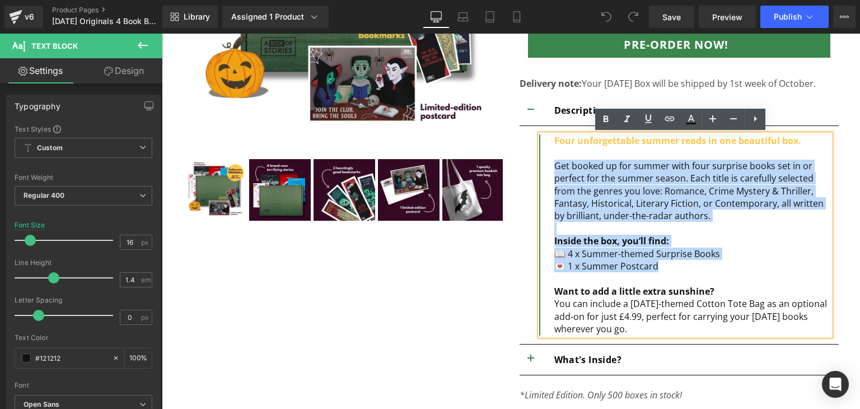
drag, startPoint x: 663, startPoint y: 271, endPoint x: 549, endPoint y: 167, distance: 153.9
click at [549, 167] on div "Four unforgettable summer reads in one beautiful box. Get booked up for summer …" at bounding box center [684, 234] width 291 height 201
paste div
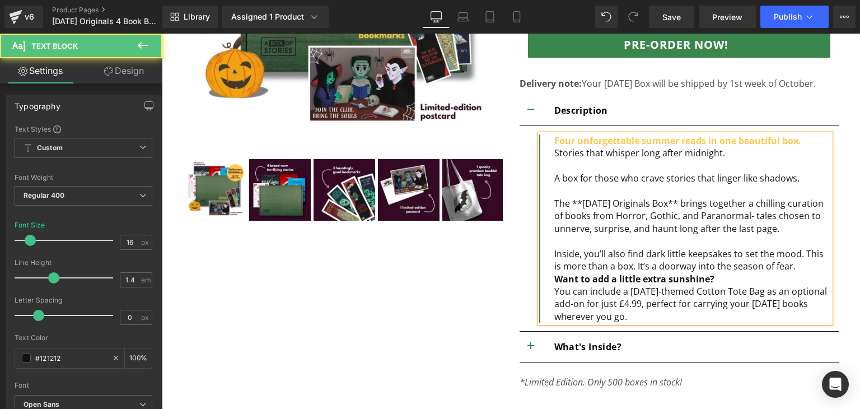
click at [576, 202] on span "The **Halloween Originals Box** brings together a chilling curation of books fr…" at bounding box center [689, 216] width 269 height 38
click at [679, 201] on span "The Halloween Originals Box** brings together a chilling curation of books from…" at bounding box center [690, 216] width 270 height 38
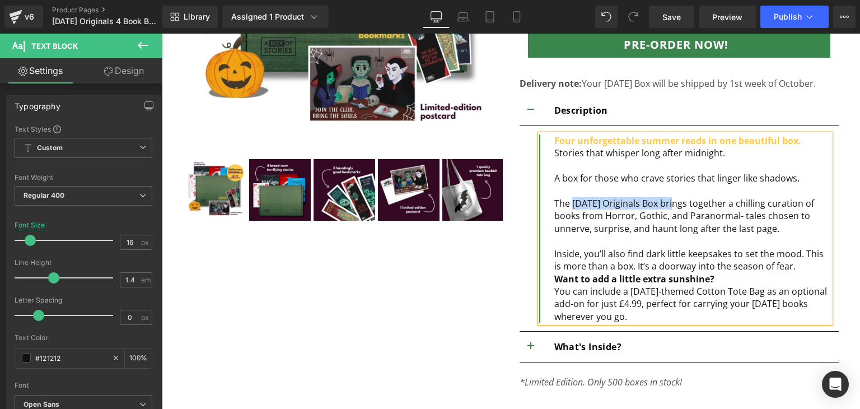
drag, startPoint x: 671, startPoint y: 202, endPoint x: 569, endPoint y: 205, distance: 102.0
click at [569, 205] on span "The Halloween Originals Box brings together a chilling curation of books from H…" at bounding box center [685, 216] width 260 height 38
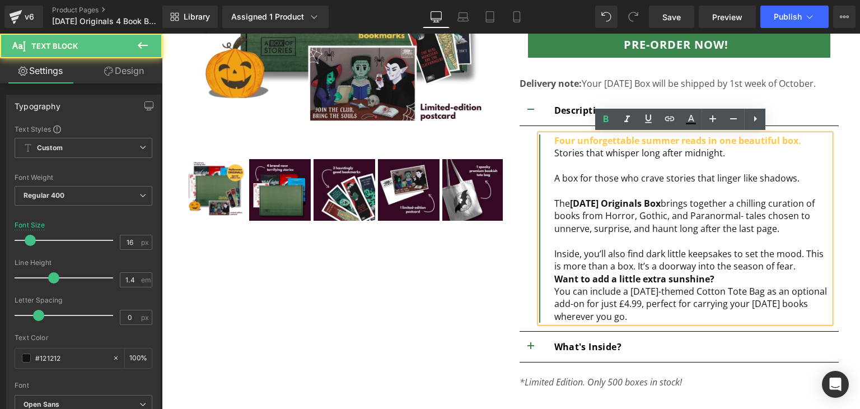
click at [608, 179] on span "A box for those who crave stories that linger like shadows." at bounding box center [677, 178] width 245 height 12
drag, startPoint x: 792, startPoint y: 141, endPoint x: 542, endPoint y: 139, distance: 249.8
click at [542, 139] on div "Four unforgettable summer reads in one beautiful box. Stories that whisper long…" at bounding box center [684, 228] width 291 height 188
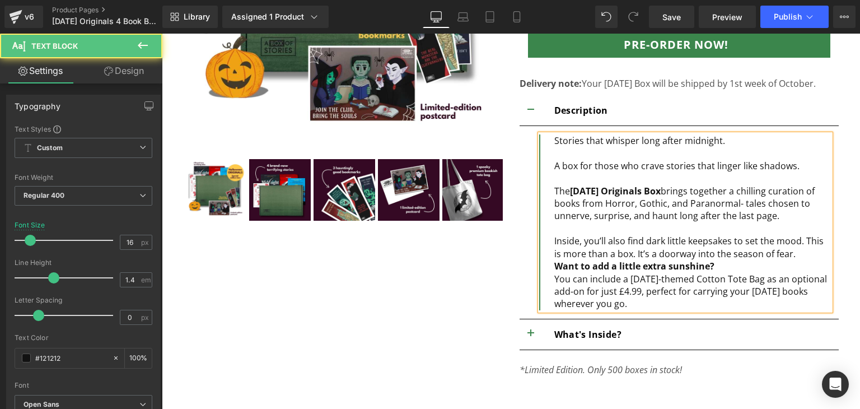
click at [565, 173] on div at bounding box center [693, 178] width 276 height 12
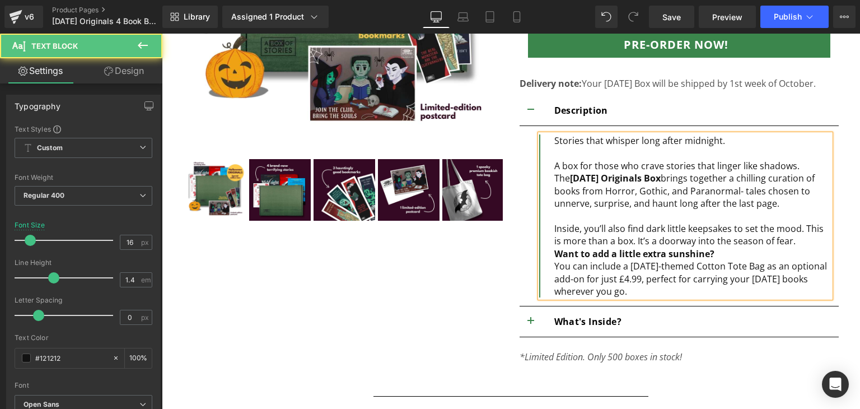
click at [576, 139] on span "Stories that whisper long after midnight." at bounding box center [640, 140] width 171 height 12
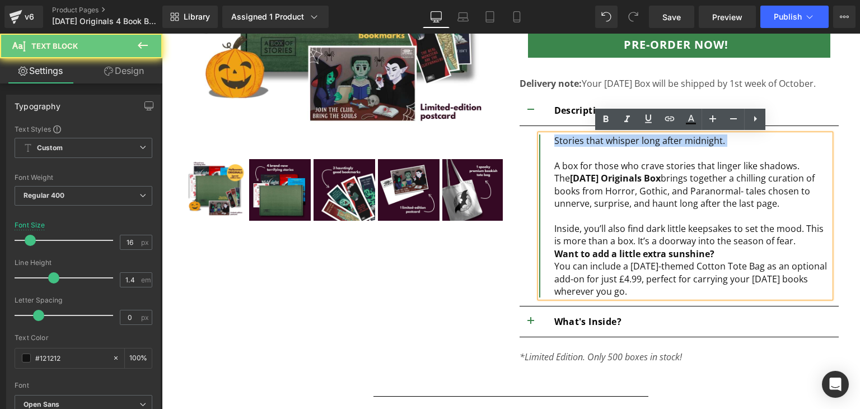
click at [576, 139] on span "Stories that whisper long after midnight." at bounding box center [640, 140] width 171 height 12
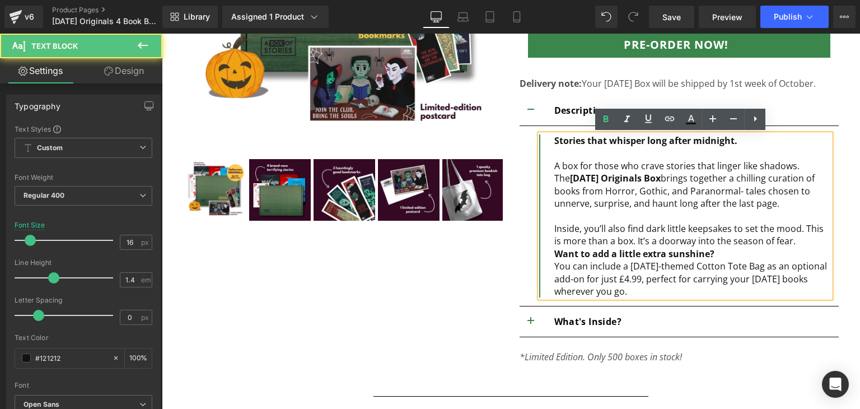
click at [678, 248] on strong "Want to add a little extra sunshine?" at bounding box center [635, 254] width 160 height 12
click at [789, 240] on div "Inside, you’ll also find dark little keepsakes to set the mood. This is more th…" at bounding box center [693, 241] width 276 height 38
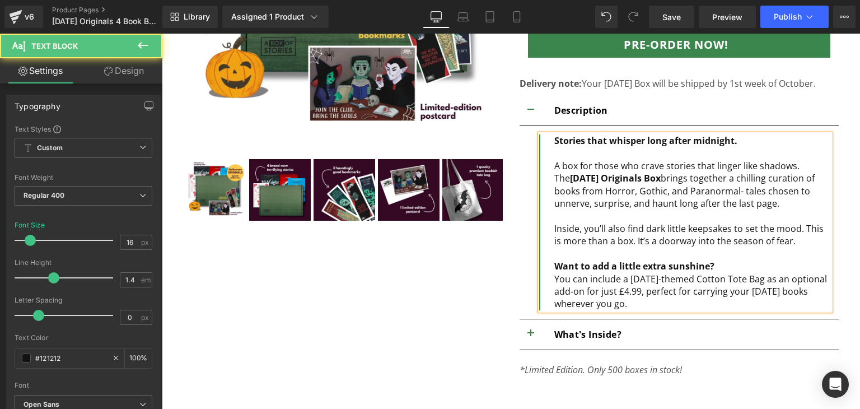
click at [716, 260] on div "Want to add a little extra sunshine?" at bounding box center [693, 260] width 276 height 25
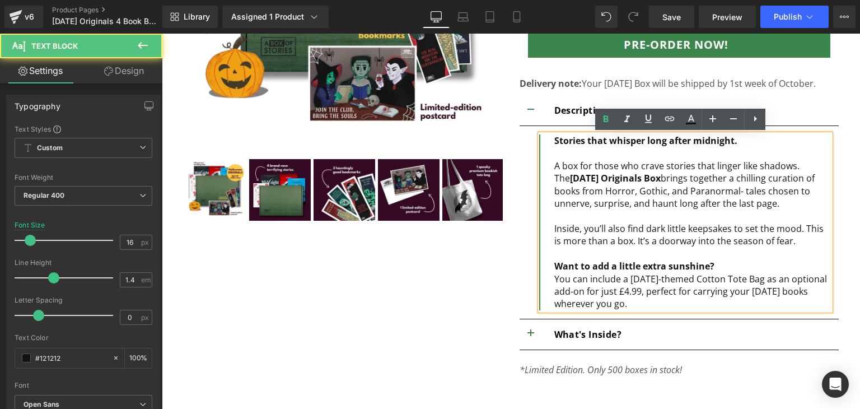
click at [689, 269] on strong "Want to add a little extra sunshine?" at bounding box center [635, 266] width 160 height 12
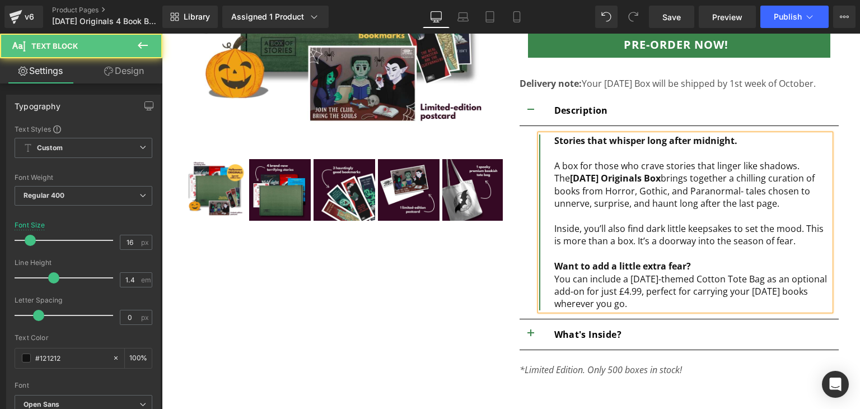
click at [739, 278] on span "You can include a Halloween-themed Cotton Tote Bag as an optional add-on for ju…" at bounding box center [691, 292] width 273 height 38
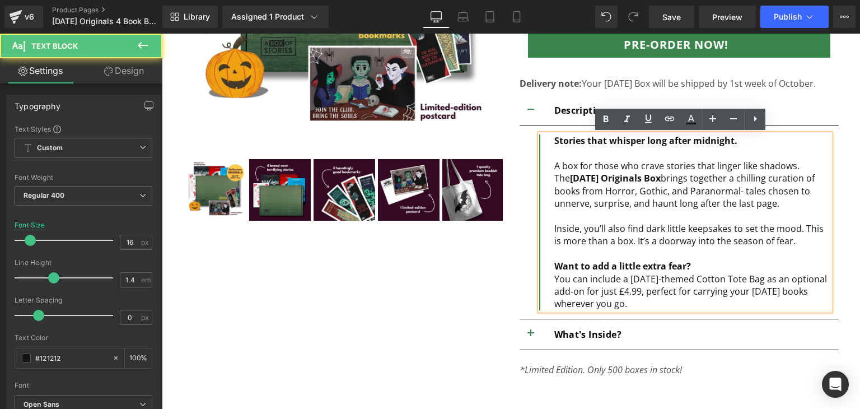
click at [645, 277] on span "You can include a Halloween-themed Cotton Tote Bag as an optional add-on for ju…" at bounding box center [691, 292] width 273 height 38
click at [755, 281] on span "You can include a Halloween-themed Cotton Tote Bag as an optional add-on for ju…" at bounding box center [691, 292] width 273 height 38
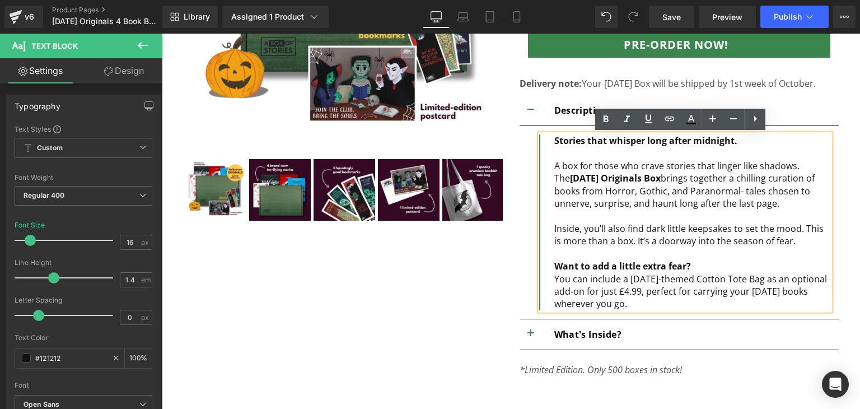
click at [679, 305] on div "You can include a Halloween-themed Cotton Tote Bag as an optional add-on for ju…" at bounding box center [693, 292] width 276 height 38
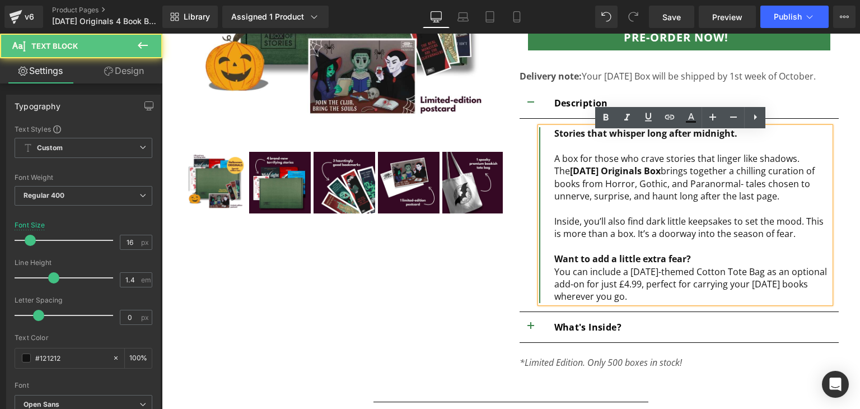
scroll to position [359, 0]
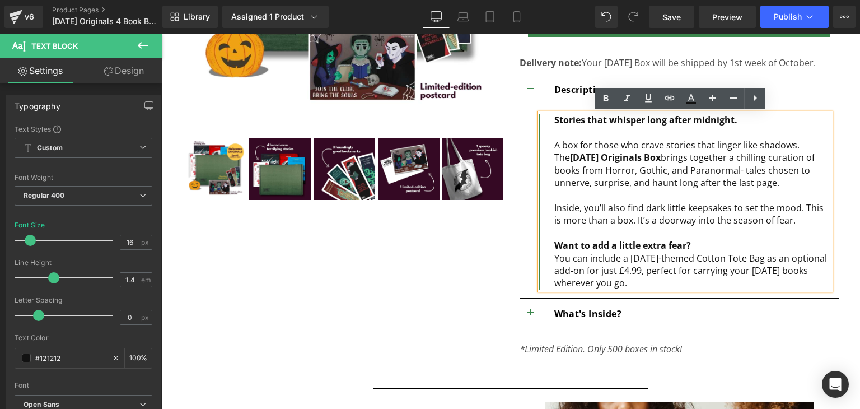
click at [810, 267] on span "You can include a Halloween-themed Cotton Tote Bag as an optional add-on for ju…" at bounding box center [691, 271] width 273 height 38
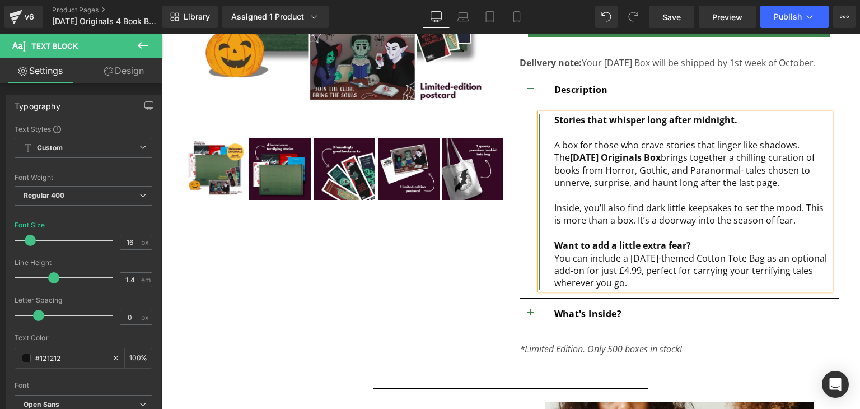
click at [531, 316] on span "button" at bounding box center [531, 316] width 0 height 0
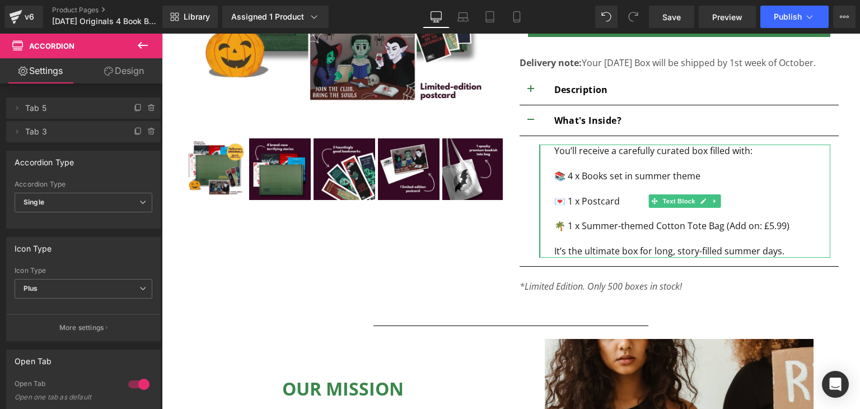
click at [785, 222] on div "You’ll receive a carefully curated box filled with: 📚 4 x Books set in summer t…" at bounding box center [693, 189] width 276 height 88
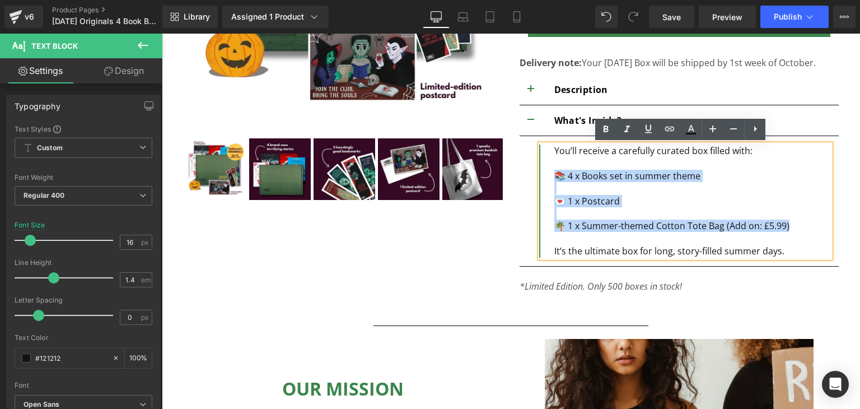
drag, startPoint x: 802, startPoint y: 231, endPoint x: 542, endPoint y: 171, distance: 266.7
click at [542, 171] on div "You’ll receive a carefully curated box filled with: 📚 4 x Books set in summer t…" at bounding box center [684, 201] width 291 height 113
paste div
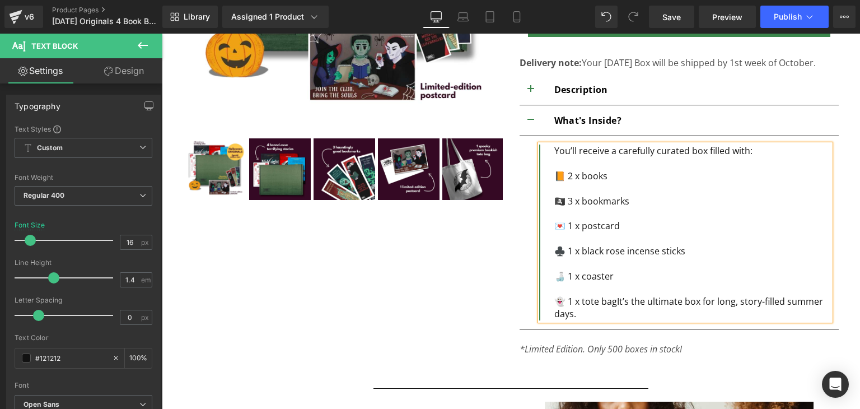
click at [579, 191] on div at bounding box center [693, 188] width 276 height 12
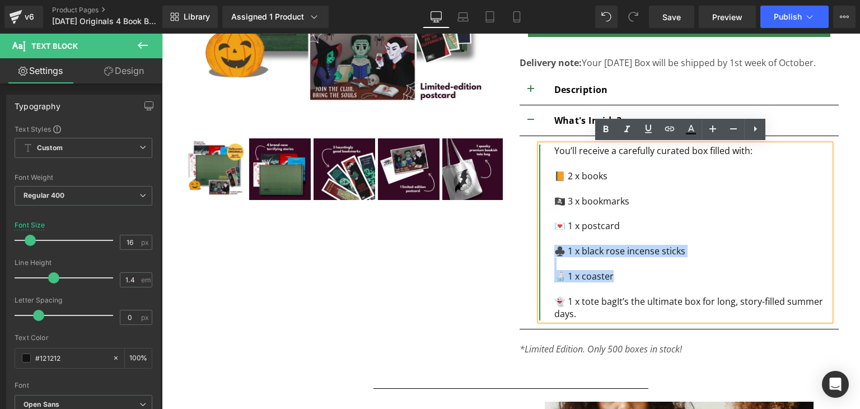
drag, startPoint x: 618, startPoint y: 281, endPoint x: 551, endPoint y: 252, distance: 73.3
click at [551, 252] on div "You’ll receive a carefully curated box filled with: 📙 2 x books  🏴‍☠️ 3 x boo…" at bounding box center [684, 233] width 291 height 176
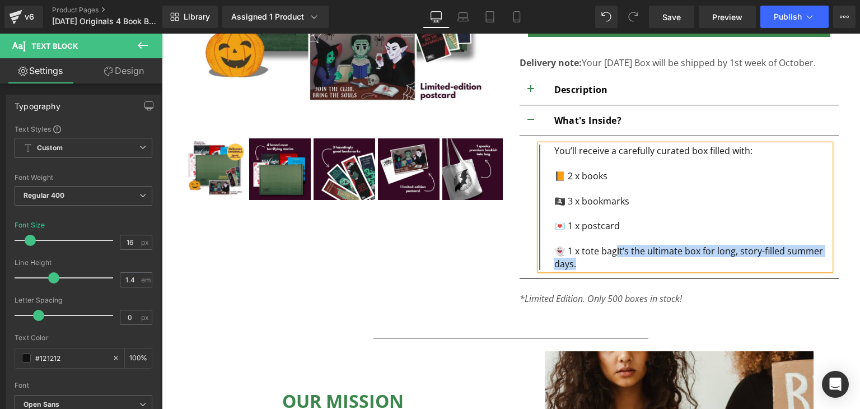
drag, startPoint x: 639, startPoint y: 261, endPoint x: 614, endPoint y: 252, distance: 26.2
click at [614, 252] on div "👻 1 x tote bagIt’s the ultimate box for long, story-filled summer days." at bounding box center [693, 257] width 276 height 25
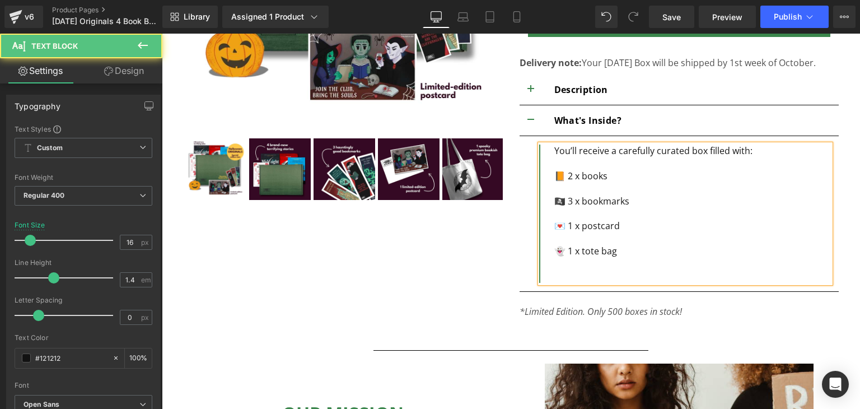
click at [623, 251] on div "👻 1 x tote bag" at bounding box center [693, 251] width 276 height 12
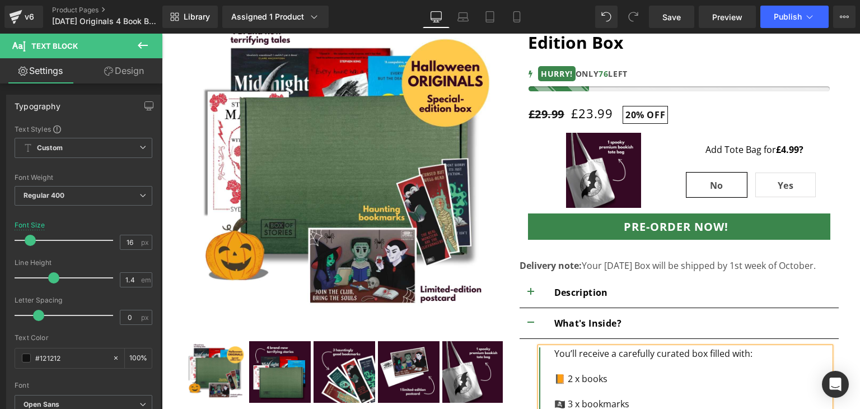
scroll to position [155, 0]
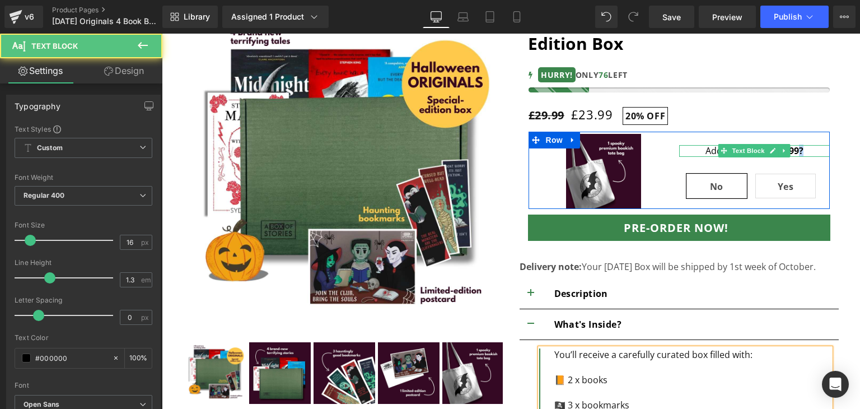
drag, startPoint x: 803, startPoint y: 151, endPoint x: 796, endPoint y: 150, distance: 7.3
click at [796, 150] on p "Add Tote Bag for £4.99 ?" at bounding box center [754, 151] width 151 height 12
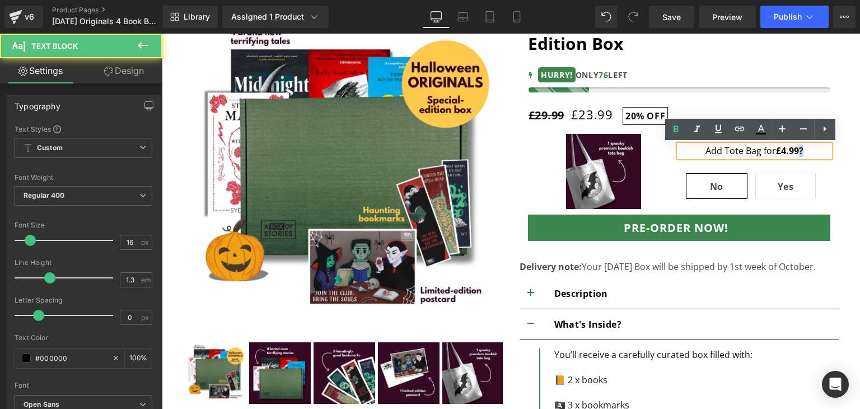
click at [799, 150] on strong "?" at bounding box center [801, 151] width 4 height 12
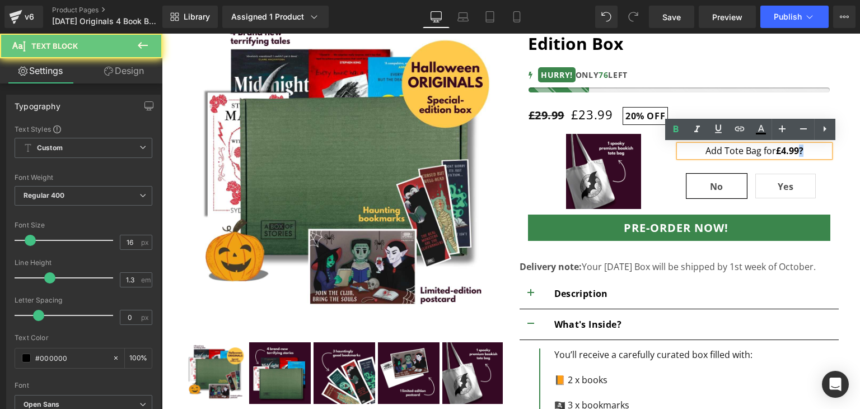
click at [799, 150] on strong "?" at bounding box center [801, 151] width 4 height 12
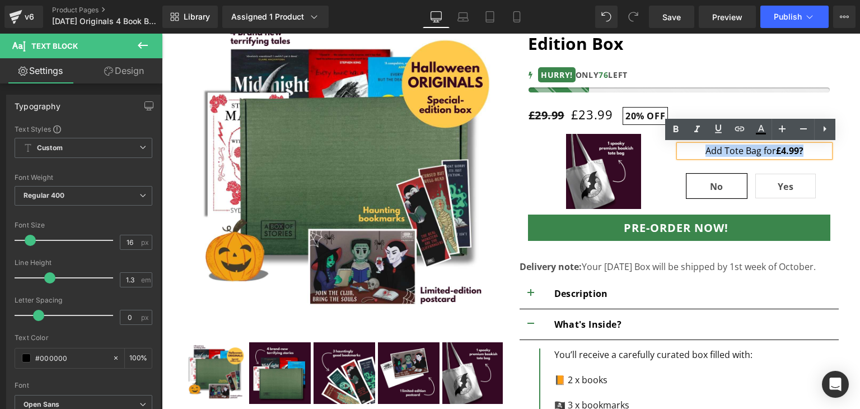
click at [803, 150] on p "Add Tote Bag for £4.99 ?" at bounding box center [754, 151] width 151 height 12
drag, startPoint x: 803, startPoint y: 150, endPoint x: 774, endPoint y: 154, distance: 29.4
click at [774, 154] on p "Add Tote Bag for £4.99 ?" at bounding box center [754, 151] width 151 height 12
copy p "£4.99 ?"
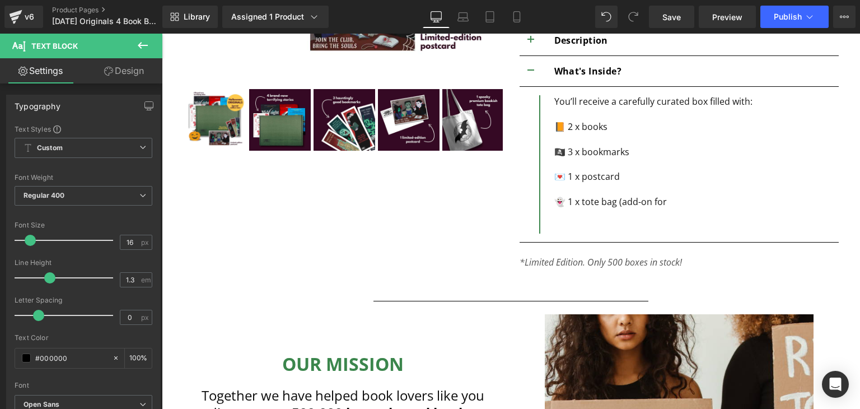
scroll to position [418, 0]
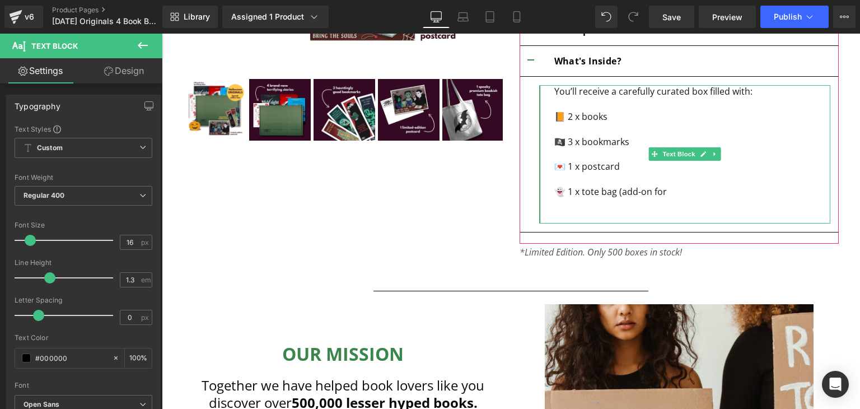
click at [705, 193] on div "👻 1 x tote bag (add-on for" at bounding box center [693, 191] width 276 height 12
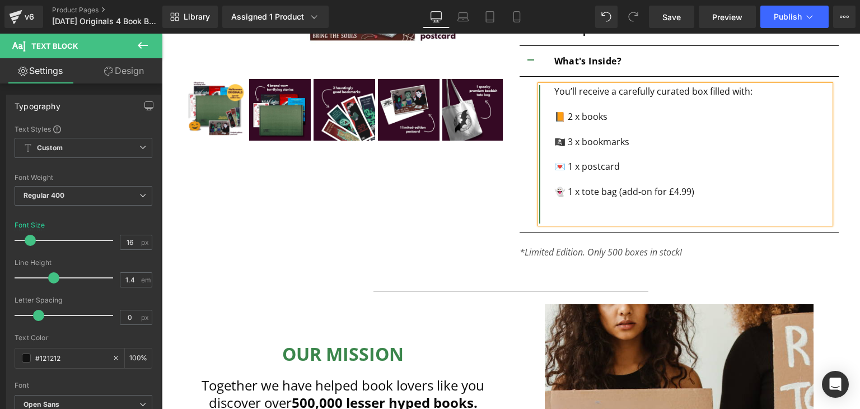
click at [619, 211] on div at bounding box center [693, 217] width 276 height 12
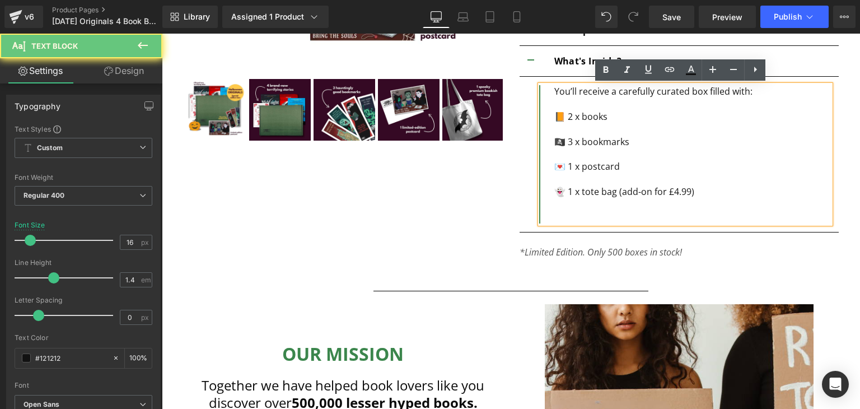
click at [617, 196] on div "👻 1 x tote bag (add-on for £4.99)" at bounding box center [693, 191] width 276 height 12
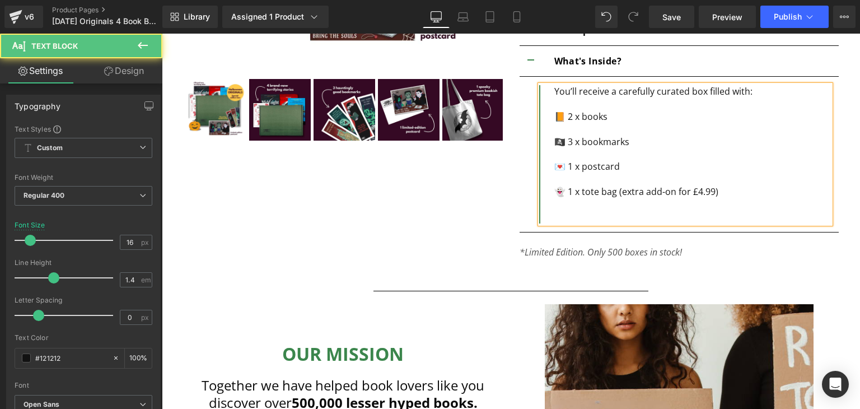
click at [608, 218] on div at bounding box center [693, 217] width 276 height 12
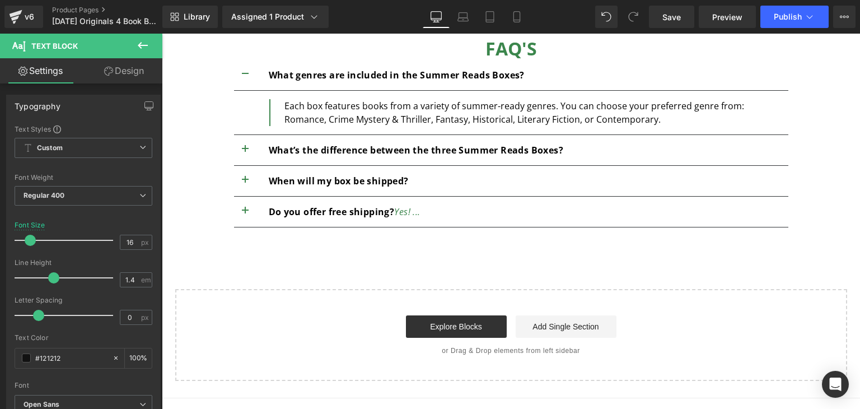
scroll to position [961, 0]
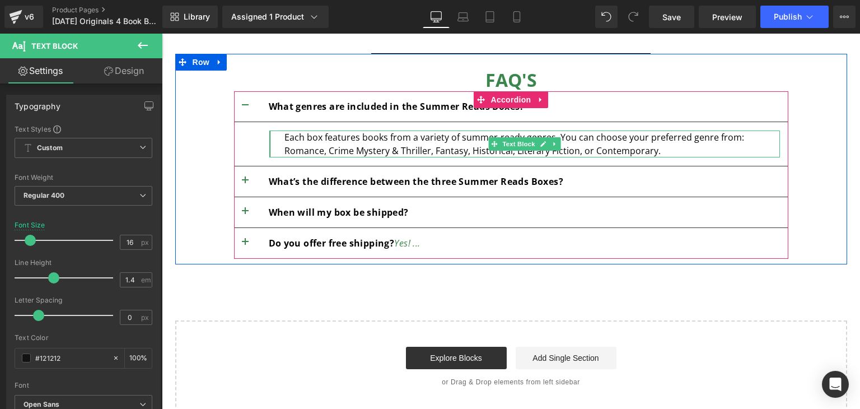
click at [305, 139] on p "Each box features books from a variety of summer-ready genres. You can choose y…" at bounding box center [533, 144] width 496 height 27
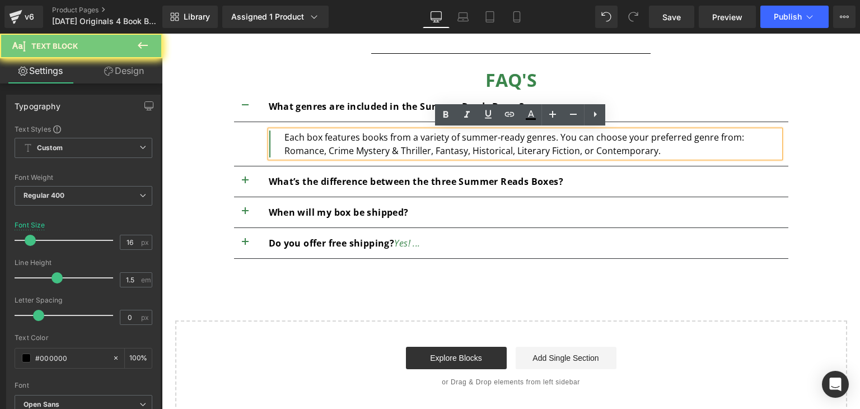
click at [305, 139] on p "Each box features books from a variety of summer-ready genres. You can choose y…" at bounding box center [533, 144] width 496 height 27
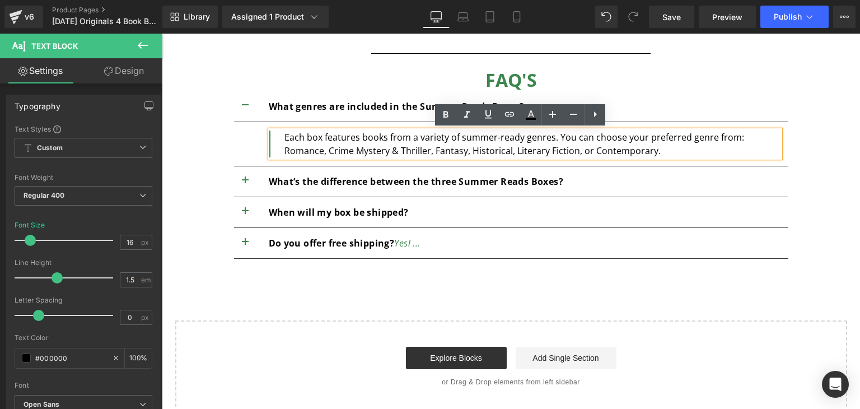
paste div
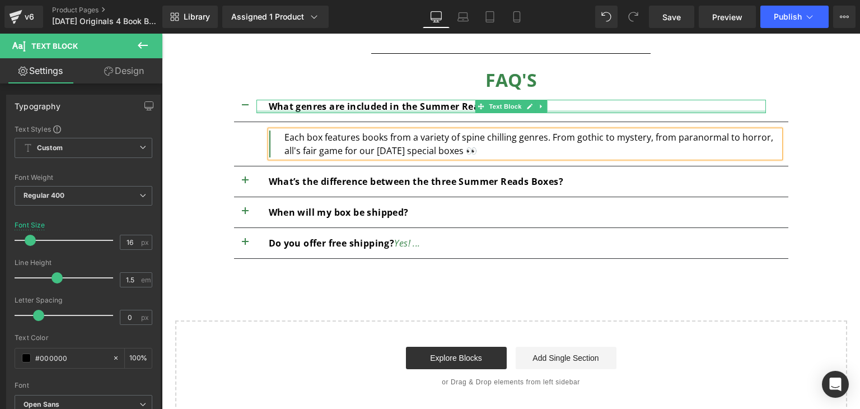
click at [431, 110] on div at bounding box center [512, 111] width 510 height 3
click at [431, 110] on b "What genres are included in the Summer Reads Boxes?" at bounding box center [397, 106] width 256 height 12
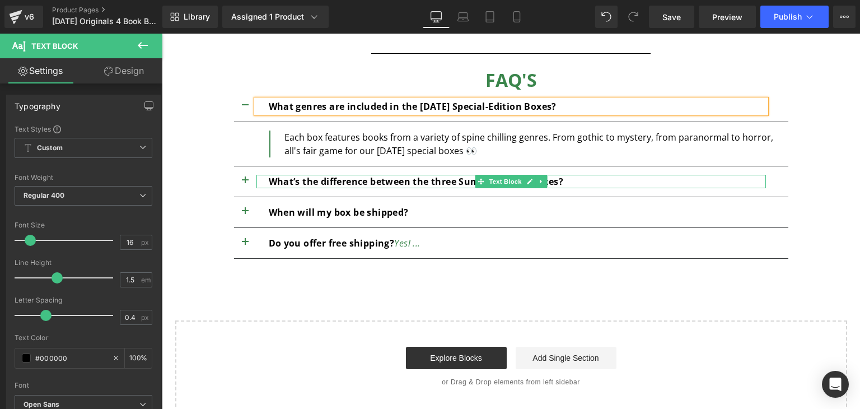
click at [409, 184] on b "What’s the difference between the three Summer Reads Boxes?" at bounding box center [416, 181] width 295 height 12
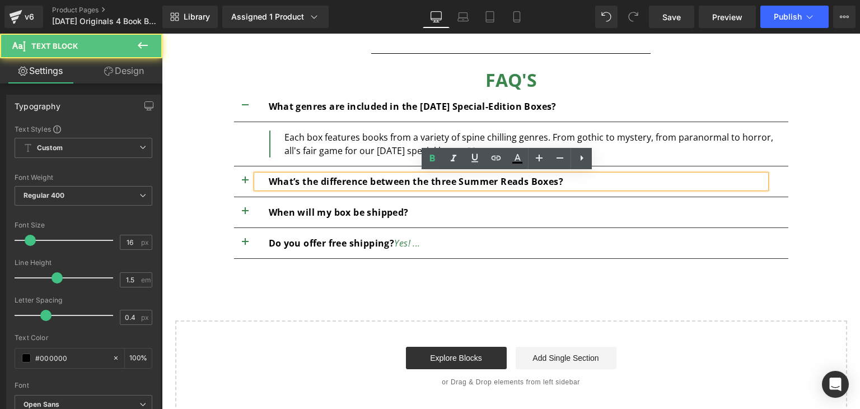
click at [452, 184] on b "What’s the difference between the three Summer Reads Boxes?" at bounding box center [416, 181] width 295 height 12
click at [444, 180] on b "What’s the difference between the three Summer Reads Boxes?" at bounding box center [416, 181] width 295 height 12
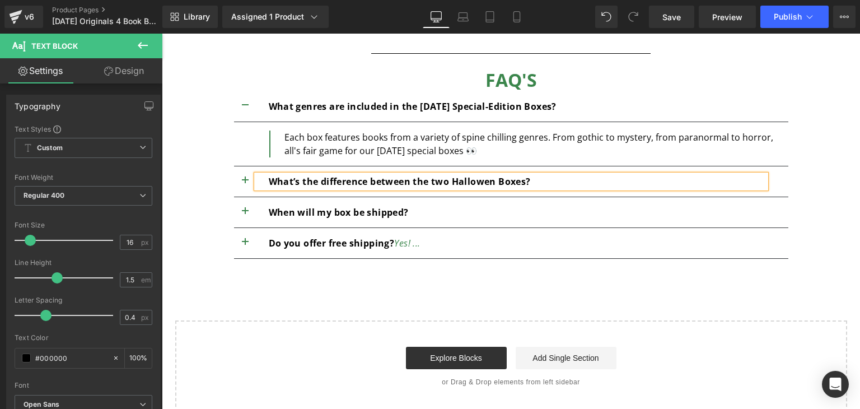
click at [482, 184] on b "What’s the difference between the two Hallowen Boxes?" at bounding box center [400, 181] width 262 height 12
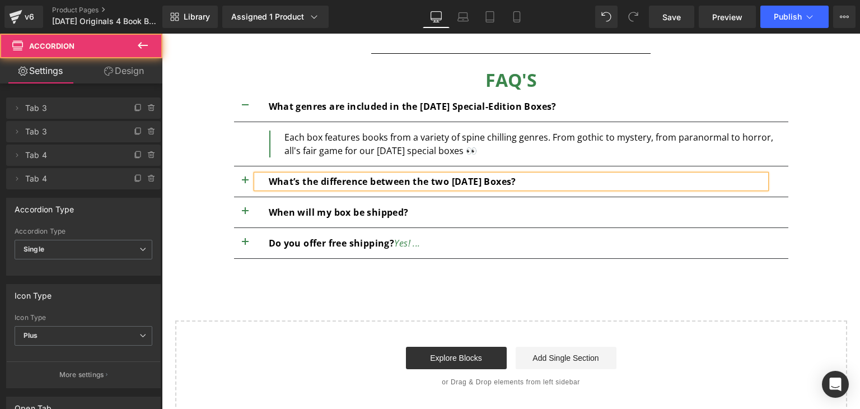
click at [245, 184] on span "button" at bounding box center [245, 184] width 0 height 0
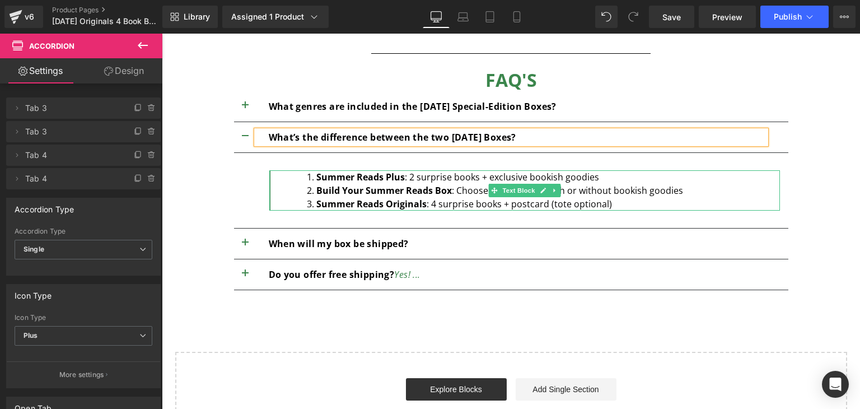
click at [504, 188] on span "Text Block" at bounding box center [518, 190] width 37 height 13
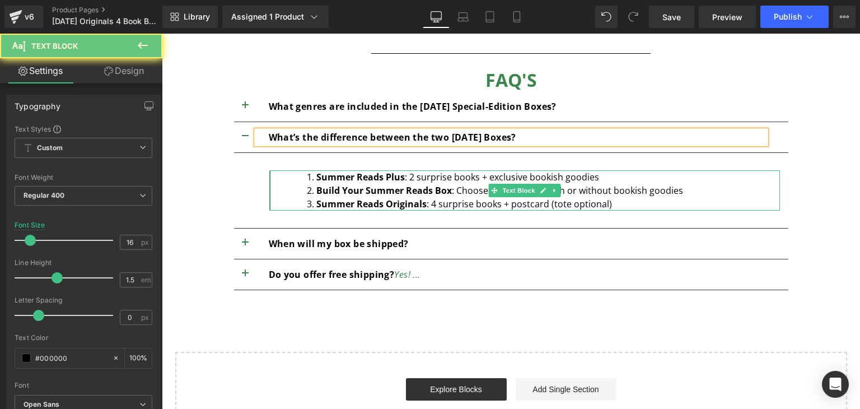
click at [354, 206] on strong "Summer Reads Originals" at bounding box center [372, 204] width 110 height 12
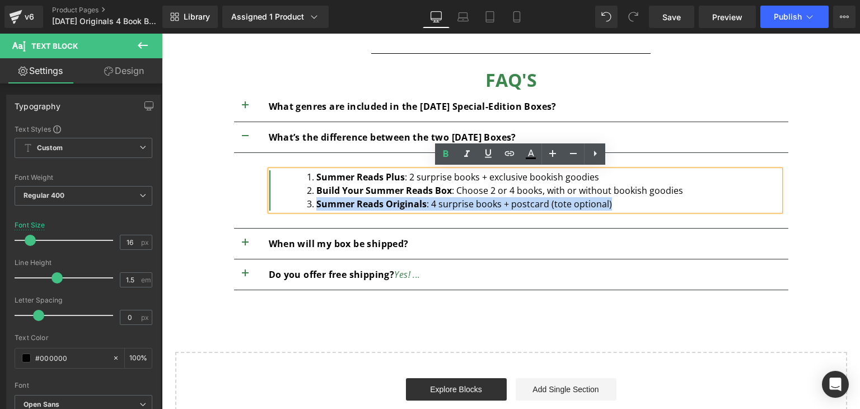
click at [354, 206] on strong "Summer Reads Originals" at bounding box center [372, 204] width 110 height 12
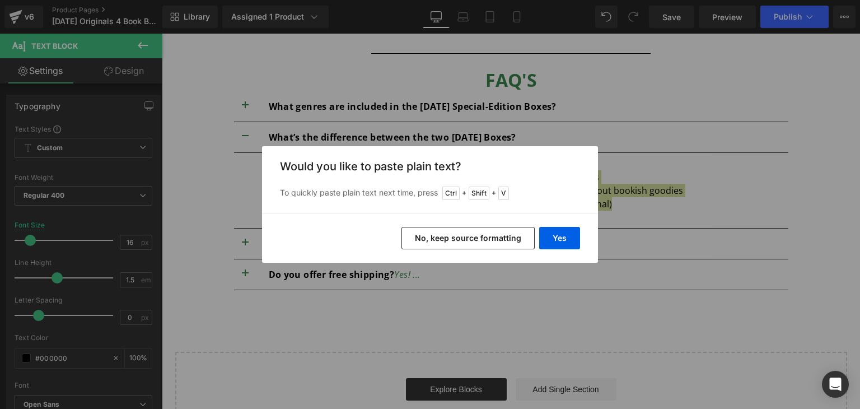
click at [507, 244] on button "No, keep source formatting" at bounding box center [468, 238] width 133 height 22
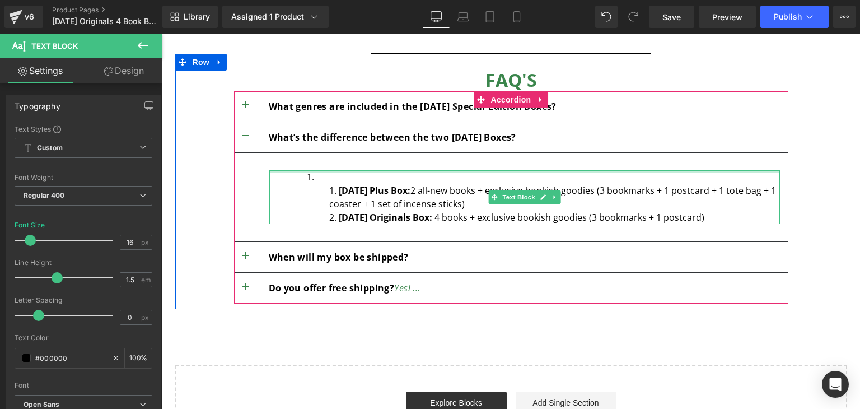
click at [329, 171] on div at bounding box center [524, 171] width 511 height 3
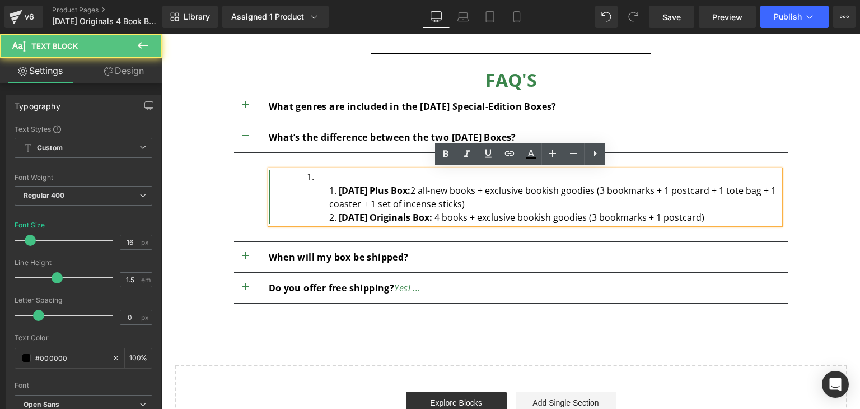
click at [320, 177] on li "Halloween Plus Box: 2 all-new books + exclusive bookish goodies (3 bookmarks + …" at bounding box center [543, 197] width 473 height 54
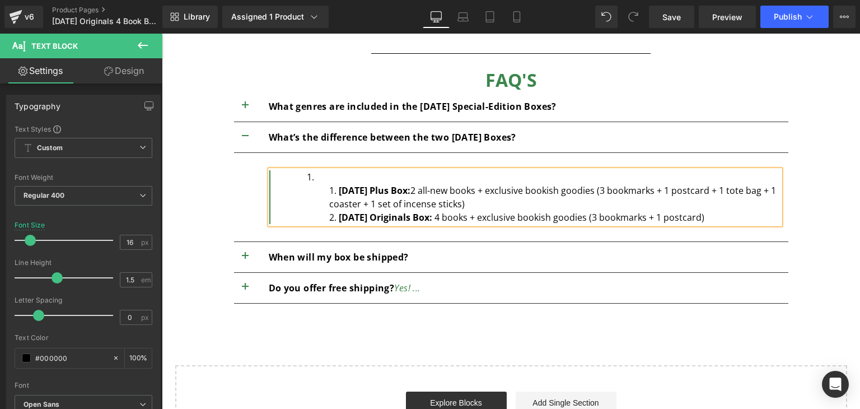
click at [320, 177] on li "Halloween Plus Box: 2 all-new books + exclusive bookish goodies (3 bookmarks + …" at bounding box center [543, 197] width 473 height 54
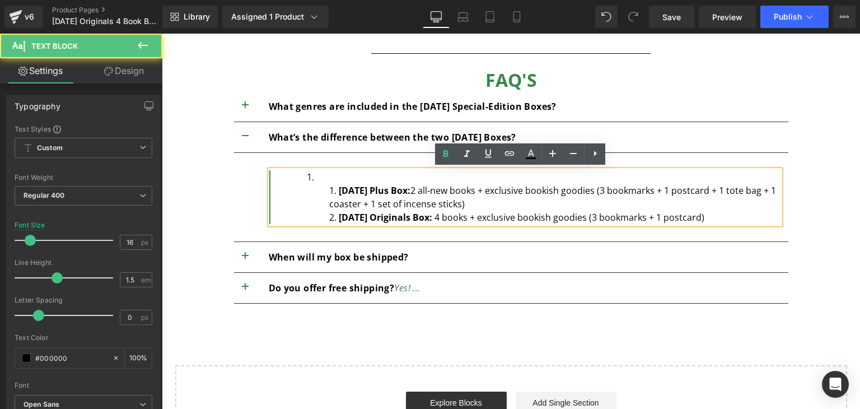
click at [307, 172] on li "Halloween Plus Box: 2 all-new books + exclusive bookish goodies (3 bookmarks + …" at bounding box center [543, 197] width 473 height 54
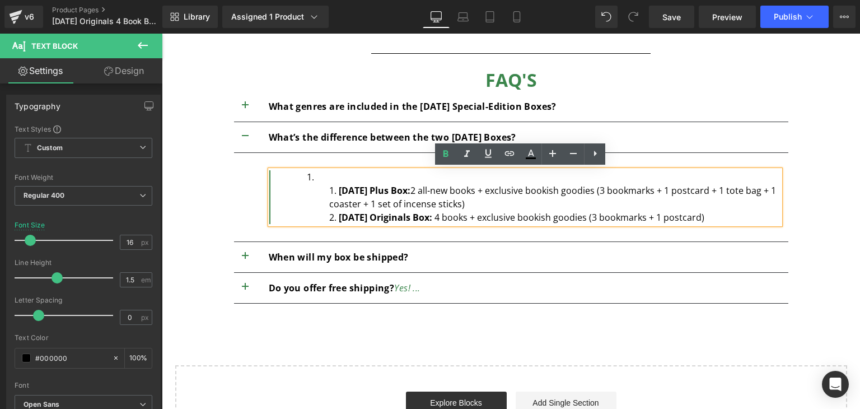
click at [316, 177] on li "Halloween Plus Box: 2 all-new books + exclusive bookish goodies (3 bookmarks + …" at bounding box center [543, 197] width 473 height 54
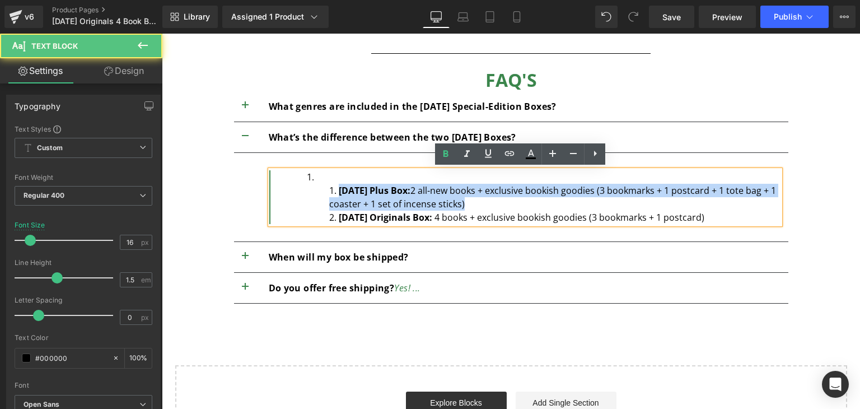
click at [316, 177] on li "Halloween Plus Box: 2 all-new books + exclusive bookish goodies (3 bookmarks + …" at bounding box center [543, 197] width 473 height 54
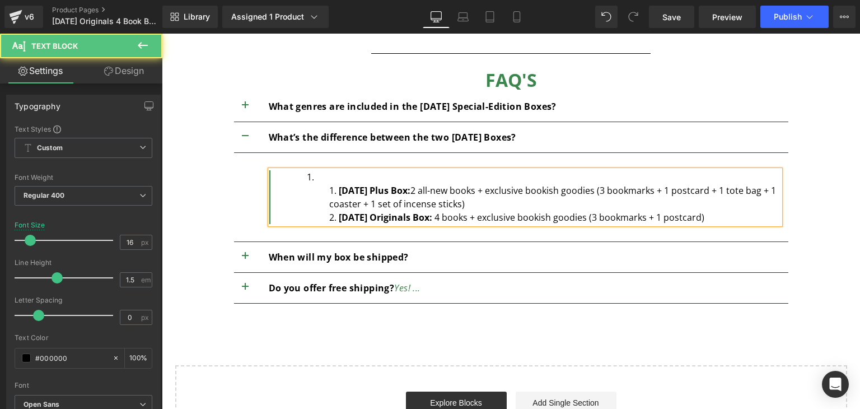
click at [319, 179] on li "Halloween Plus Box: 2 all-new books + exclusive bookish goodies (3 bookmarks + …" at bounding box center [543, 197] width 473 height 54
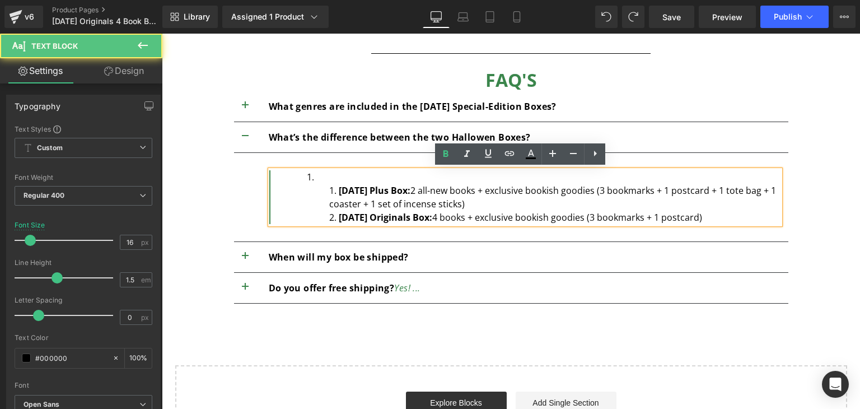
click at [323, 194] on ol "Halloween Plus Box: 2 all-new books + exclusive bookish goodies (3 bookmarks + …" at bounding box center [543, 204] width 473 height 40
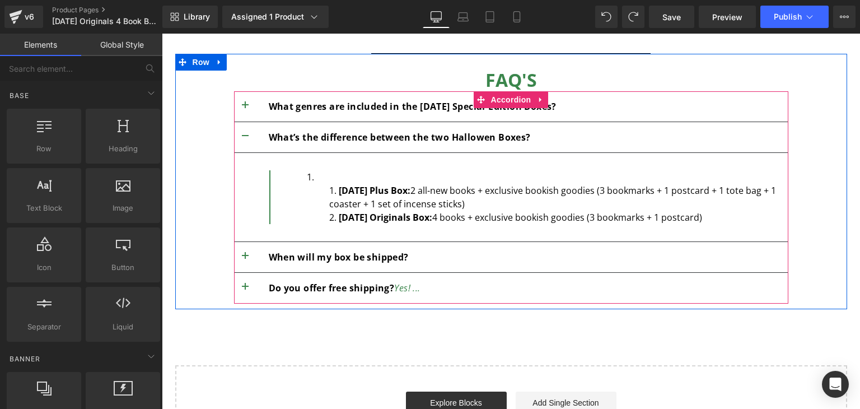
click at [388, 204] on li "Halloween Plus Box: 2 all-new books + exclusive bookish goodies (3 bookmarks + …" at bounding box center [554, 197] width 451 height 27
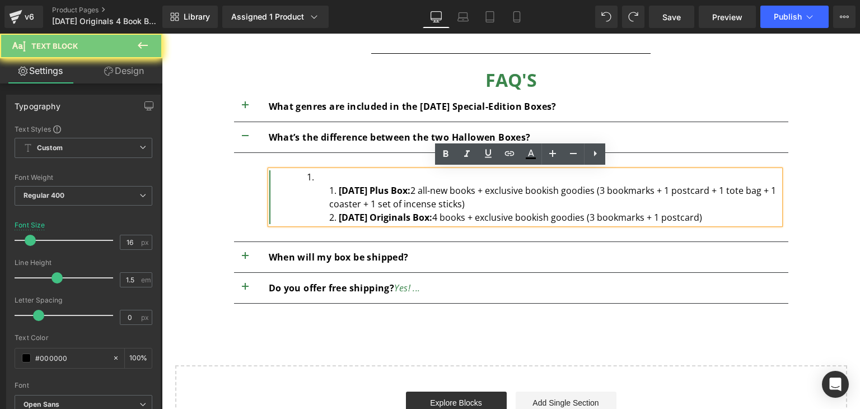
click at [388, 204] on li "Halloween Plus Box: 2 all-new books + exclusive bookish goodies (3 bookmarks + …" at bounding box center [554, 197] width 451 height 27
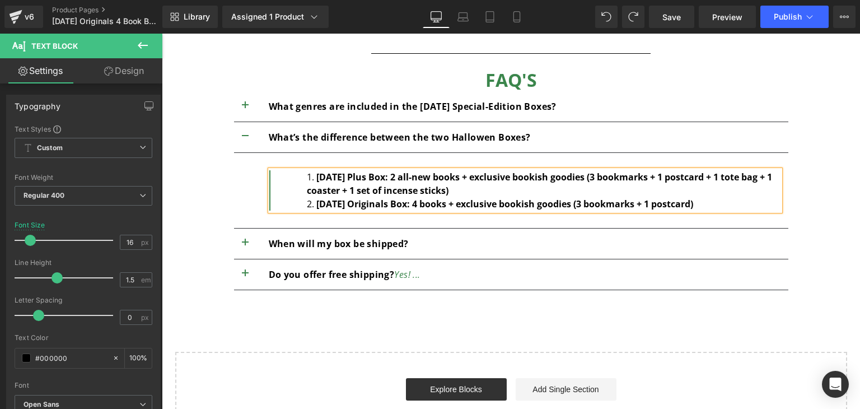
drag, startPoint x: 493, startPoint y: 184, endPoint x: 407, endPoint y: 179, distance: 86.4
click at [407, 179] on li "Halloween Plus Box: 2 all-new books + exclusive bookish goodies (3 bookmarks + …" at bounding box center [543, 183] width 473 height 27
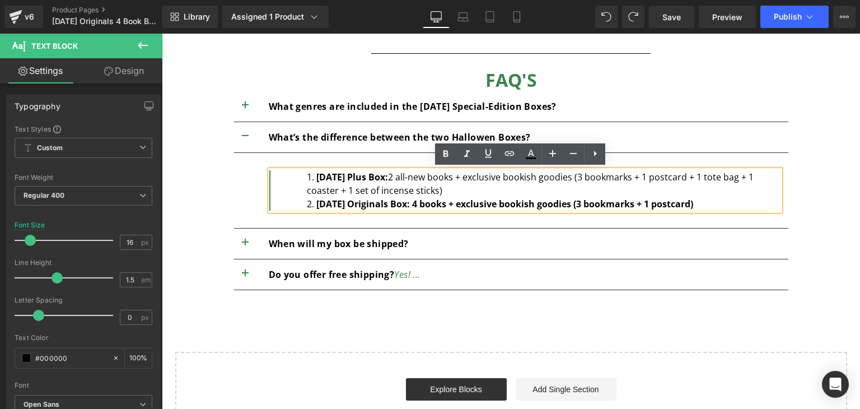
drag, startPoint x: 427, startPoint y: 199, endPoint x: 738, endPoint y: 206, distance: 311.0
click at [738, 206] on li "Halloween Originals Box: 4 books + exclusive bookish goodies (3 bookmarks + 1 p…" at bounding box center [543, 203] width 473 height 13
click at [195, 204] on div "FAQ'S Heading What genres are included in the Halloween Special-Edition Boxes? …" at bounding box center [511, 173] width 672 height 231
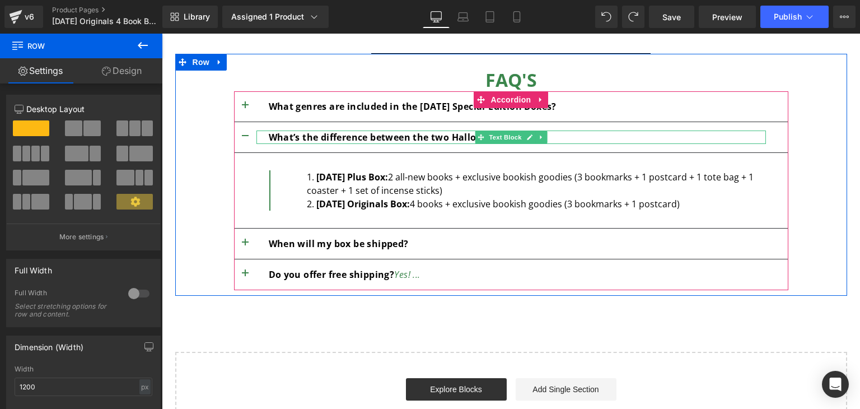
click at [455, 134] on b "What’s the difference between the two Hallowen Boxes?" at bounding box center [400, 137] width 262 height 12
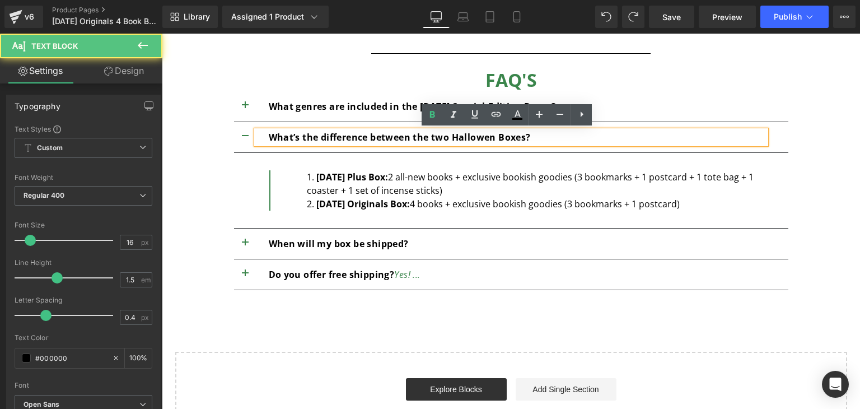
click at [486, 137] on b "What’s the difference between the two Hallowen Boxes?" at bounding box center [400, 137] width 262 height 12
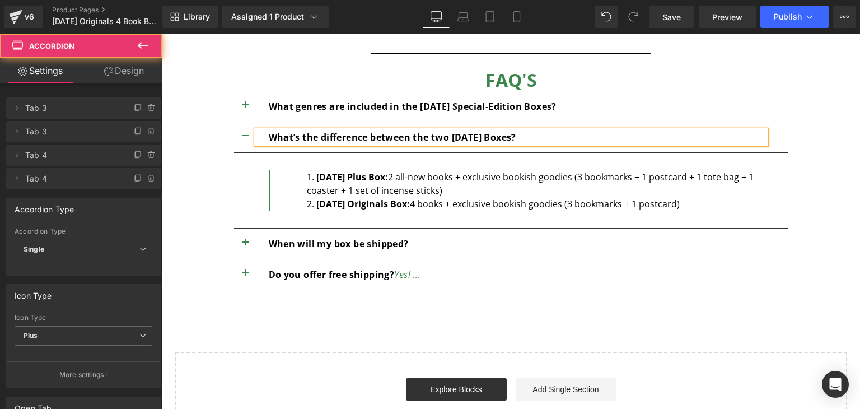
click at [247, 241] on button "button" at bounding box center [245, 244] width 22 height 30
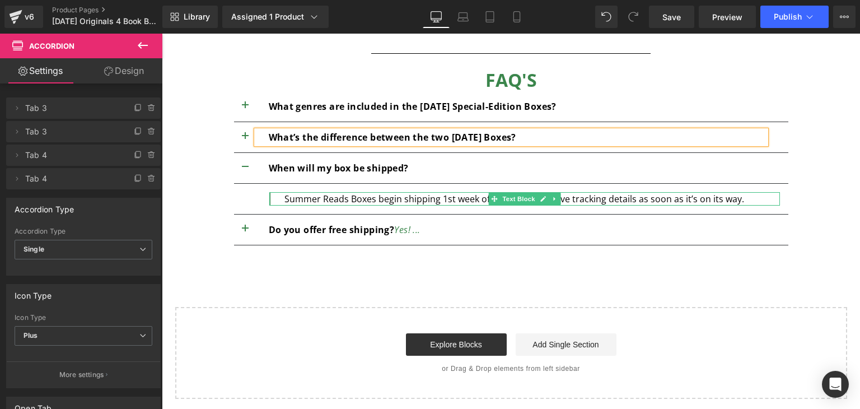
click at [334, 197] on div "Summer Reads Boxes begin shipping 1st week of June. You’ll receive tracking det…" at bounding box center [524, 198] width 511 height 13
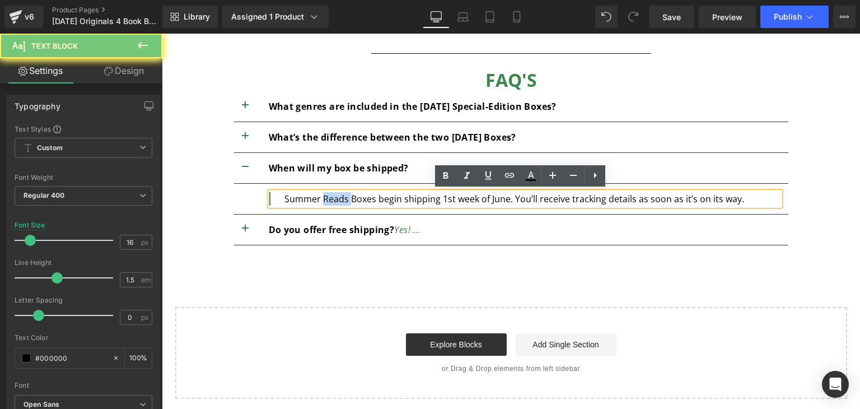
click at [347, 197] on div "Summer Reads Boxes begin shipping 1st week of June. You’ll receive tracking det…" at bounding box center [524, 198] width 511 height 13
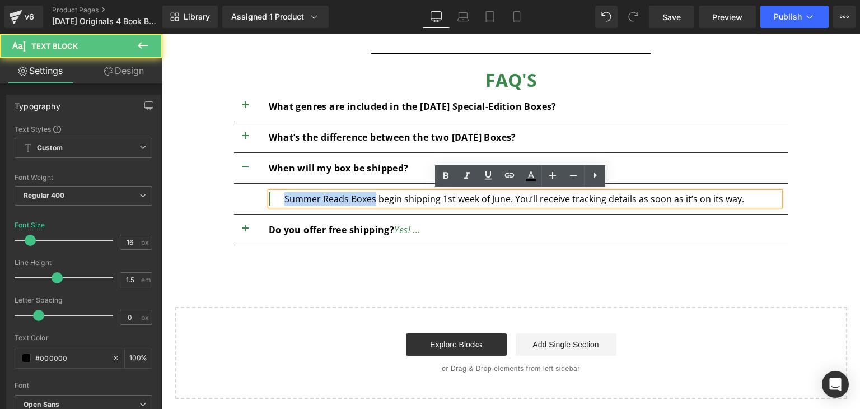
drag, startPoint x: 347, startPoint y: 197, endPoint x: 255, endPoint y: 197, distance: 91.9
click at [255, 197] on article "Summer Reads Boxes begin shipping 1st week of June. You’ll receive tracking det…" at bounding box center [511, 199] width 555 height 31
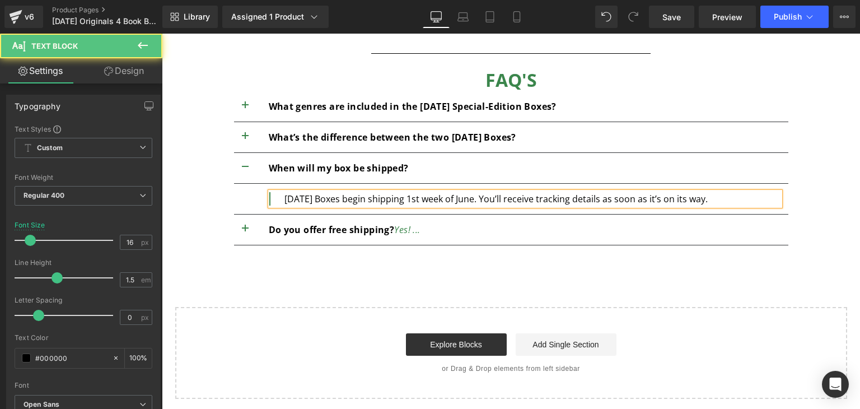
click at [472, 199] on div "[DATE] Boxes begin shipping 1st week of June. You’ll receive tracking details a…" at bounding box center [524, 198] width 511 height 13
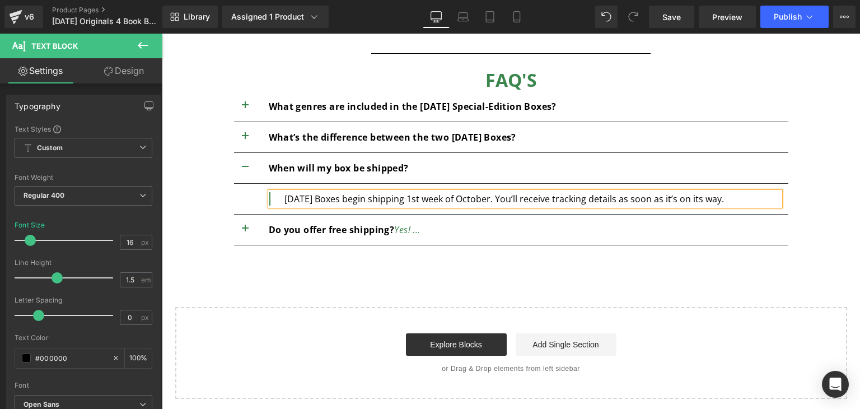
click at [239, 229] on button "button" at bounding box center [245, 230] width 22 height 30
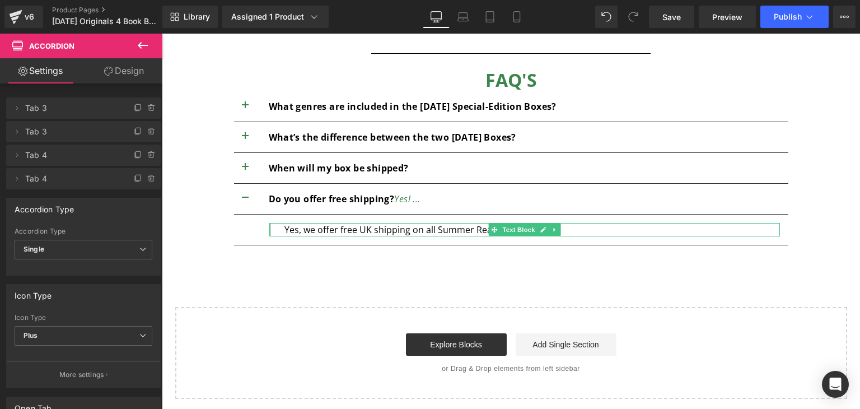
click at [457, 228] on p "Yes, we offer free UK shipping on all Summer Reads Boxes." at bounding box center [533, 229] width 496 height 13
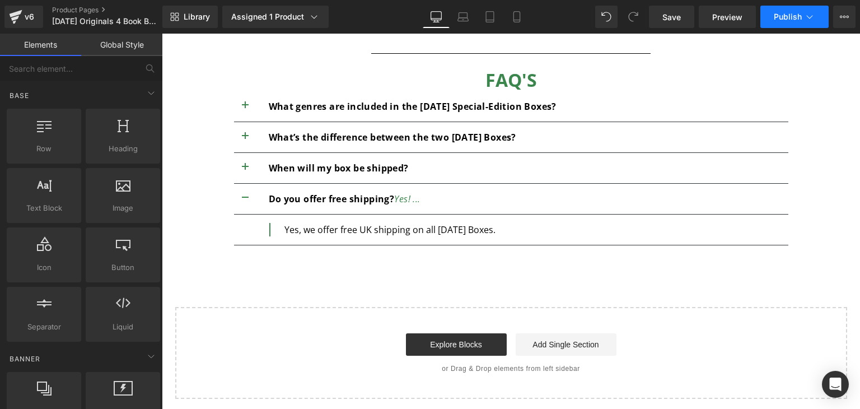
click at [783, 16] on span "Publish" at bounding box center [788, 16] width 28 height 9
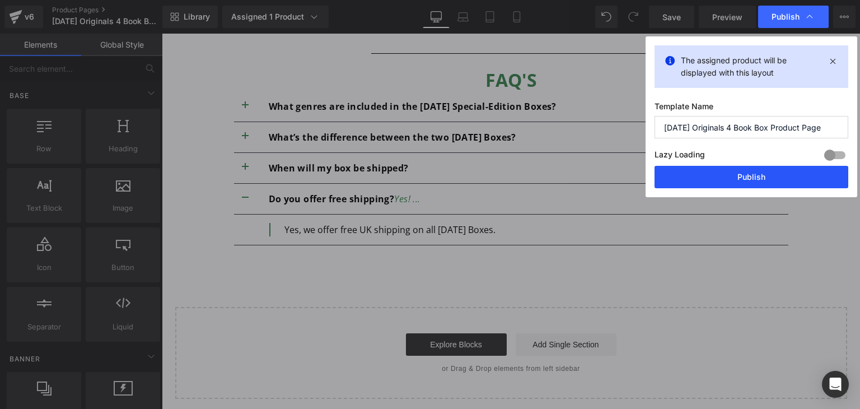
click at [717, 179] on button "Publish" at bounding box center [752, 177] width 194 height 22
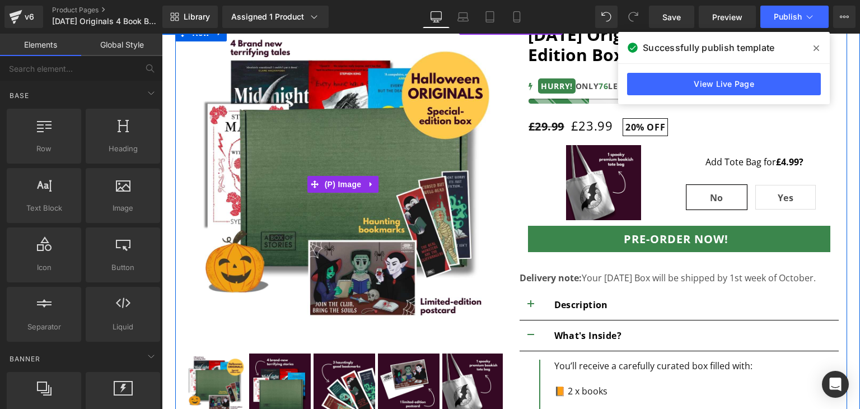
scroll to position [170, 0]
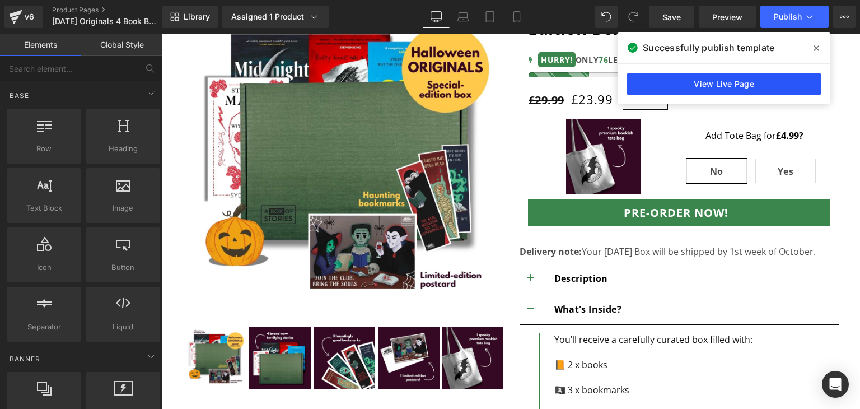
click at [726, 87] on link "View Live Page" at bounding box center [724, 84] width 194 height 22
